Goal: Information Seeking & Learning: Compare options

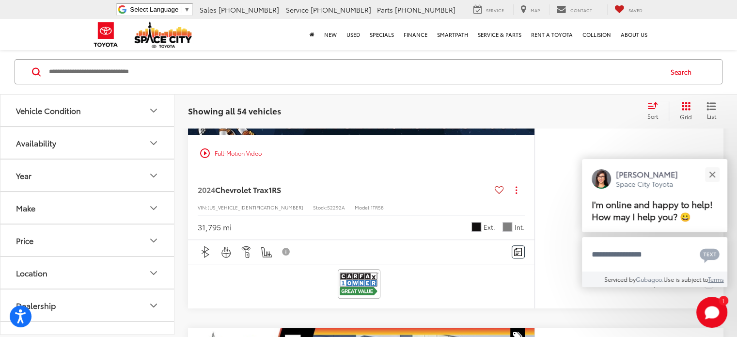
scroll to position [387, 0]
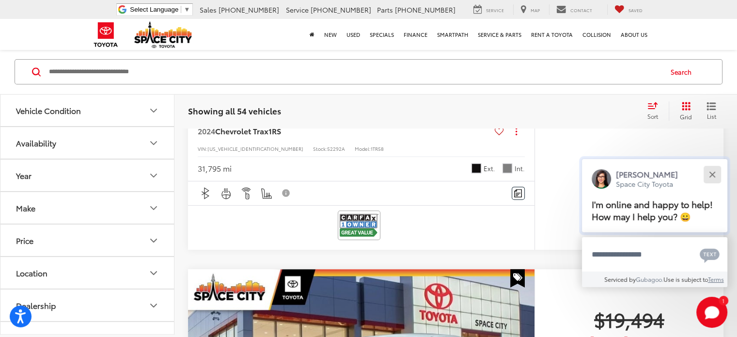
click at [712, 180] on button "Close" at bounding box center [711, 174] width 21 height 21
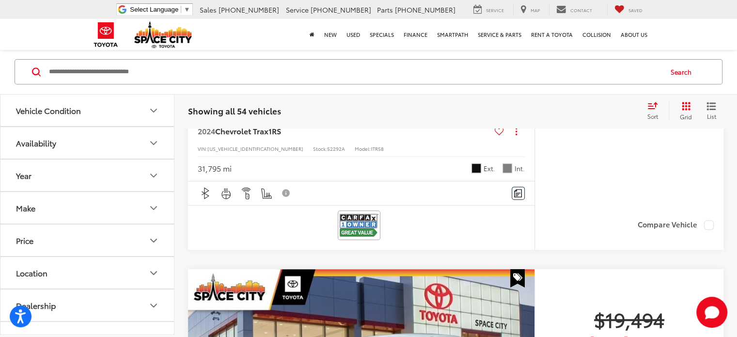
scroll to position [0, 0]
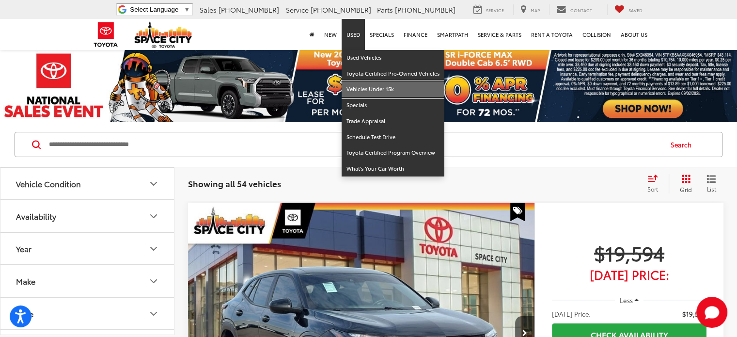
click at [365, 87] on link "Vehicles Under 15k" at bounding box center [392, 89] width 103 height 16
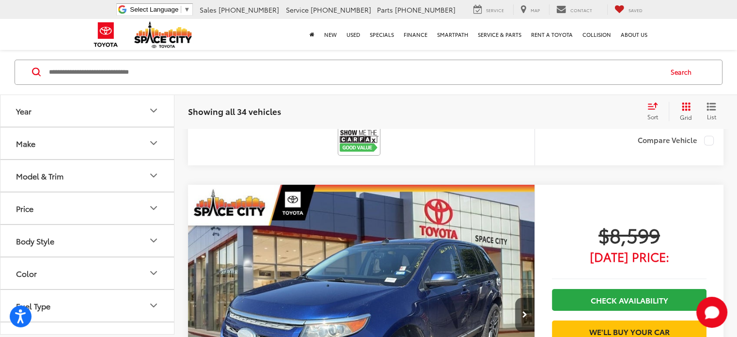
scroll to position [3148, 0]
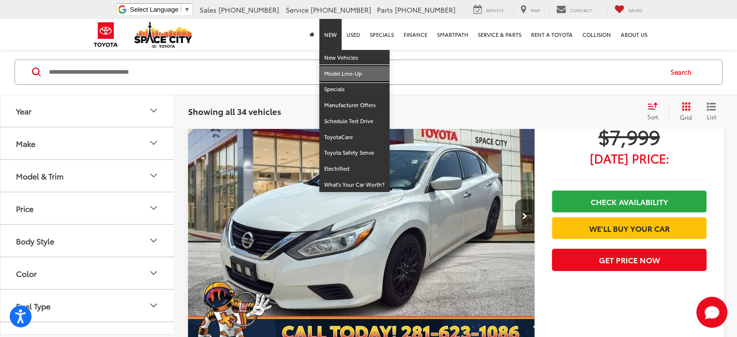
click at [345, 75] on link "Model Line-Up" at bounding box center [354, 74] width 70 height 16
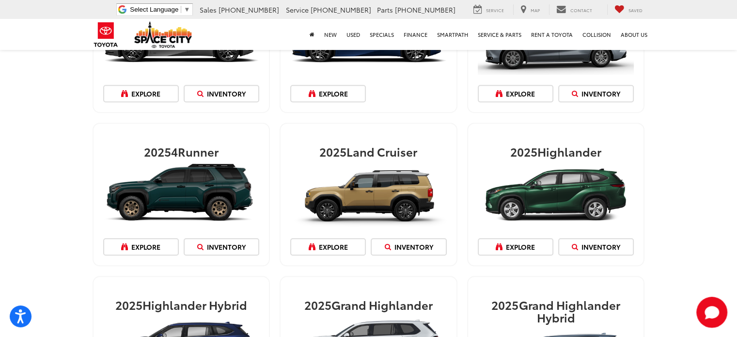
scroll to position [727, 0]
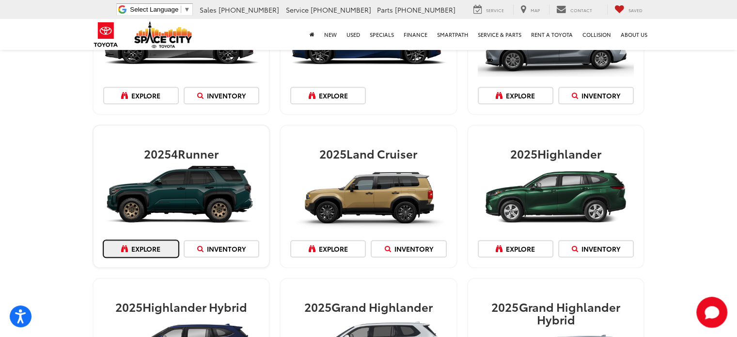
click at [162, 245] on link "Explore" at bounding box center [141, 248] width 76 height 17
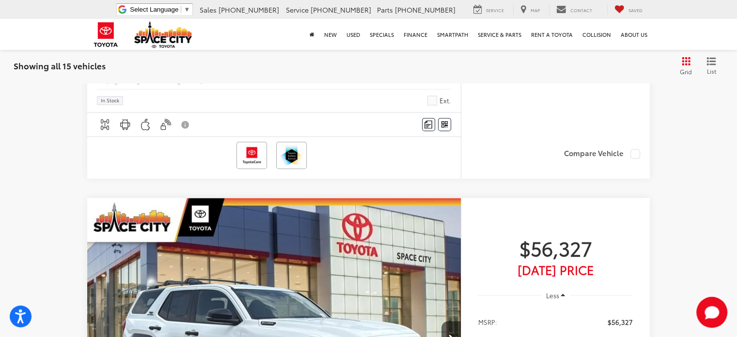
scroll to position [920, 0]
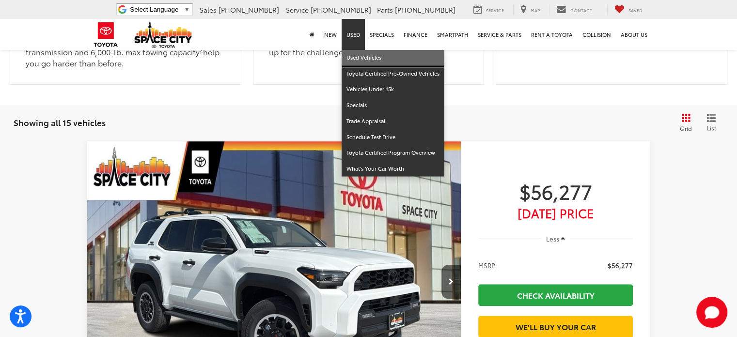
click at [355, 54] on link "Used Vehicles" at bounding box center [392, 58] width 103 height 16
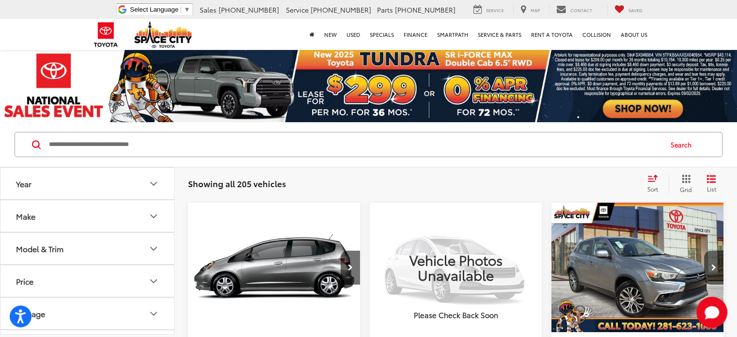
click at [158, 216] on icon "Make" at bounding box center [154, 216] width 12 height 12
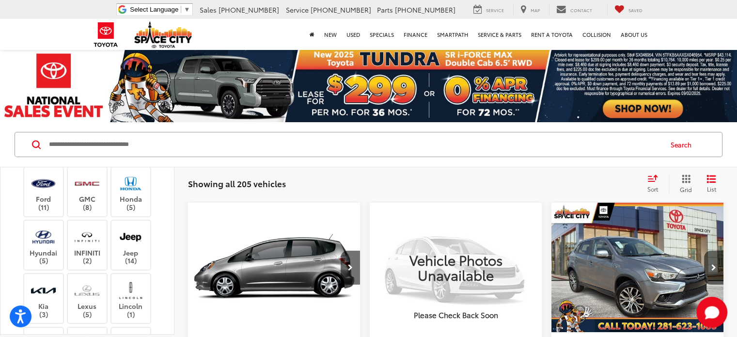
scroll to position [145, 0]
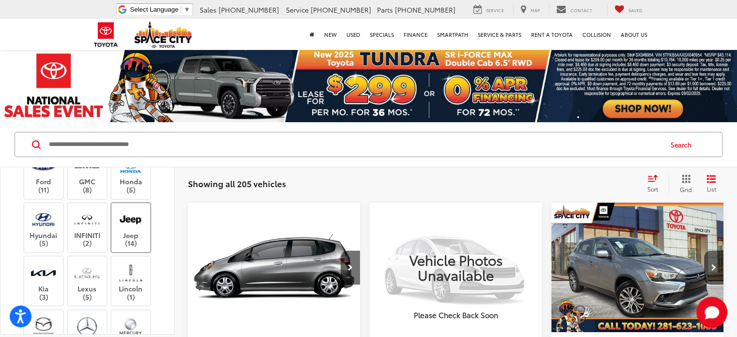
click at [135, 231] on img at bounding box center [130, 219] width 27 height 23
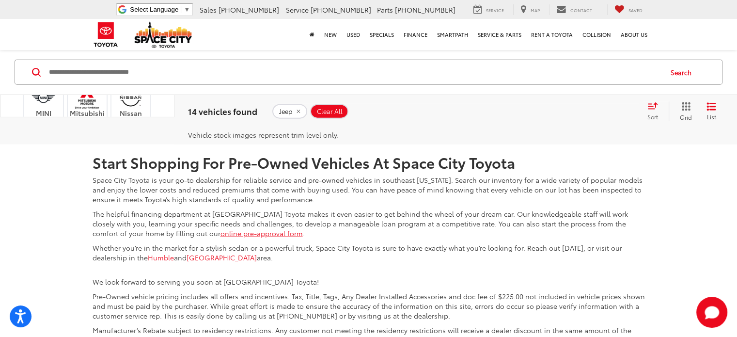
scroll to position [2276, 0]
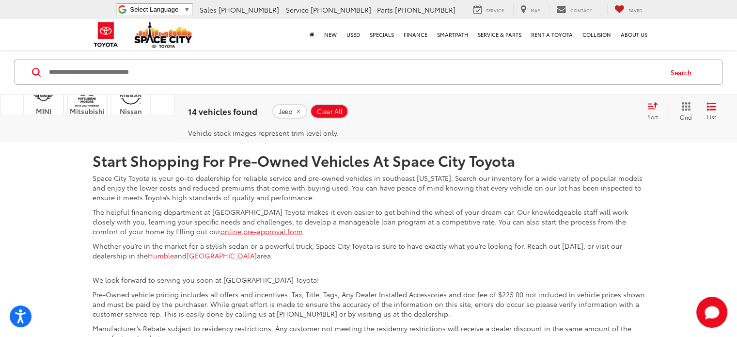
click at [592, 79] on link "2" at bounding box center [599, 70] width 15 height 17
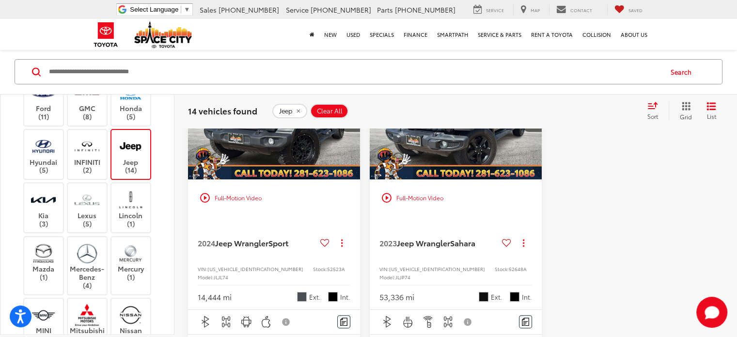
scroll to position [169, 0]
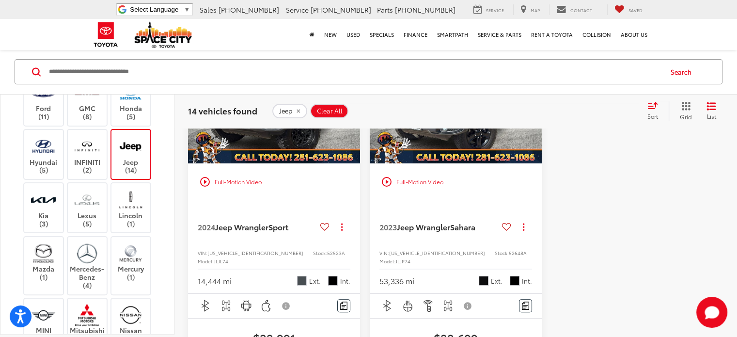
click at [147, 174] on label "Jeep (14)" at bounding box center [130, 154] width 39 height 39
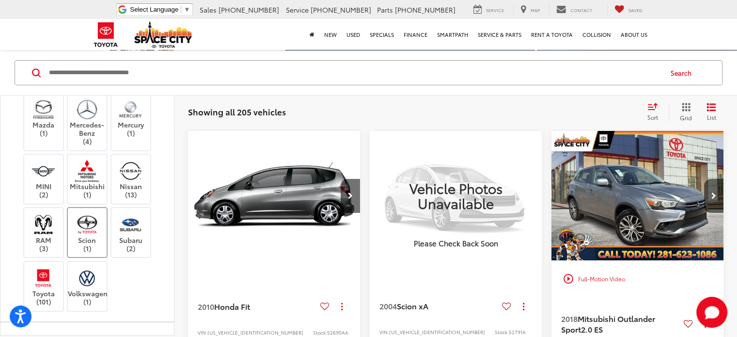
scroll to position [339, 0]
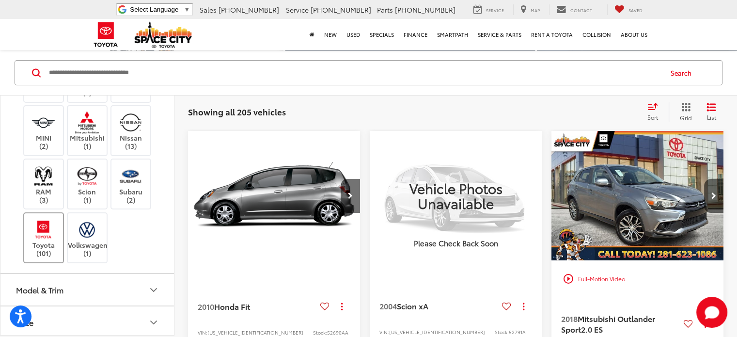
click at [46, 241] on img at bounding box center [43, 229] width 27 height 23
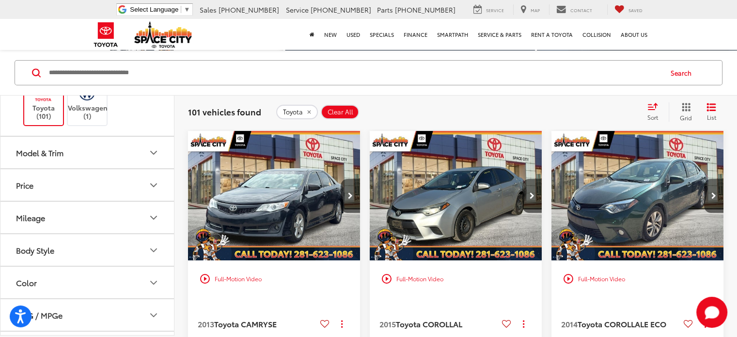
scroll to position [484, 0]
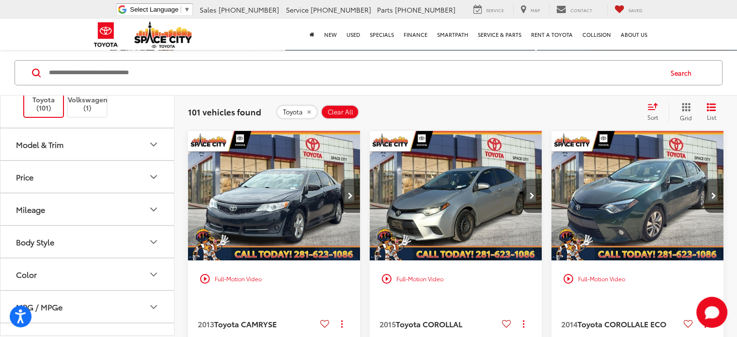
click at [141, 160] on button "Model & Trim" at bounding box center [87, 143] width 174 height 31
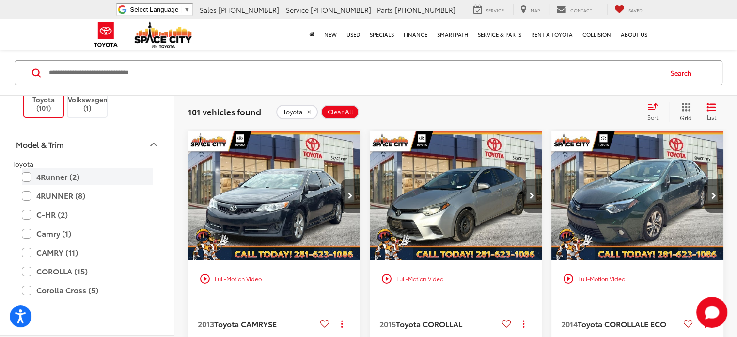
click at [25, 185] on label "4Runner (2)" at bounding box center [87, 176] width 131 height 17
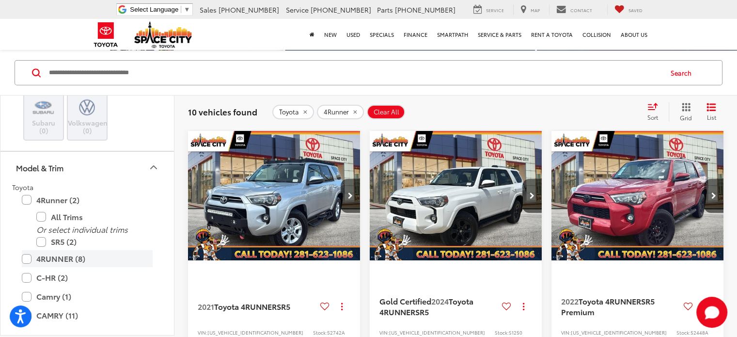
click at [28, 267] on label "4RUNNER (8)" at bounding box center [87, 258] width 131 height 17
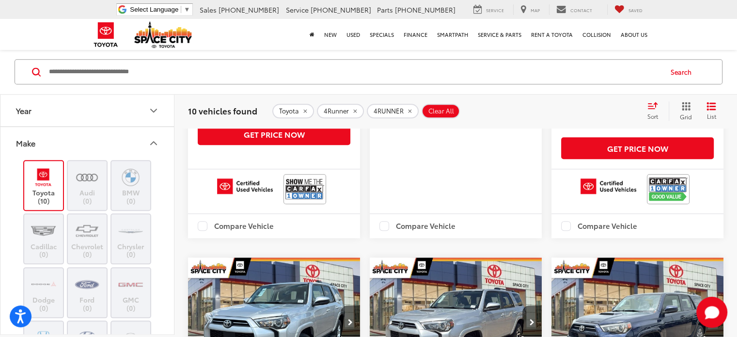
click at [41, 186] on img at bounding box center [43, 177] width 27 height 23
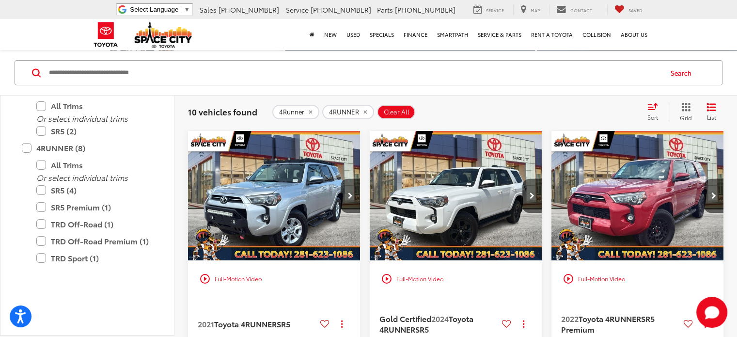
scroll to position [1982, 0]
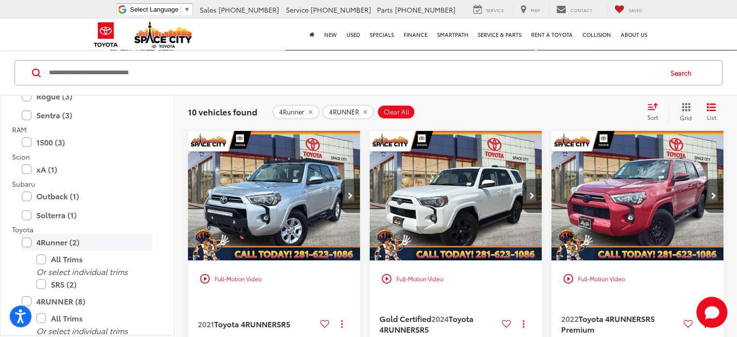
click at [25, 238] on label "4Runner (2)" at bounding box center [87, 241] width 131 height 17
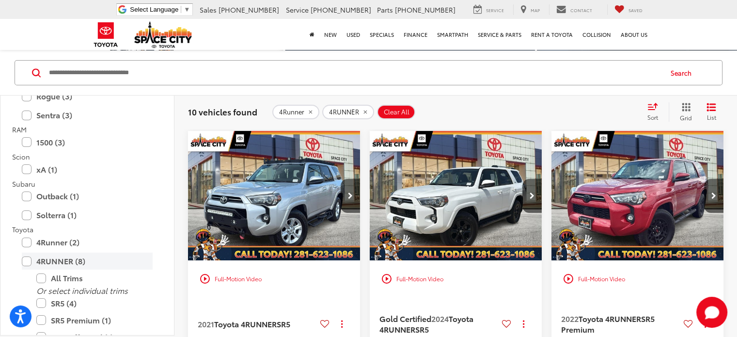
click at [25, 255] on label "4RUNNER (8)" at bounding box center [87, 260] width 131 height 17
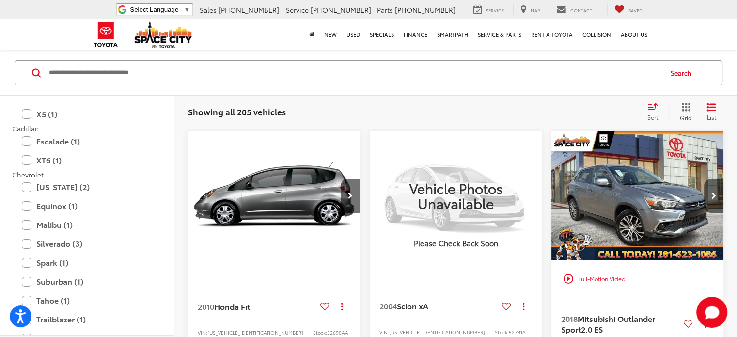
scroll to position [675, 0]
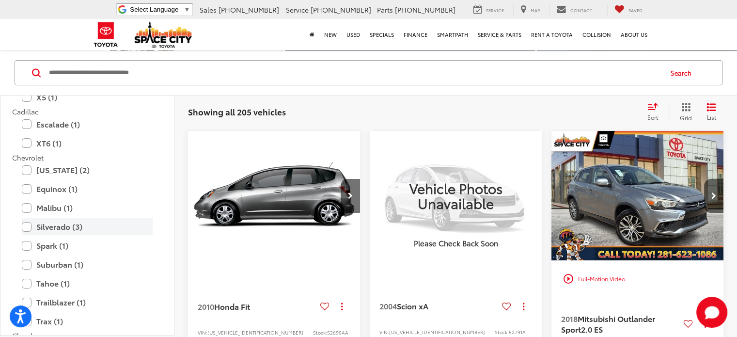
click at [26, 224] on label "Silverado (3)" at bounding box center [87, 226] width 131 height 17
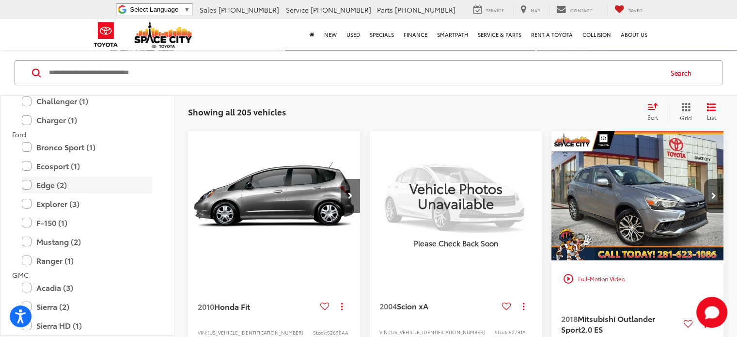
scroll to position [965, 0]
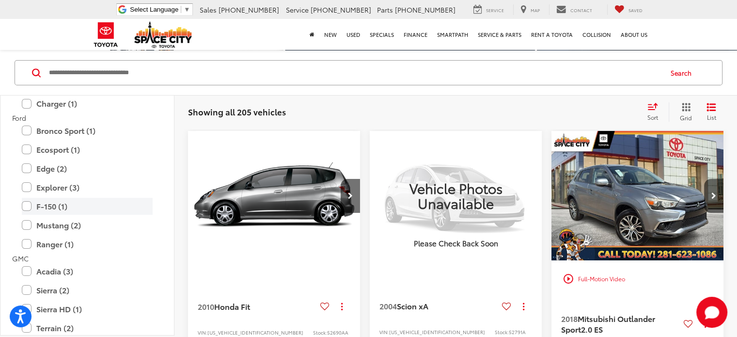
click at [25, 203] on label "F-150 (1)" at bounding box center [87, 206] width 131 height 17
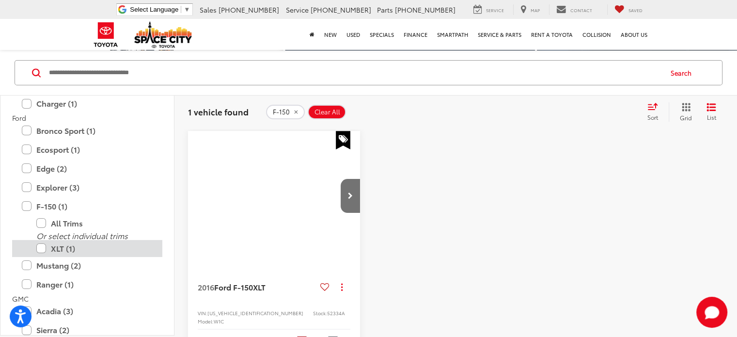
click at [40, 242] on label "XLT (1)" at bounding box center [94, 248] width 116 height 17
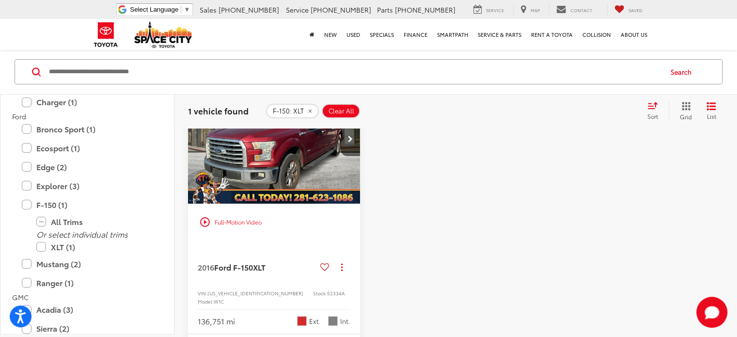
scroll to position [72, 0]
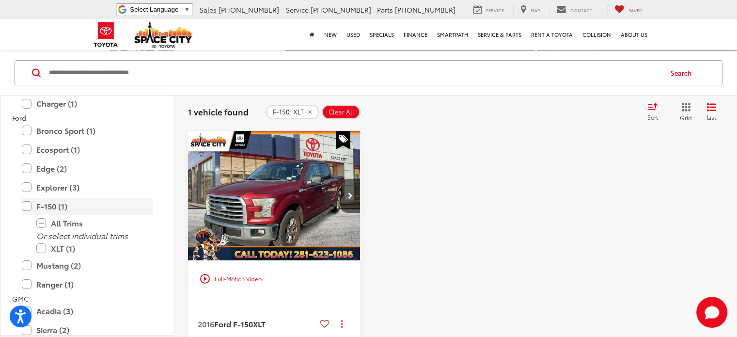
click at [28, 203] on label "F-150 (1)" at bounding box center [87, 206] width 131 height 17
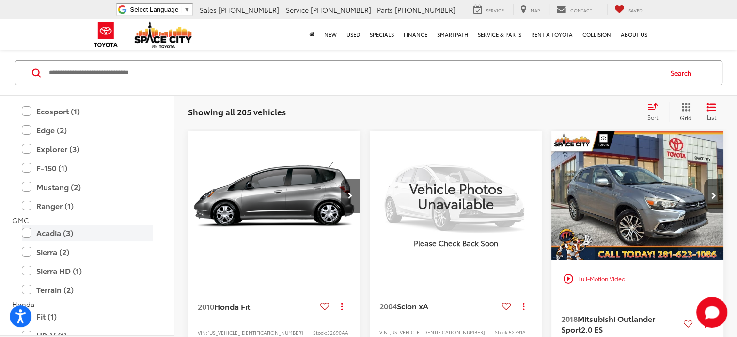
scroll to position [1014, 0]
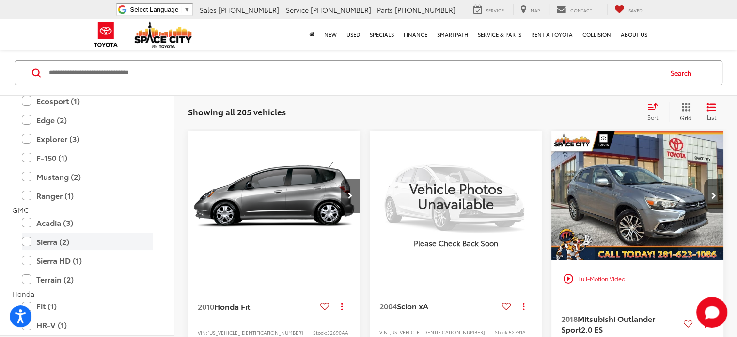
click at [22, 238] on label "Sierra (2)" at bounding box center [87, 241] width 131 height 17
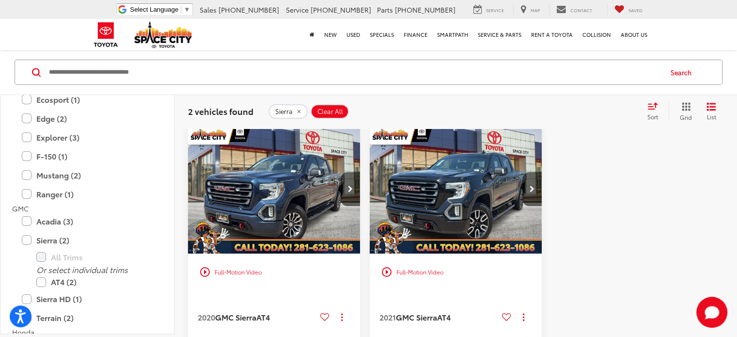
scroll to position [169, 0]
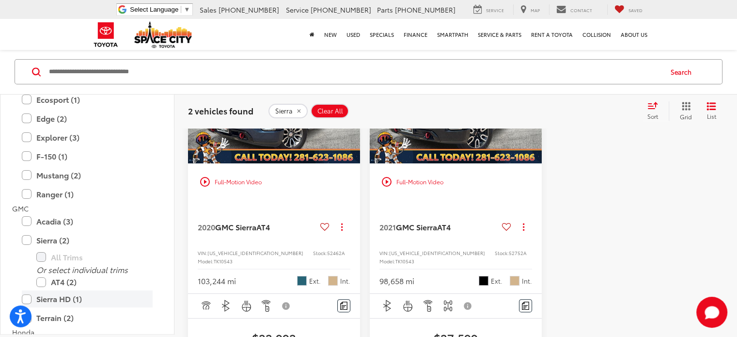
click at [27, 297] on label "Sierra HD (1)" at bounding box center [87, 299] width 131 height 17
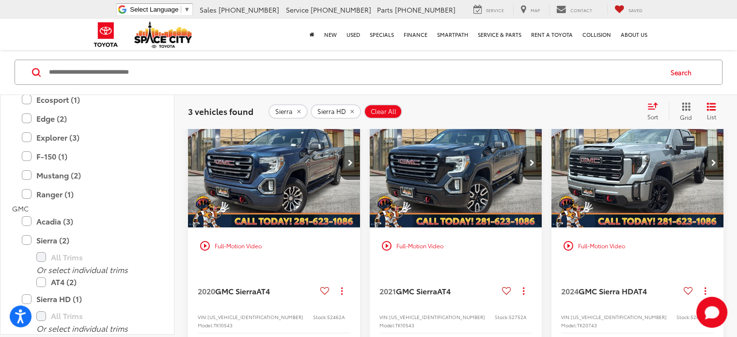
scroll to position [120, 0]
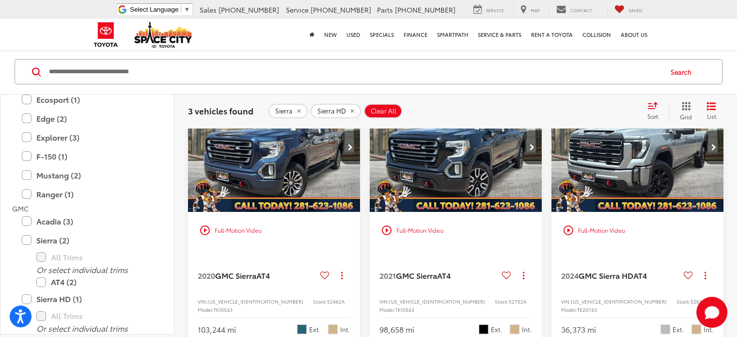
click at [448, 169] on img "2021 GMC Sierra AT4 0" at bounding box center [455, 147] width 173 height 130
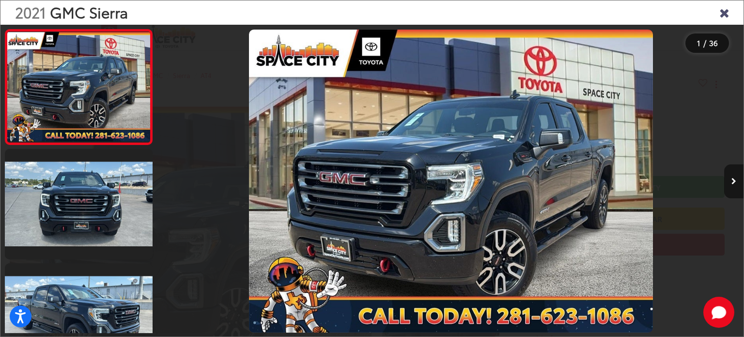
click at [740, 178] on button "Next image" at bounding box center [733, 181] width 19 height 34
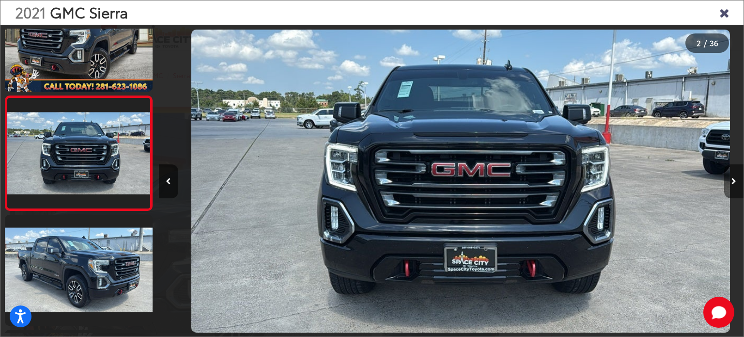
scroll to position [0, 585]
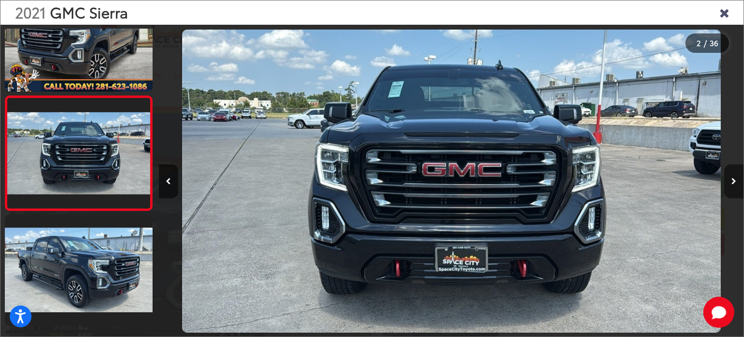
click at [740, 178] on button "Next image" at bounding box center [733, 181] width 19 height 34
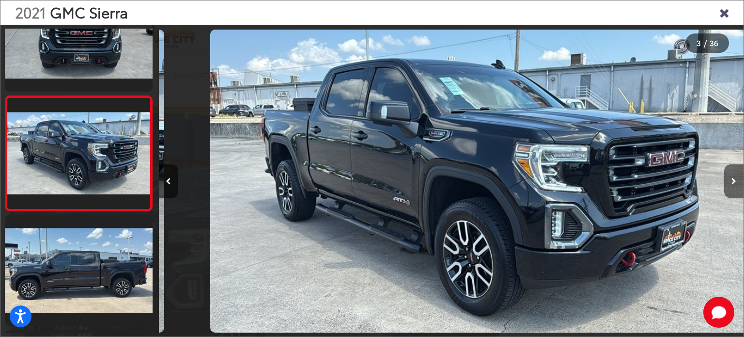
scroll to position [0, 1170]
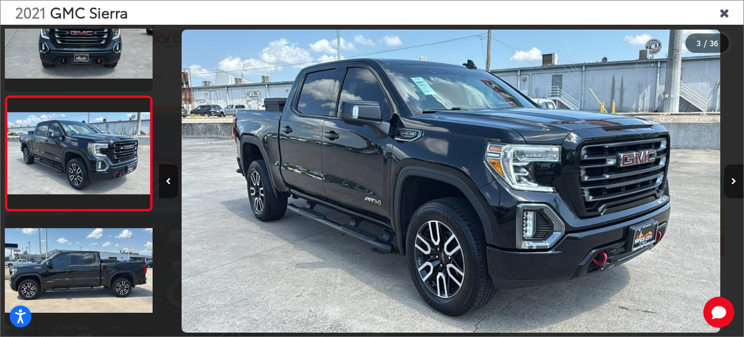
click at [740, 178] on button "Next image" at bounding box center [733, 181] width 19 height 34
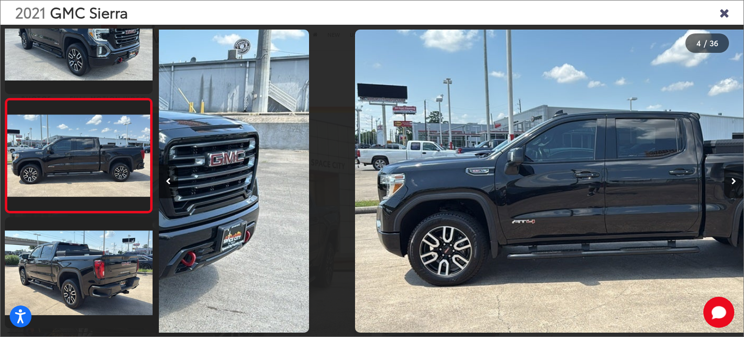
scroll to position [278, 0]
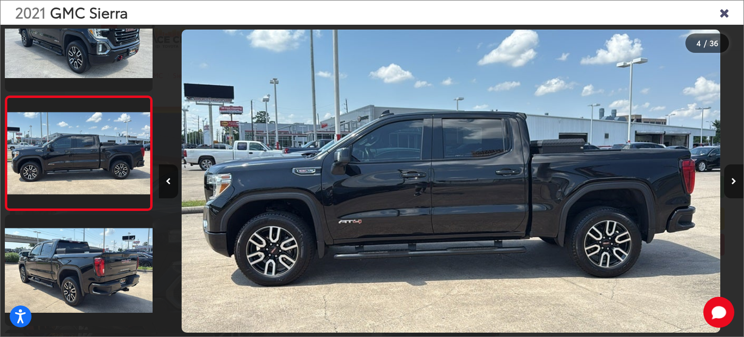
click at [740, 178] on button "Next image" at bounding box center [733, 181] width 19 height 34
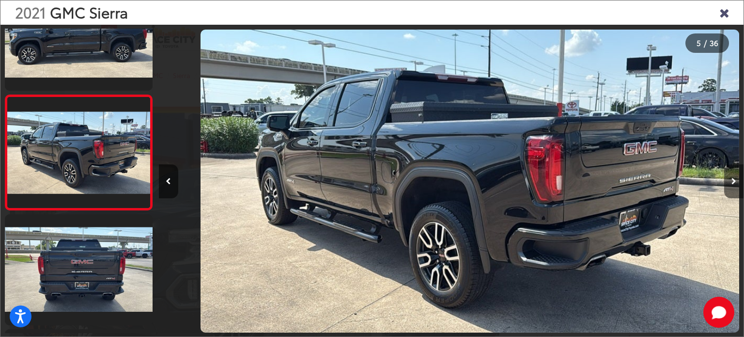
scroll to position [0, 2339]
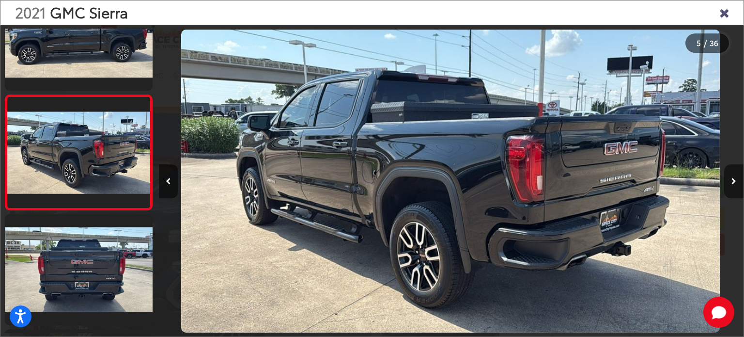
click at [740, 178] on button "Next image" at bounding box center [733, 181] width 19 height 34
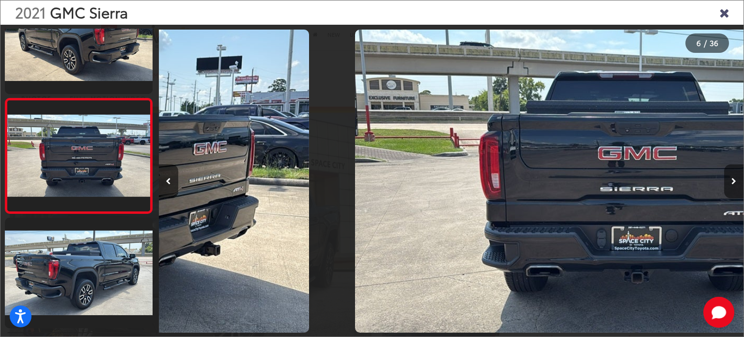
scroll to position [507, 0]
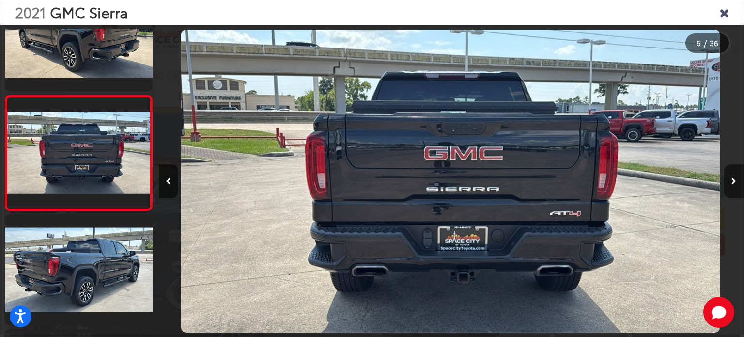
click at [740, 178] on button "Next image" at bounding box center [733, 181] width 19 height 34
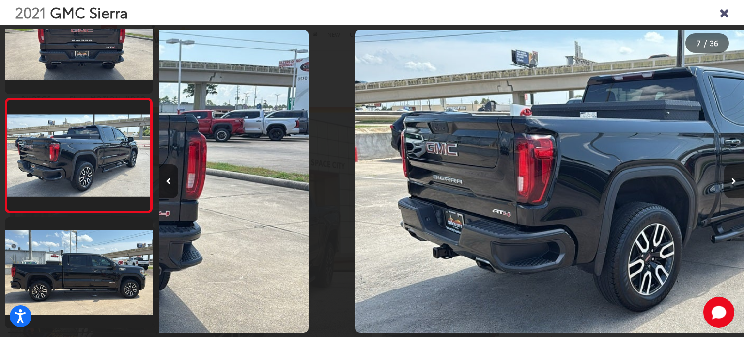
scroll to position [622, 0]
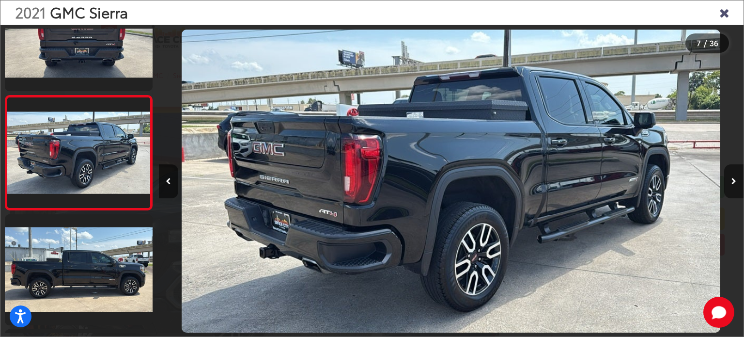
click at [740, 178] on button "Next image" at bounding box center [733, 181] width 19 height 34
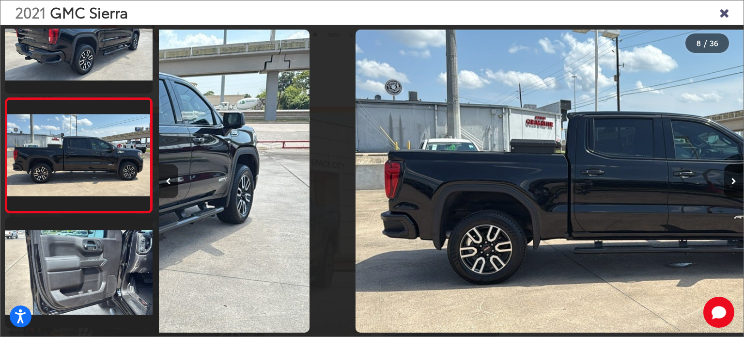
scroll to position [736, 0]
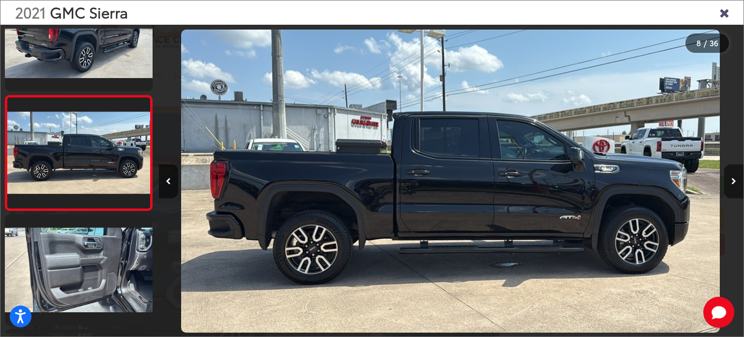
click at [740, 178] on button "Next image" at bounding box center [733, 181] width 19 height 34
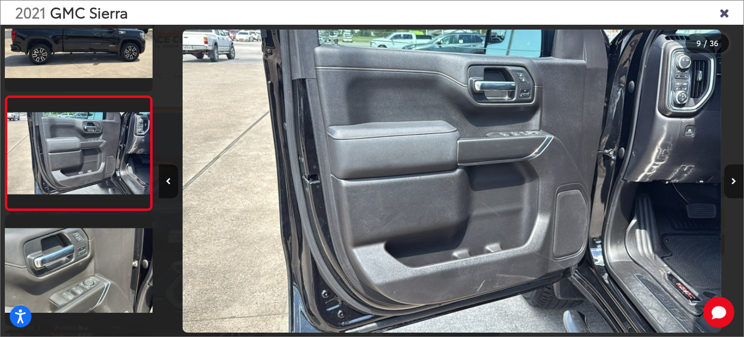
scroll to position [0, 4679]
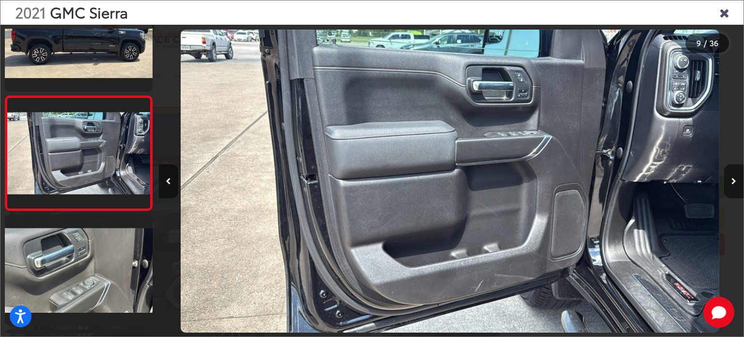
click at [740, 178] on button "Next image" at bounding box center [733, 181] width 19 height 34
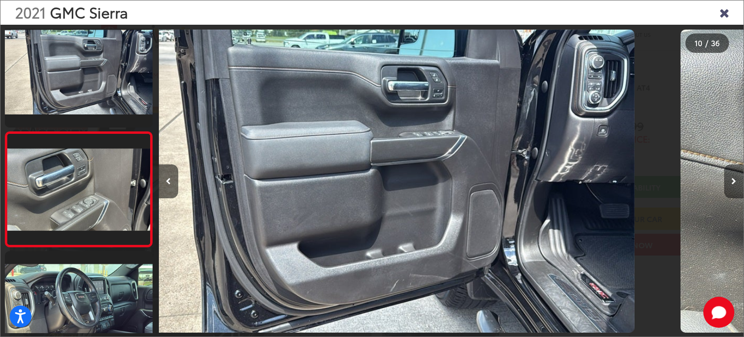
scroll to position [0, 0]
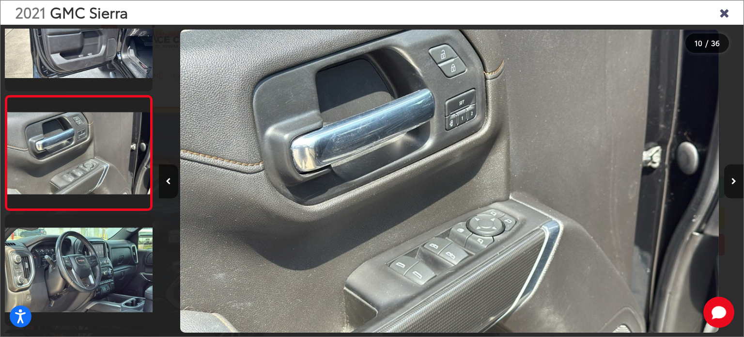
click at [740, 179] on button "Next image" at bounding box center [733, 181] width 19 height 34
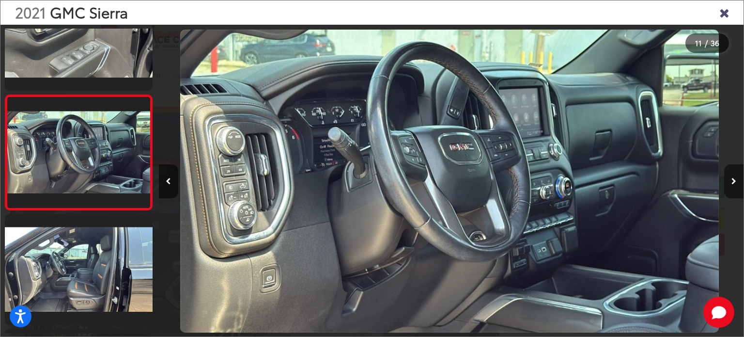
click at [740, 179] on button "Next image" at bounding box center [733, 181] width 19 height 34
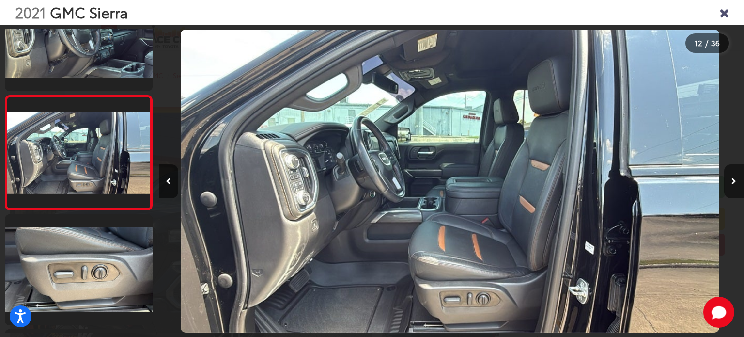
click at [740, 179] on button "Next image" at bounding box center [733, 181] width 19 height 34
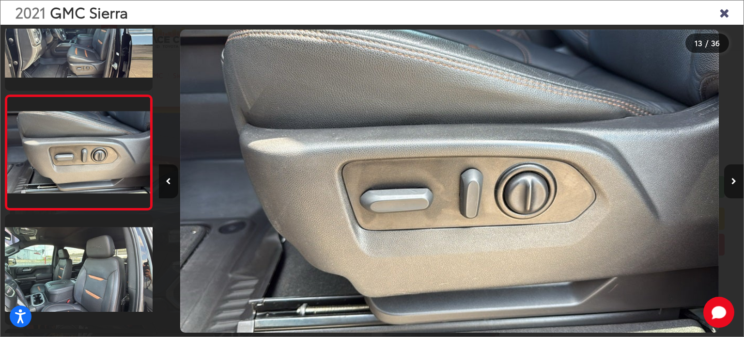
click at [740, 179] on button "Next image" at bounding box center [733, 181] width 19 height 34
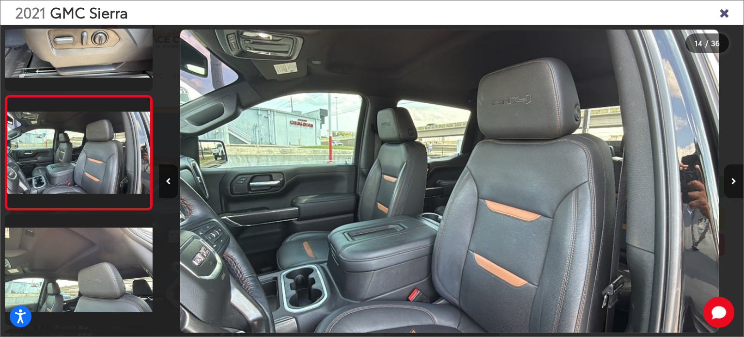
click at [740, 179] on button "Next image" at bounding box center [733, 181] width 19 height 34
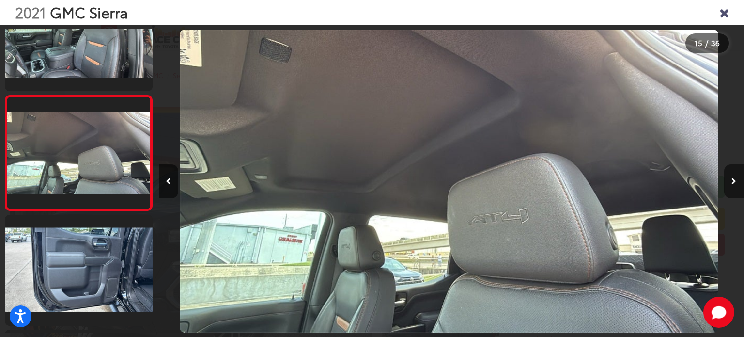
click at [740, 179] on button "Next image" at bounding box center [733, 181] width 19 height 34
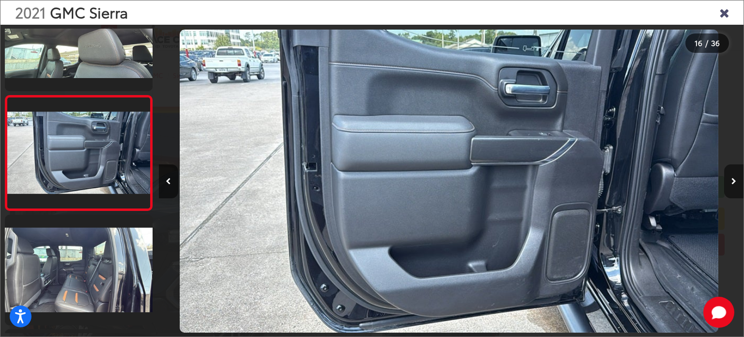
click at [740, 179] on button "Next image" at bounding box center [733, 181] width 19 height 34
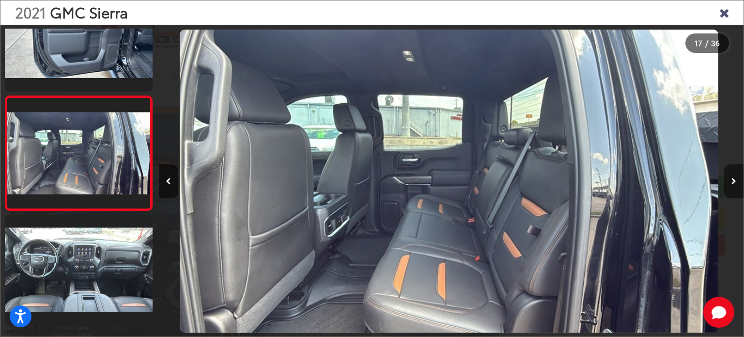
click at [740, 179] on button "Next image" at bounding box center [733, 181] width 19 height 34
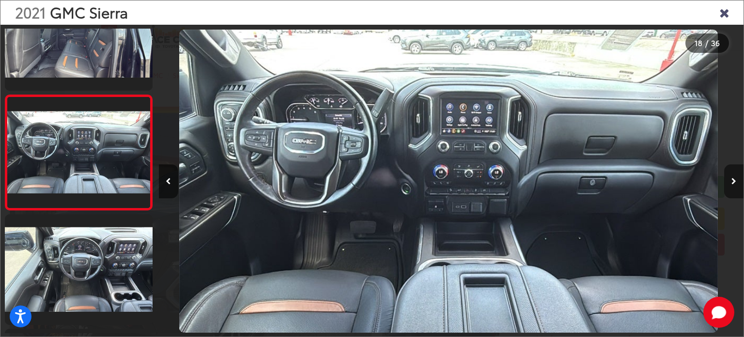
click at [740, 179] on button "Next image" at bounding box center [733, 181] width 19 height 34
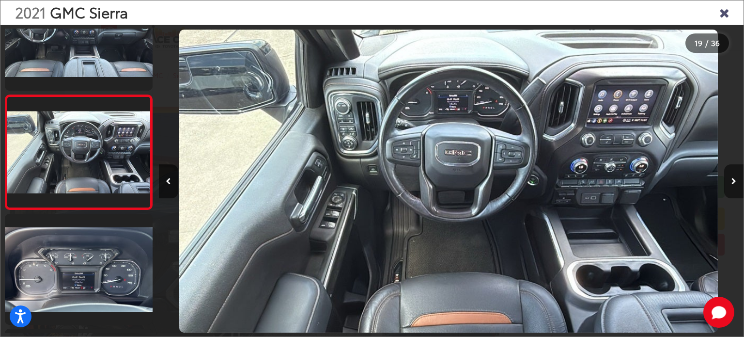
click at [740, 179] on button "Next image" at bounding box center [733, 181] width 19 height 34
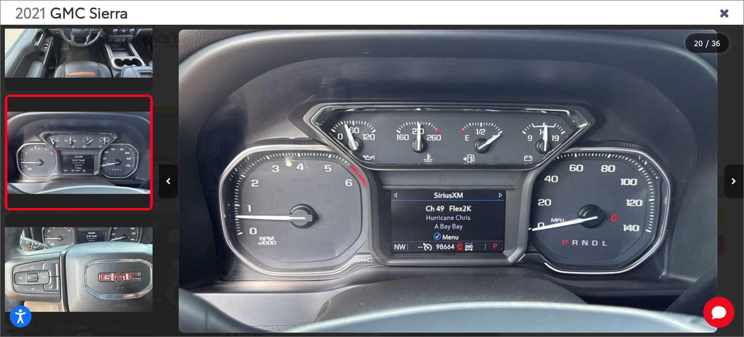
click at [740, 179] on button "Next image" at bounding box center [733, 181] width 19 height 34
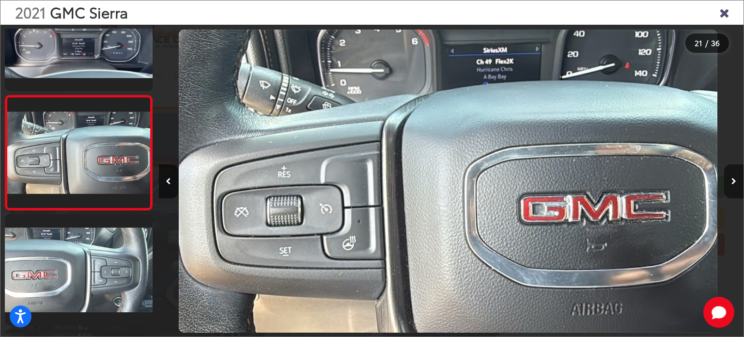
click at [740, 179] on button "Next image" at bounding box center [733, 181] width 19 height 34
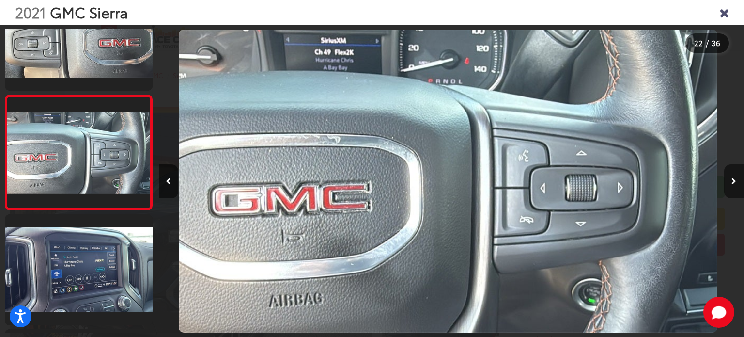
click at [740, 179] on button "Next image" at bounding box center [733, 181] width 19 height 34
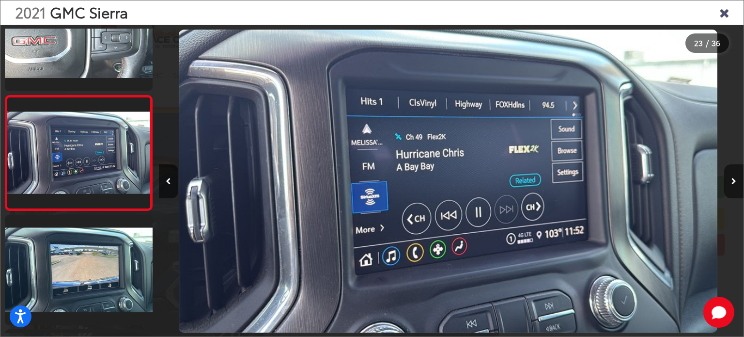
click at [740, 179] on button "Next image" at bounding box center [733, 181] width 19 height 34
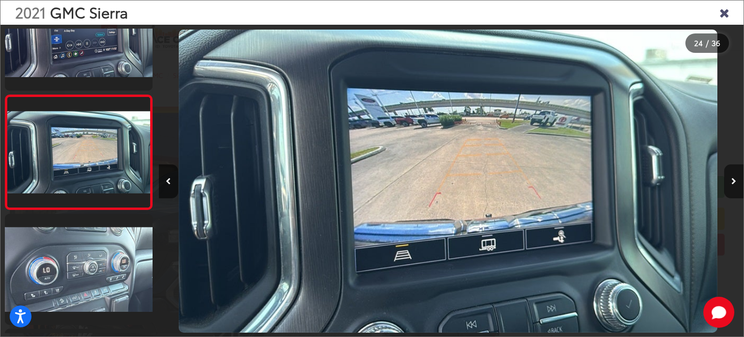
click at [740, 179] on button "Next image" at bounding box center [733, 181] width 19 height 34
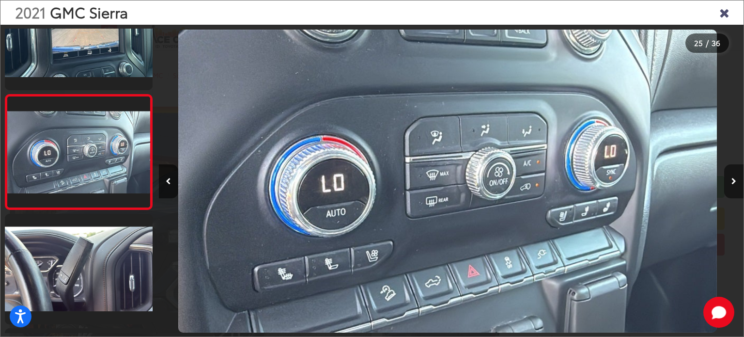
click at [740, 179] on button "Next image" at bounding box center [733, 181] width 19 height 34
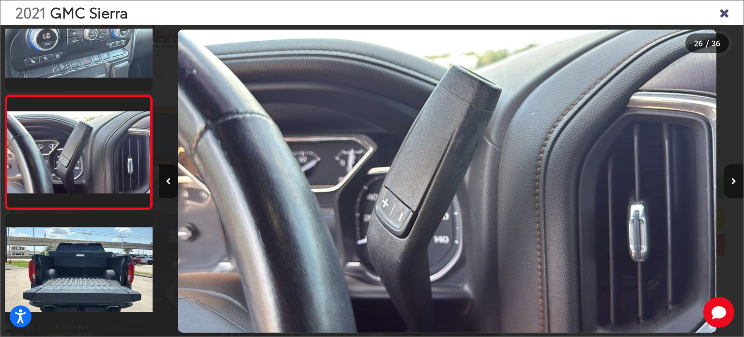
click at [740, 179] on button "Next image" at bounding box center [733, 181] width 19 height 34
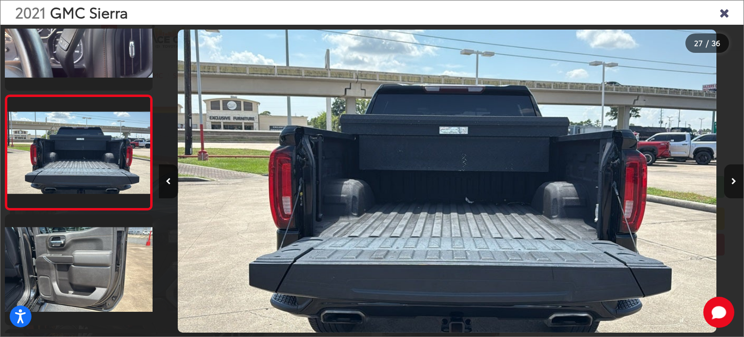
click at [740, 179] on button "Next image" at bounding box center [733, 181] width 19 height 34
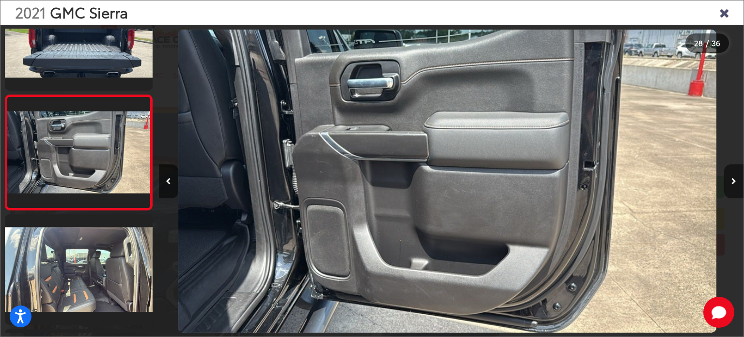
click at [740, 179] on button "Next image" at bounding box center [733, 181] width 19 height 34
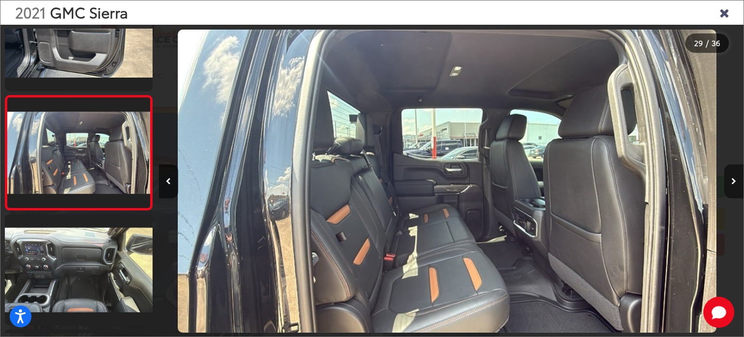
click at [740, 179] on button "Next image" at bounding box center [733, 181] width 19 height 34
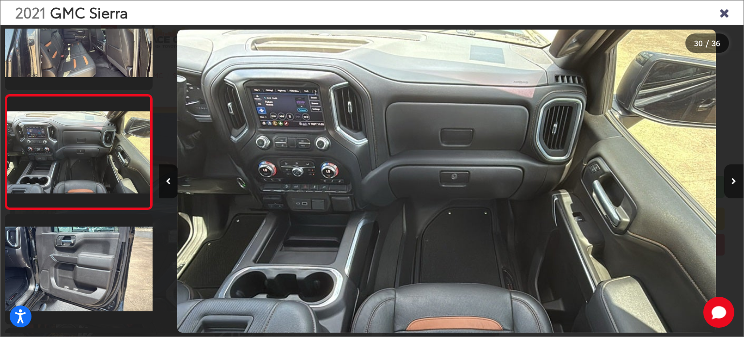
click at [740, 179] on button "Next image" at bounding box center [733, 181] width 19 height 34
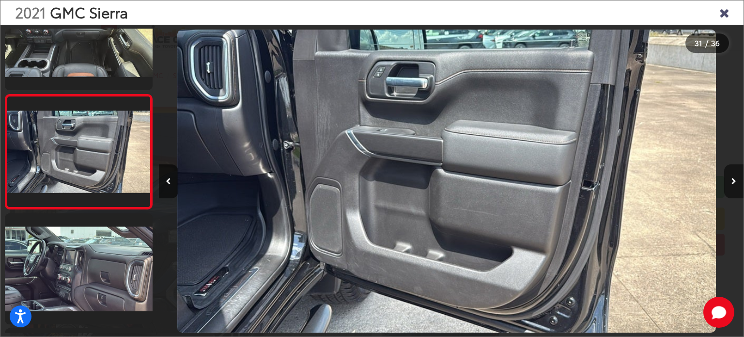
click at [740, 179] on button "Next image" at bounding box center [733, 181] width 19 height 34
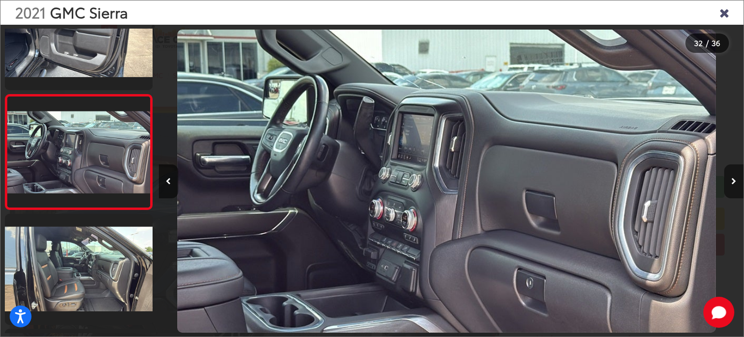
click at [740, 179] on button "Next image" at bounding box center [733, 181] width 19 height 34
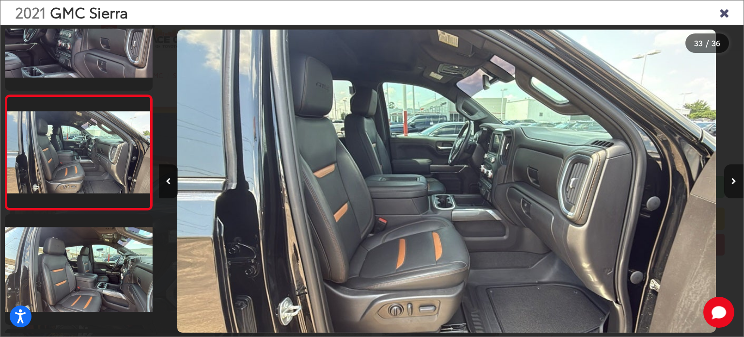
click at [740, 179] on button "Next image" at bounding box center [733, 181] width 19 height 34
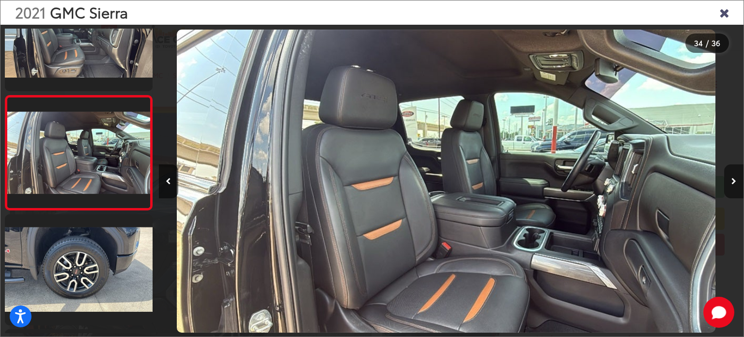
click at [740, 179] on button "Next image" at bounding box center [733, 181] width 19 height 34
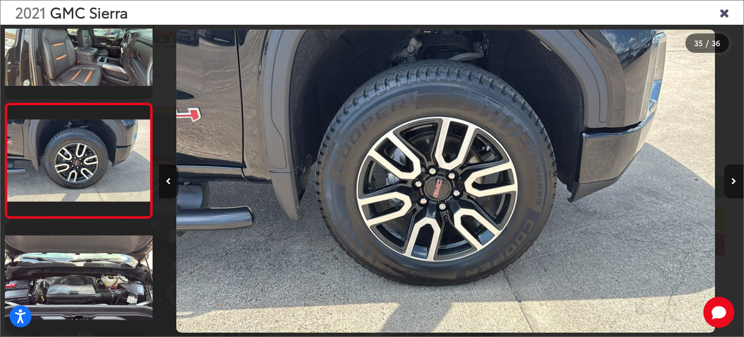
click at [740, 179] on button "Next image" at bounding box center [733, 181] width 19 height 34
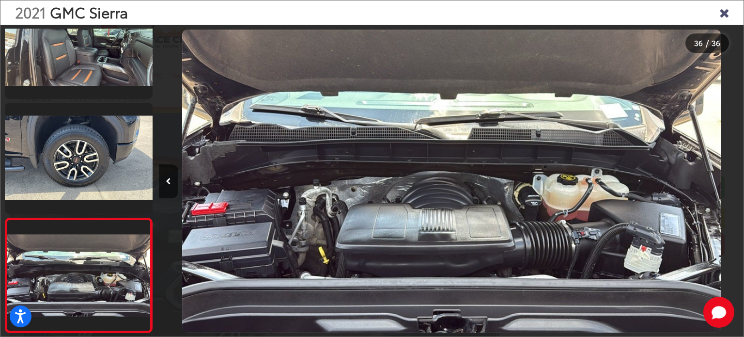
click at [728, 15] on icon "Close gallery" at bounding box center [724, 12] width 10 height 13
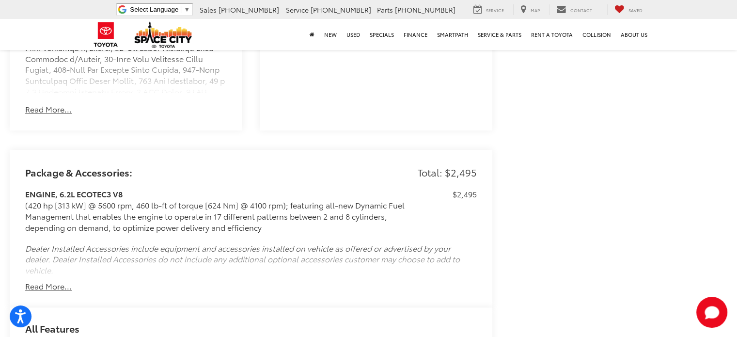
click at [57, 280] on button "Read More..." at bounding box center [48, 285] width 46 height 11
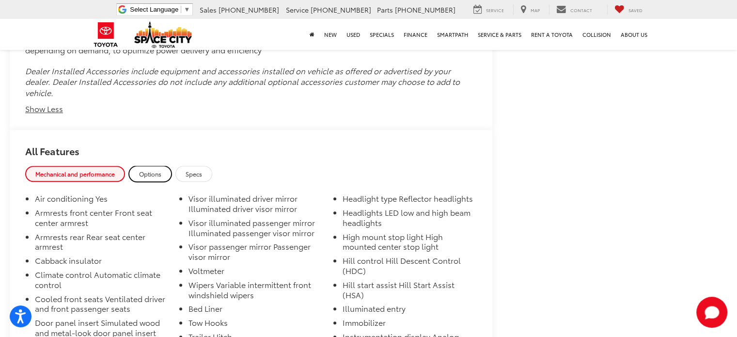
click at [158, 170] on span "Options" at bounding box center [150, 174] width 22 height 8
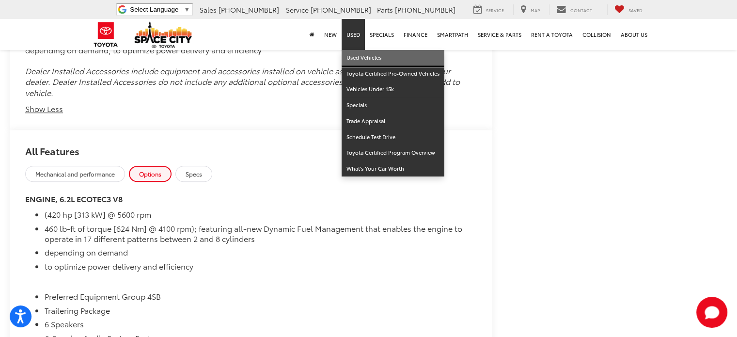
click at [364, 62] on link "Used Vehicles" at bounding box center [392, 58] width 103 height 16
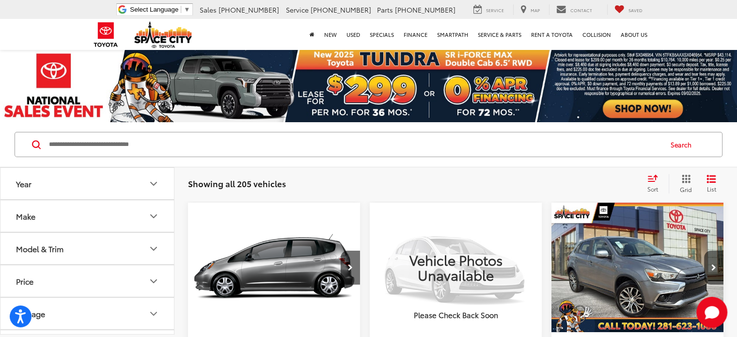
click at [49, 220] on button "Make" at bounding box center [87, 215] width 174 height 31
click at [44, 103] on img at bounding box center [44, 103] width 0 height 0
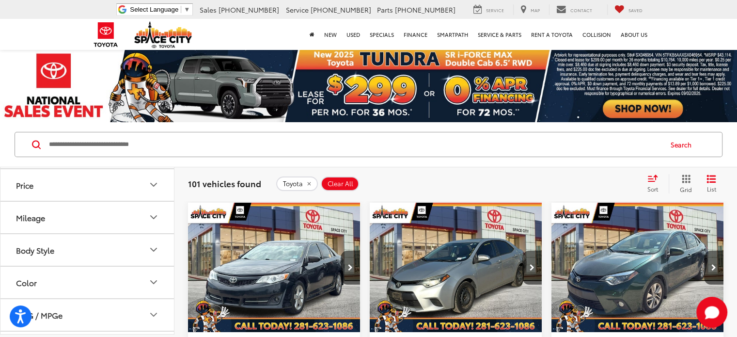
click at [44, 73] on img at bounding box center [44, 73] width 0 height 0
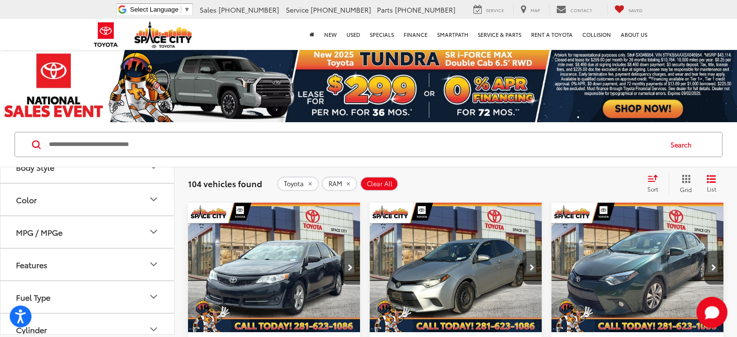
scroll to position [630, 0]
click at [58, 23] on button "Body Style" at bounding box center [87, 7] width 174 height 31
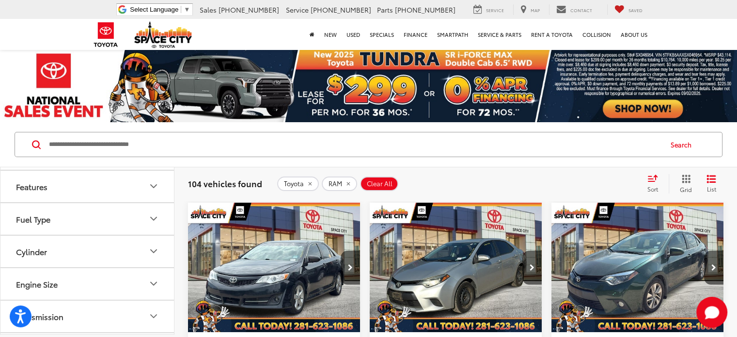
scroll to position [533, 0]
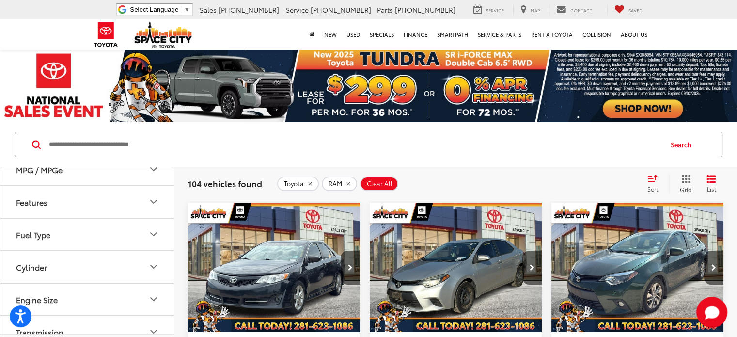
click at [46, 12] on div "Model & Trim" at bounding box center [39, 6] width 47 height 9
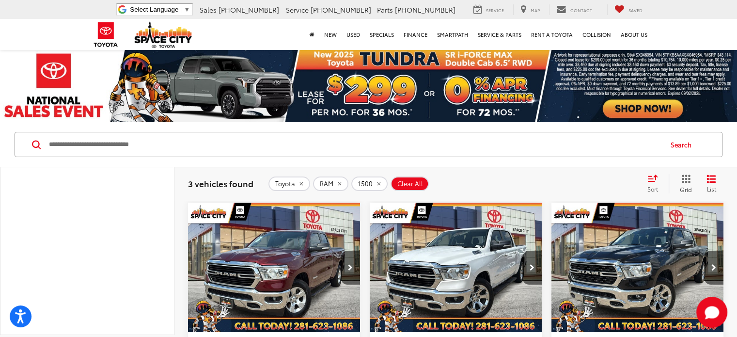
click at [25, 22] on label "1500 (3)" at bounding box center [87, 13] width 131 height 17
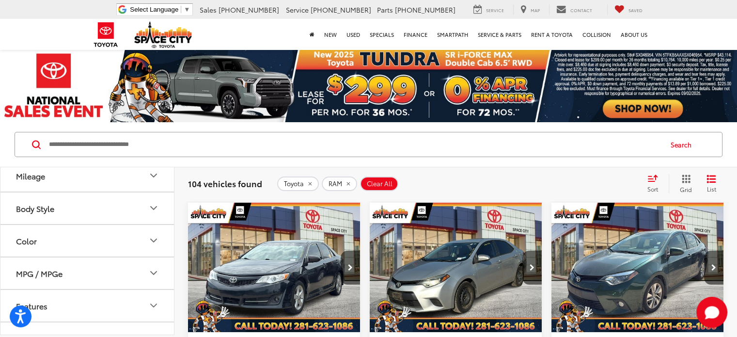
scroll to position [1017, 0]
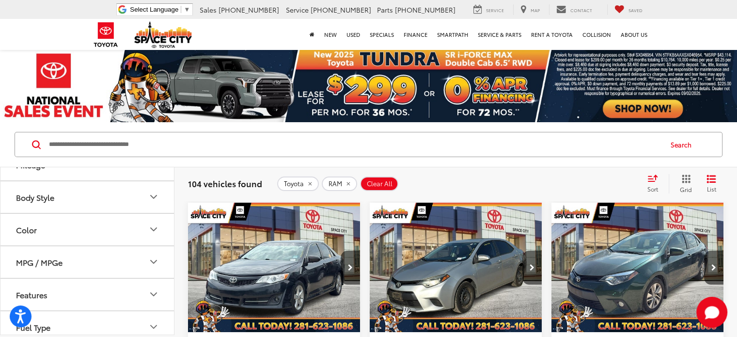
click at [29, 105] on label "TUNDRA 4X4 (3)" at bounding box center [87, 96] width 131 height 17
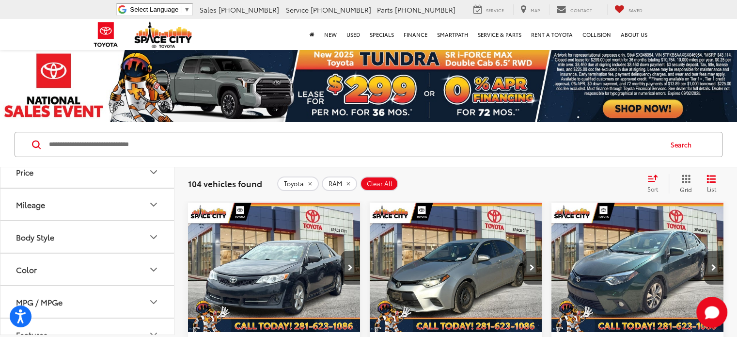
click at [27, 86] on label "TUNDRA 4X2 (4)" at bounding box center [87, 77] width 131 height 17
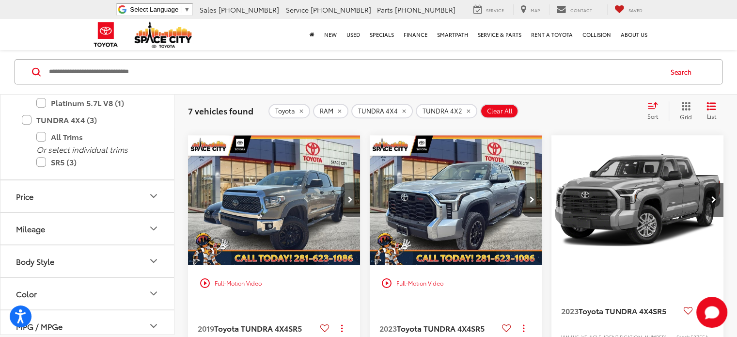
scroll to position [581, 0]
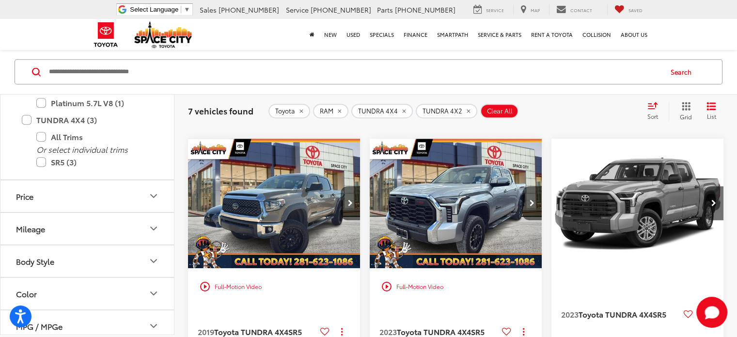
click at [270, 195] on img "2019 Toyota TUNDRA 4X4 SR5 0" at bounding box center [273, 204] width 173 height 130
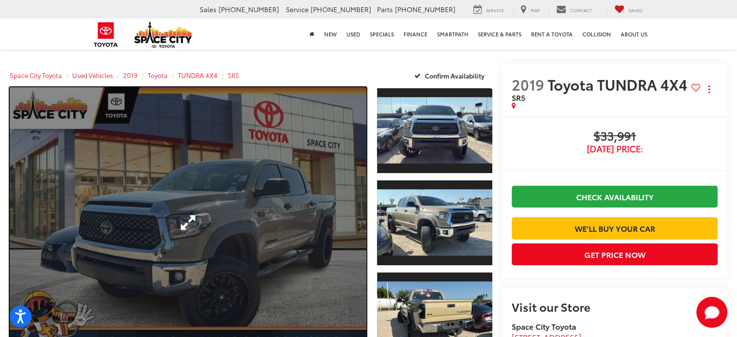
click at [355, 211] on link "Expand Photo 0" at bounding box center [188, 222] width 356 height 270
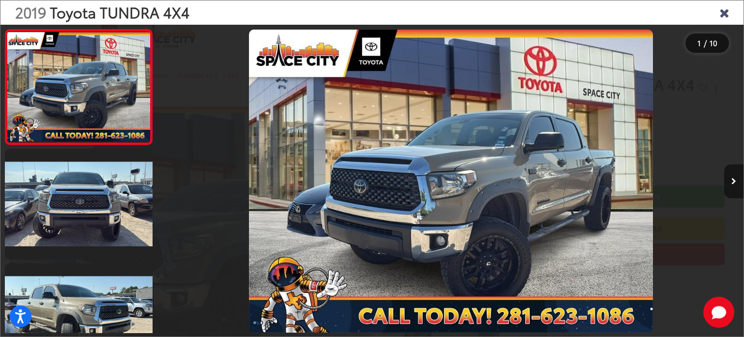
click at [736, 180] on button "Next image" at bounding box center [733, 181] width 19 height 34
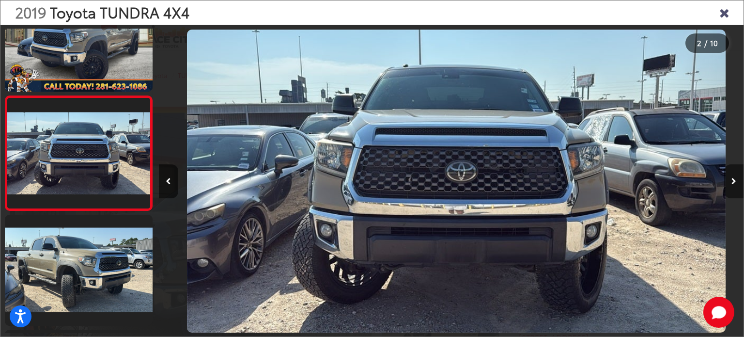
scroll to position [0, 585]
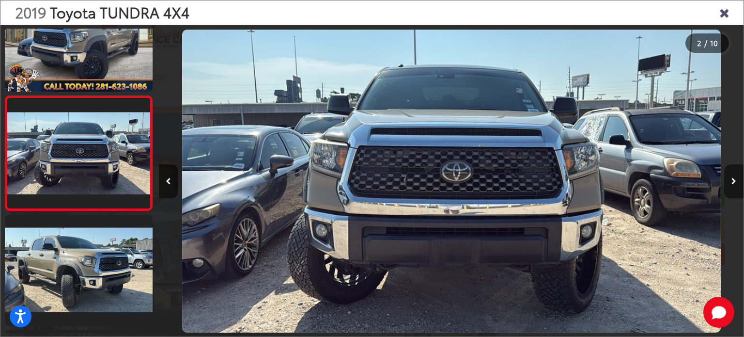
click at [736, 180] on button "Next image" at bounding box center [733, 181] width 19 height 34
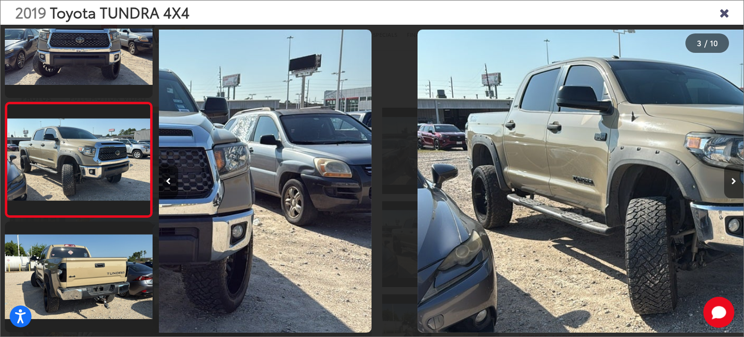
scroll to position [163, 0]
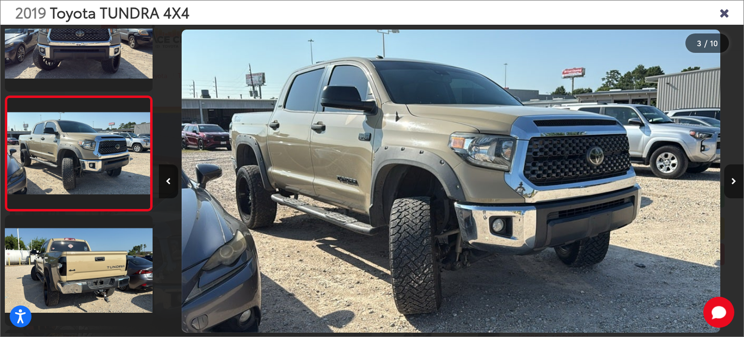
click at [736, 180] on button "Next image" at bounding box center [733, 181] width 19 height 34
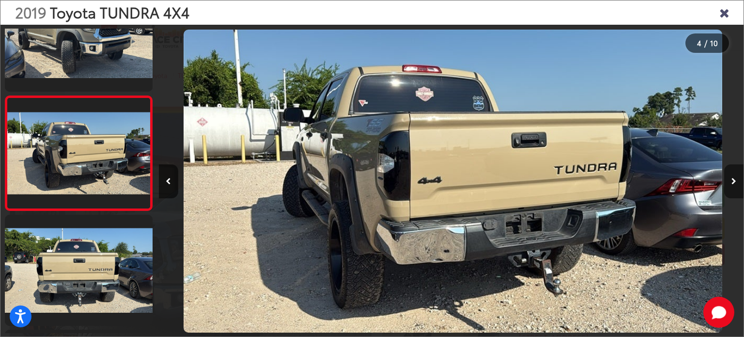
scroll to position [0, 1754]
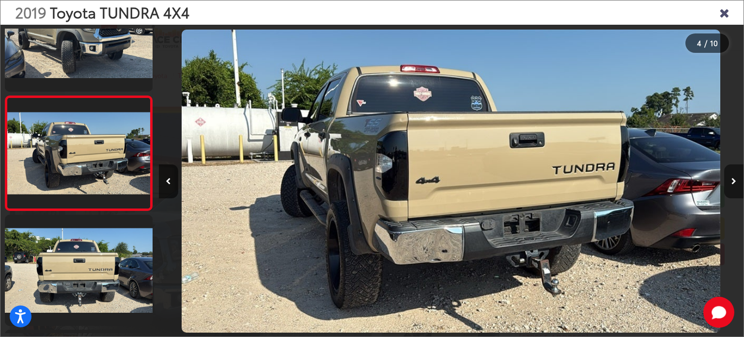
click at [736, 180] on button "Next image" at bounding box center [733, 181] width 19 height 34
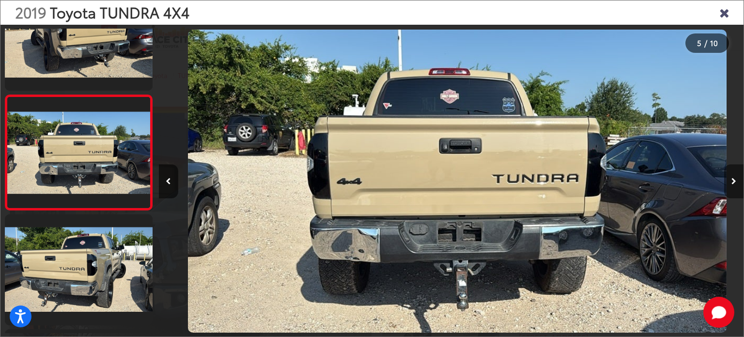
scroll to position [0, 2339]
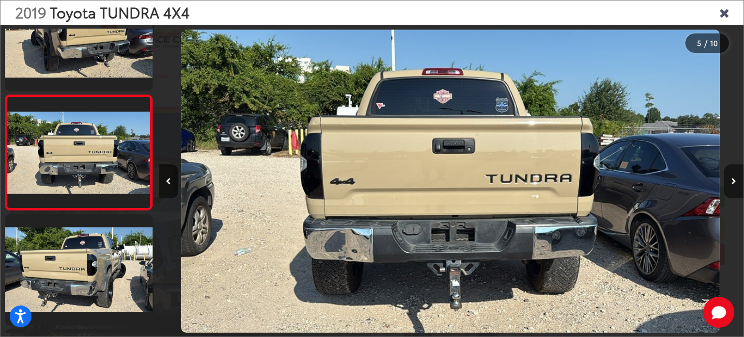
click at [736, 180] on button "Next image" at bounding box center [733, 181] width 19 height 34
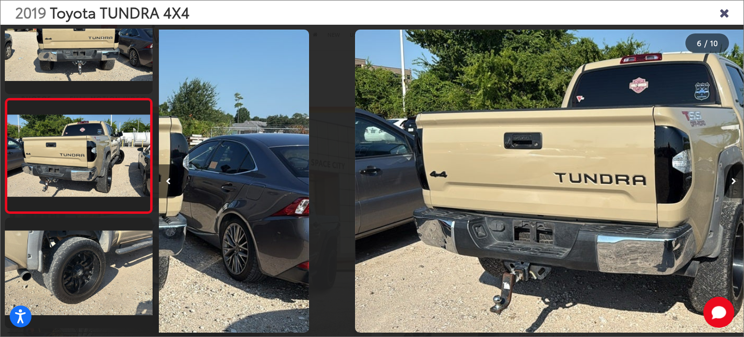
scroll to position [507, 0]
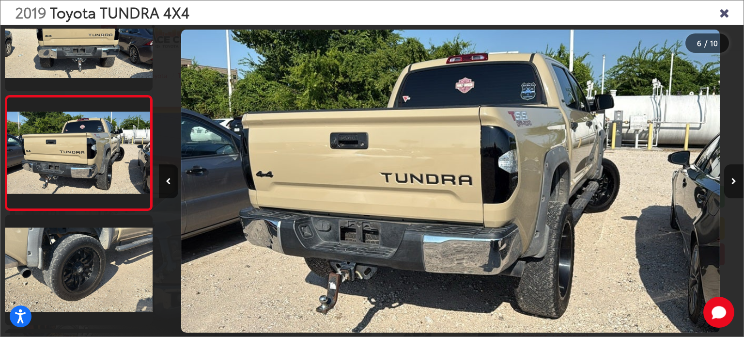
click at [736, 180] on button "Next image" at bounding box center [733, 181] width 19 height 34
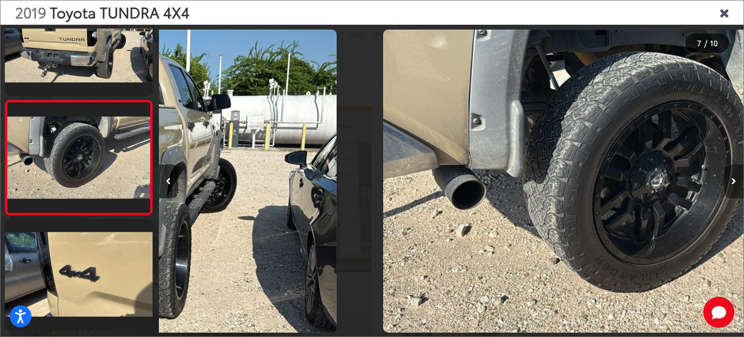
scroll to position [622, 0]
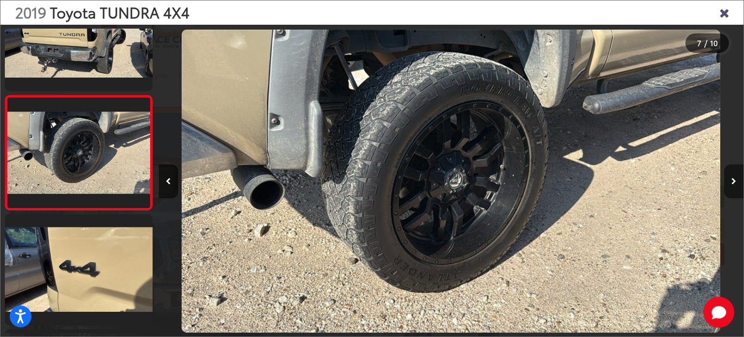
click at [736, 180] on button "Next image" at bounding box center [733, 181] width 19 height 34
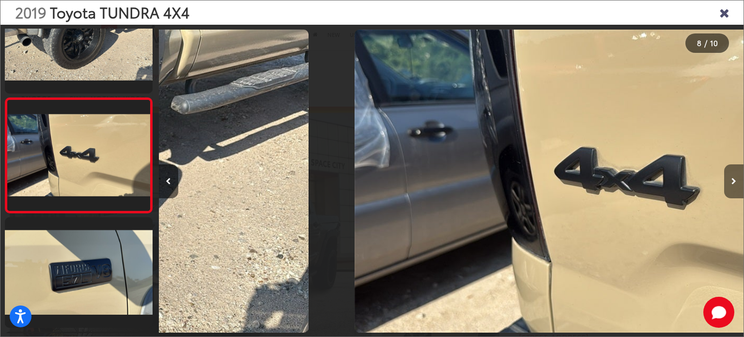
scroll to position [736, 0]
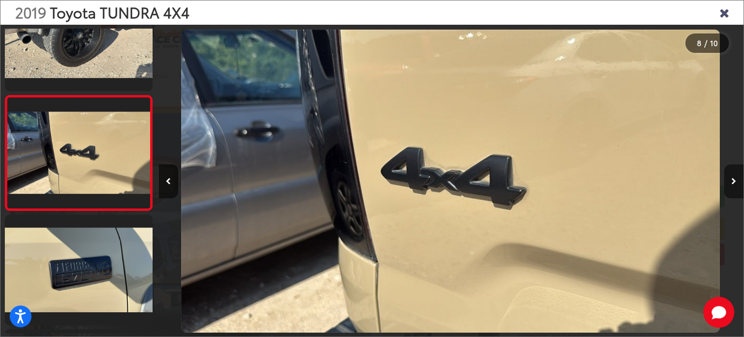
click at [736, 180] on button "Next image" at bounding box center [733, 181] width 19 height 34
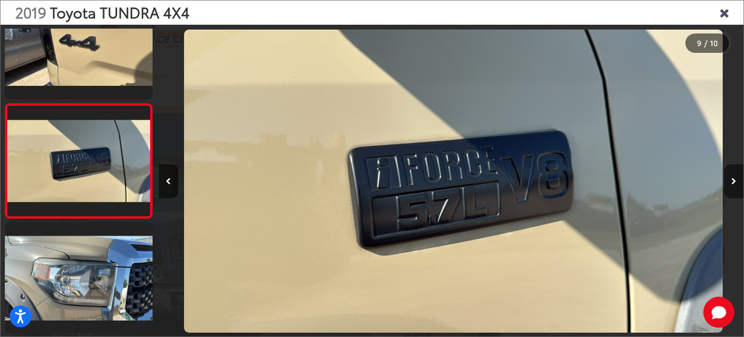
scroll to position [0, 0]
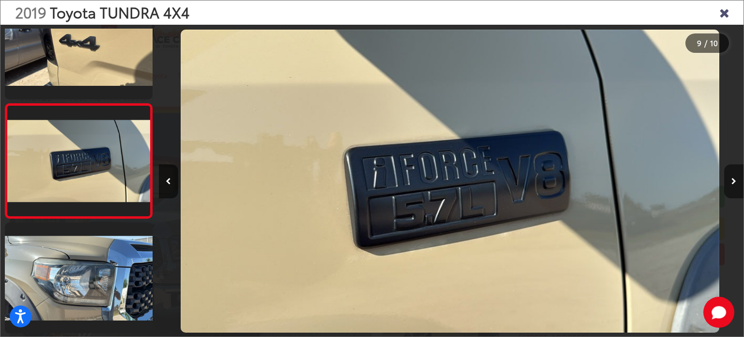
click at [736, 180] on button "Next image" at bounding box center [733, 181] width 19 height 34
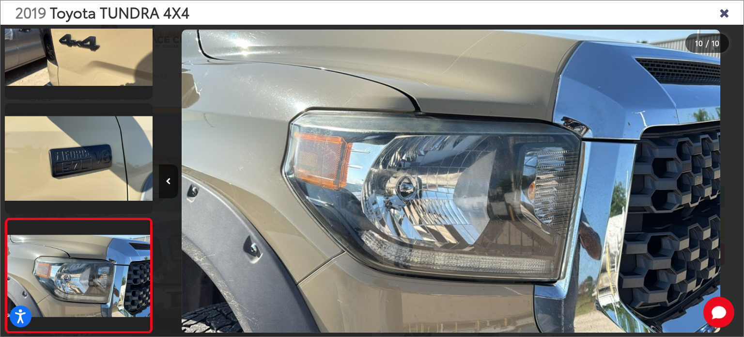
click at [736, 180] on div at bounding box center [670, 181] width 146 height 312
click at [725, 15] on icon "Close gallery" at bounding box center [724, 12] width 10 height 13
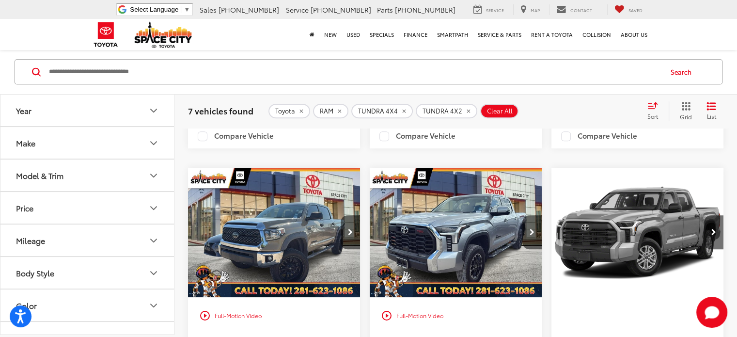
scroll to position [557, 0]
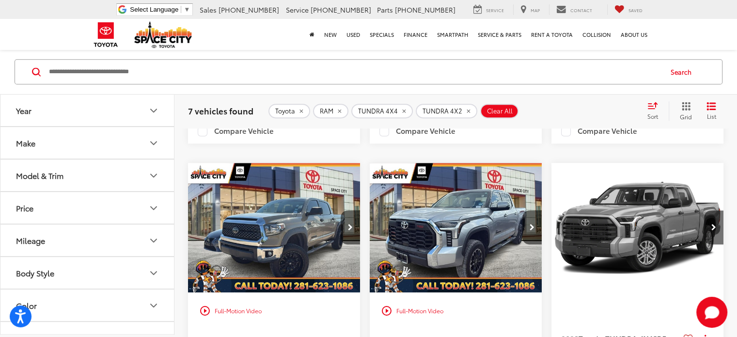
click at [478, 242] on img "2023 Toyota TUNDRA 4X4 SR5 0" at bounding box center [455, 228] width 173 height 130
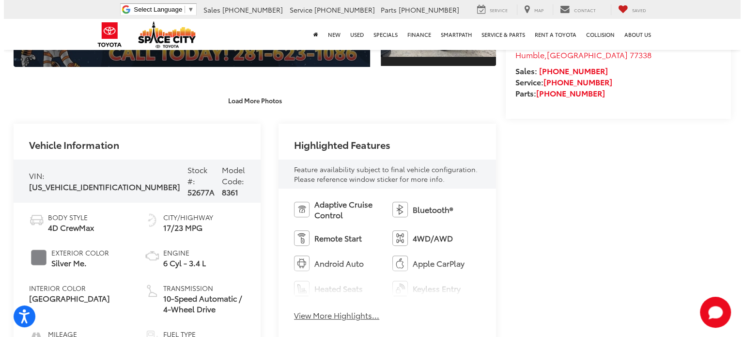
scroll to position [68, 0]
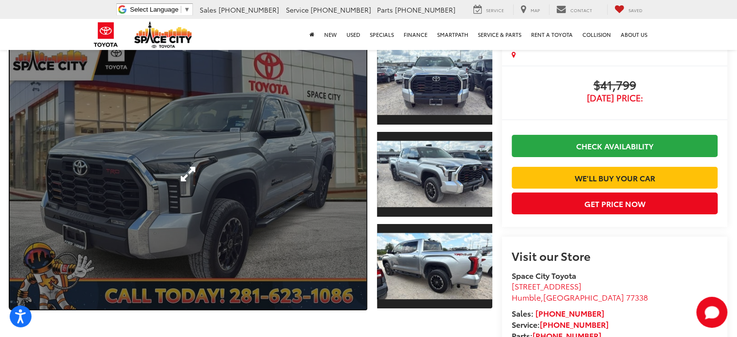
click at [271, 205] on link "Expand Photo 0" at bounding box center [188, 174] width 356 height 270
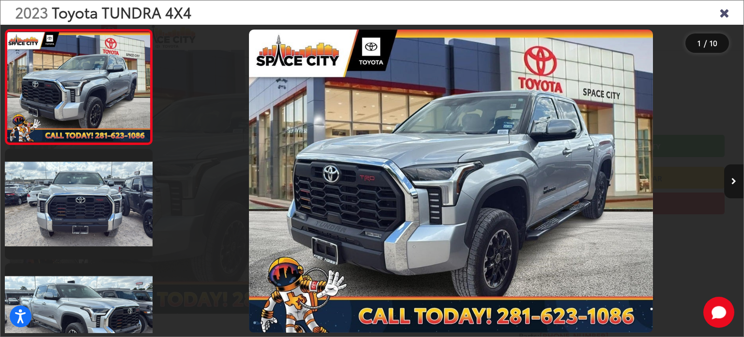
click at [732, 184] on icon "Next image" at bounding box center [733, 181] width 5 height 7
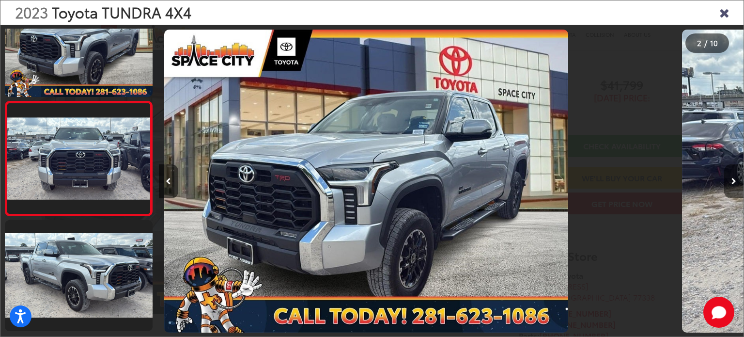
scroll to position [48, 0]
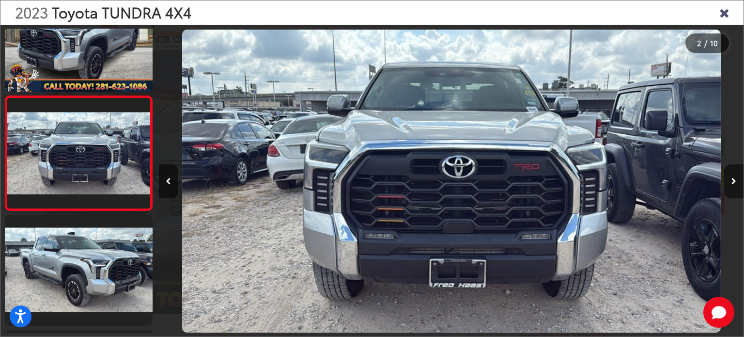
click at [732, 184] on icon "Next image" at bounding box center [733, 181] width 5 height 7
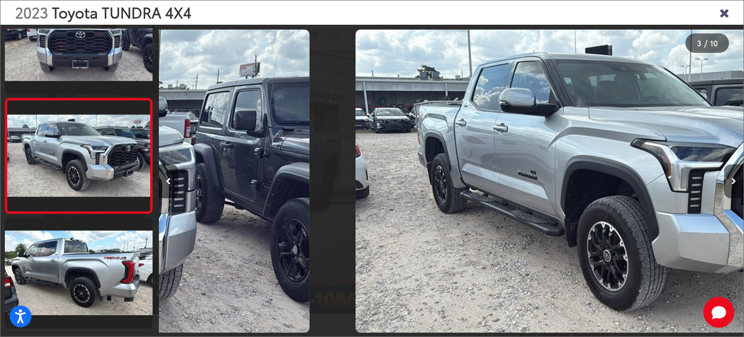
scroll to position [163, 0]
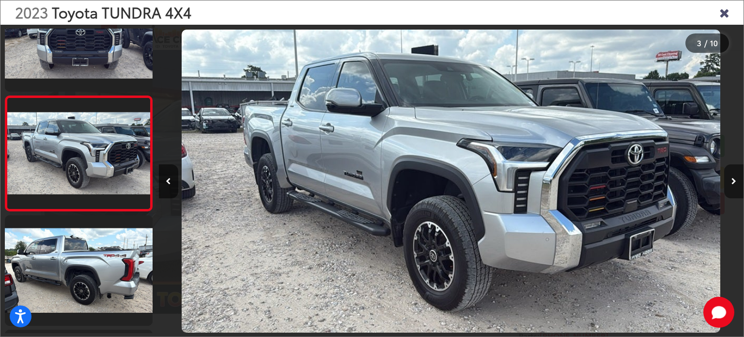
click at [732, 184] on icon "Next image" at bounding box center [733, 181] width 5 height 7
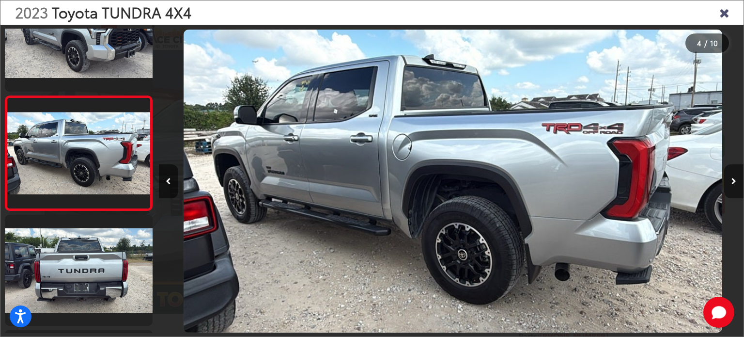
scroll to position [0, 1754]
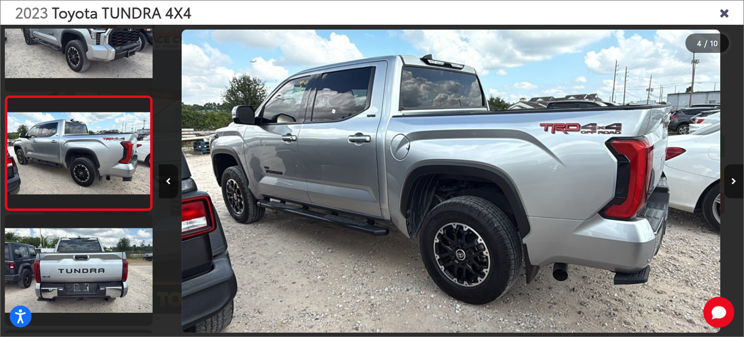
click at [732, 184] on icon "Next image" at bounding box center [733, 181] width 5 height 7
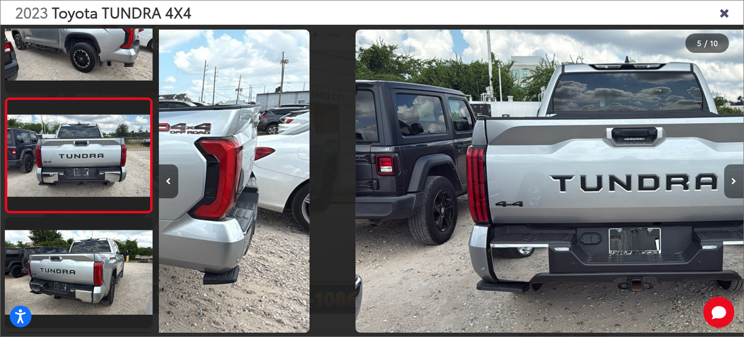
scroll to position [393, 0]
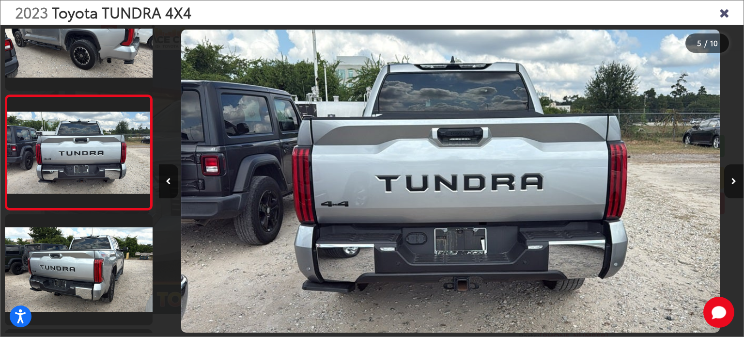
click at [732, 184] on icon "Next image" at bounding box center [733, 181] width 5 height 7
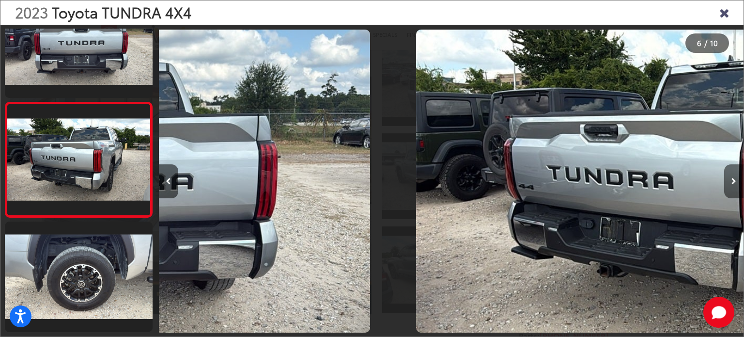
scroll to position [507, 0]
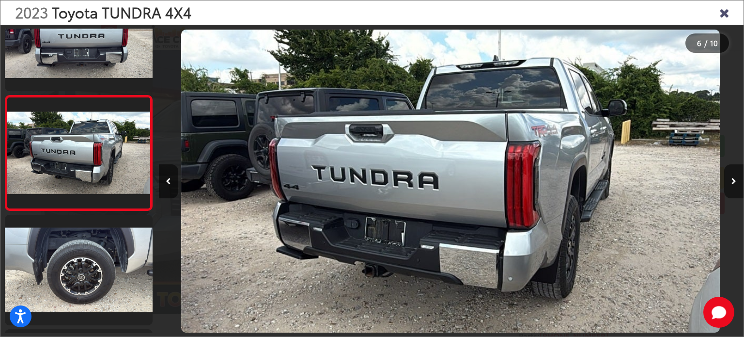
click at [732, 184] on icon "Next image" at bounding box center [733, 181] width 5 height 7
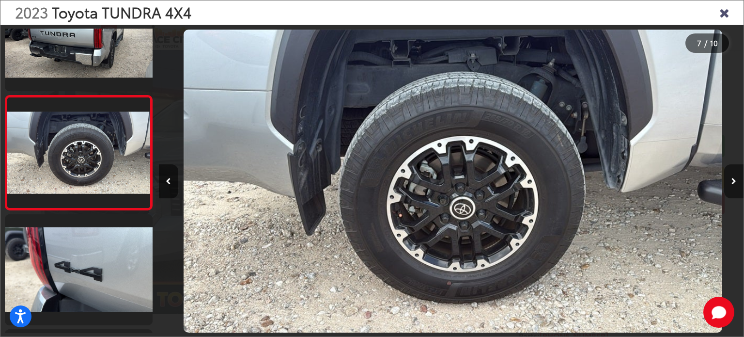
scroll to position [0, 3509]
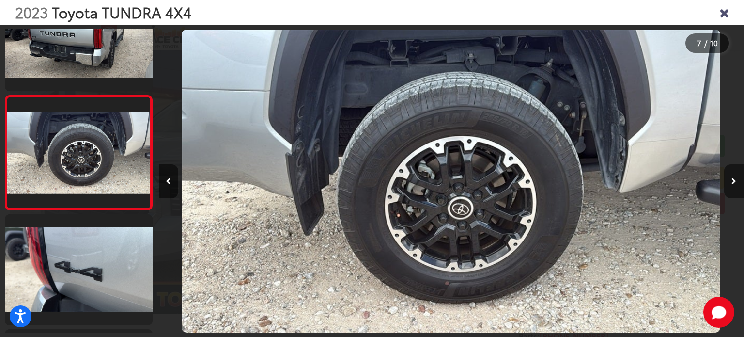
click at [732, 184] on icon "Next image" at bounding box center [733, 181] width 5 height 7
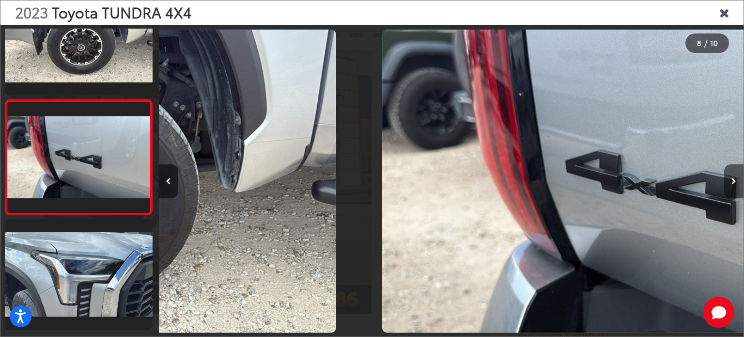
scroll to position [736, 0]
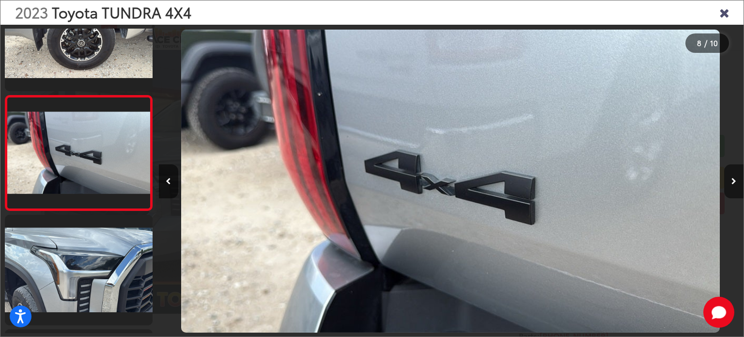
click at [732, 184] on icon "Next image" at bounding box center [733, 181] width 5 height 7
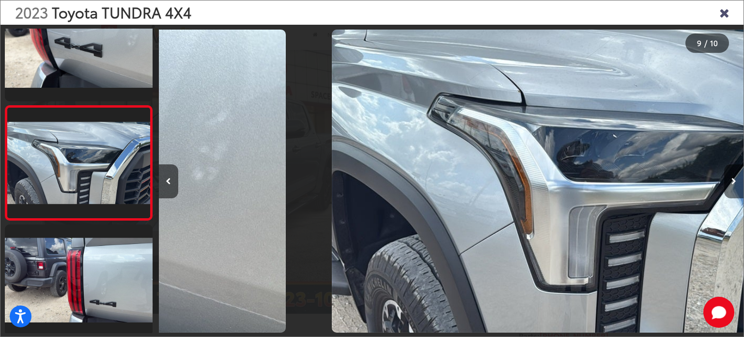
scroll to position [0, 0]
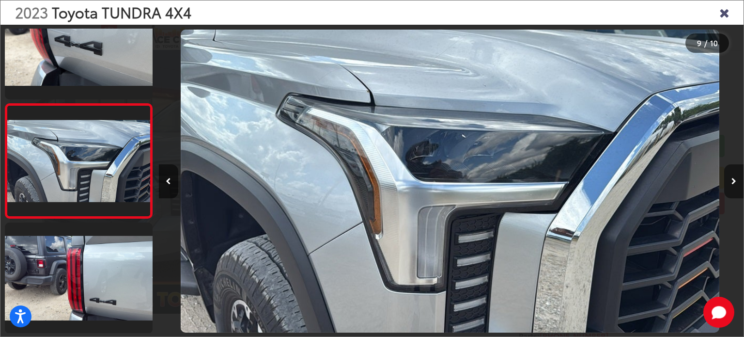
click at [732, 184] on icon "Next image" at bounding box center [733, 181] width 5 height 7
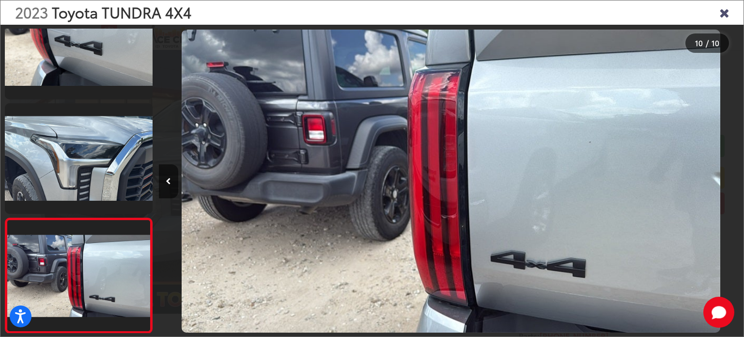
click at [723, 15] on icon "Close gallery" at bounding box center [724, 12] width 10 height 13
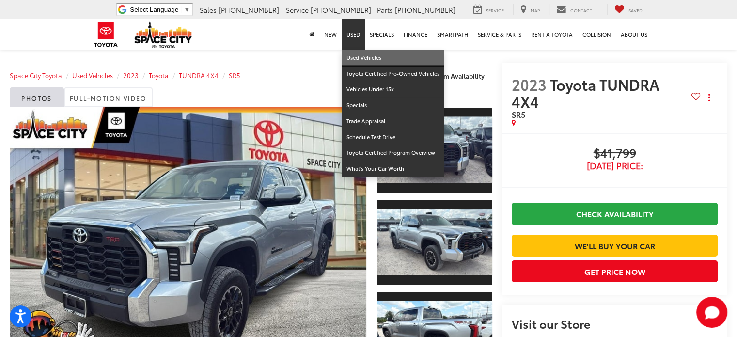
click at [358, 55] on link "Used Vehicles" at bounding box center [392, 58] width 103 height 16
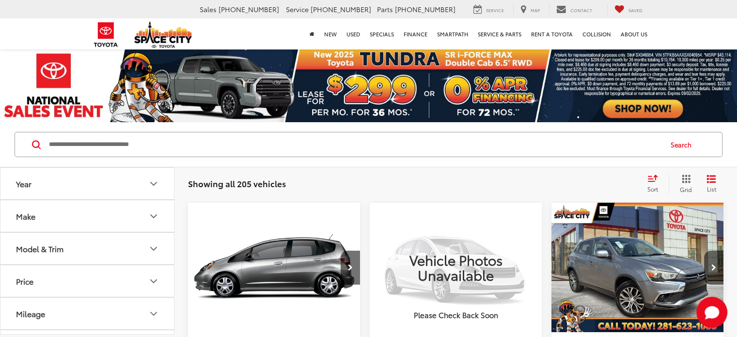
click at [116, 252] on button "Model & Trim" at bounding box center [87, 247] width 174 height 31
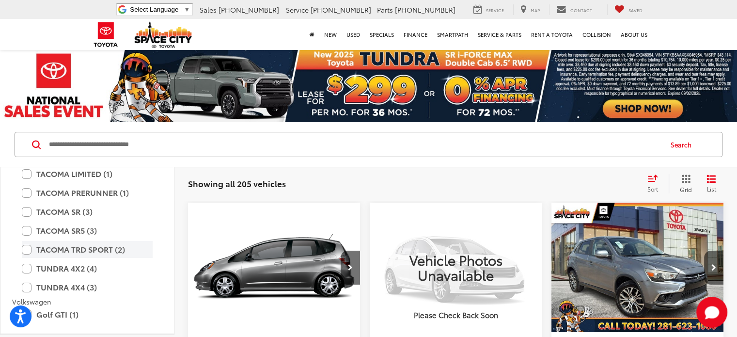
scroll to position [1986, 0]
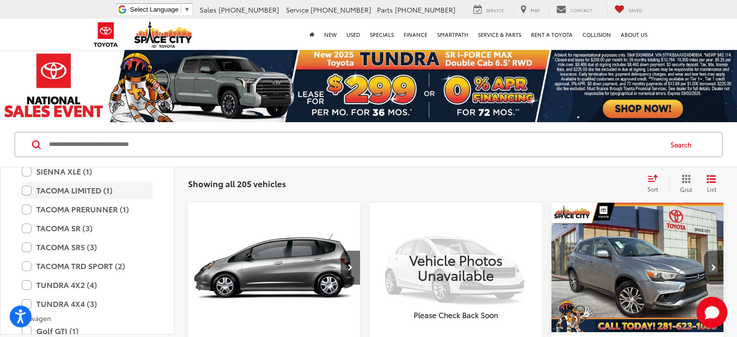
click at [28, 195] on label "TACOMA LIMITED (1)" at bounding box center [87, 190] width 131 height 17
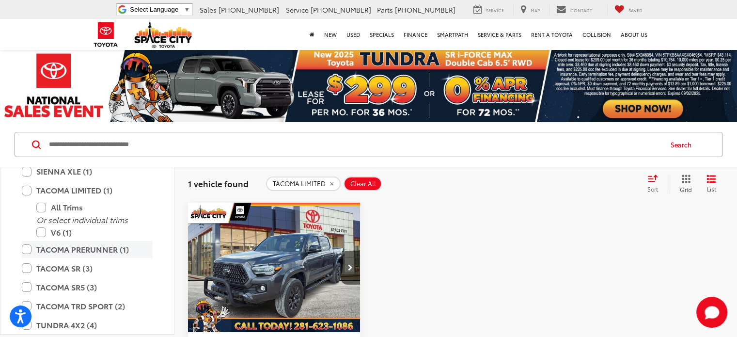
click at [25, 249] on label "TACOMA PRERUNNER (1)" at bounding box center [87, 249] width 131 height 17
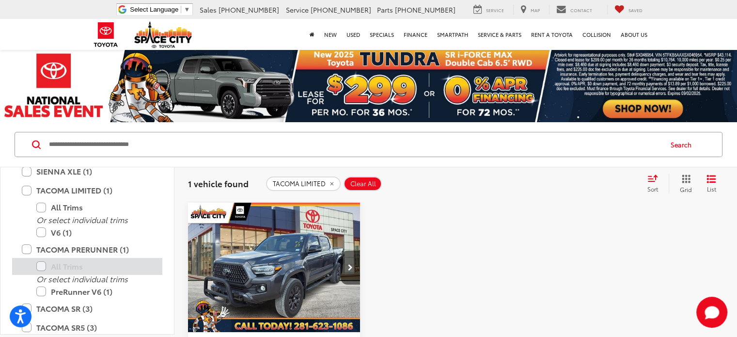
click at [25, 267] on div "All Trims" at bounding box center [87, 266] width 150 height 17
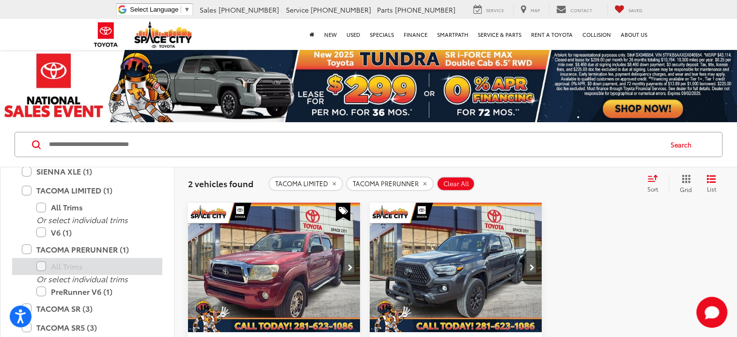
scroll to position [97, 0]
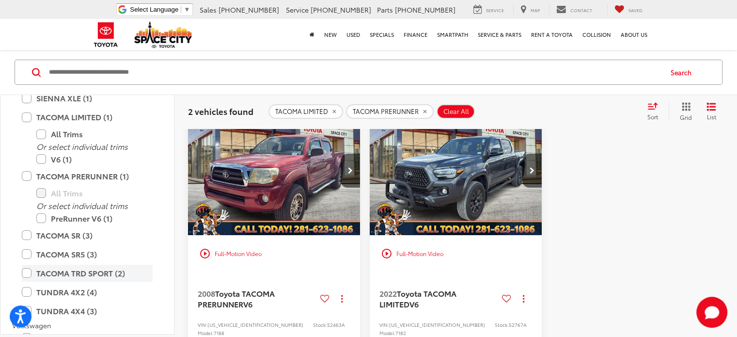
click at [30, 270] on label "TACOMA TRD SPORT (2)" at bounding box center [87, 272] width 131 height 17
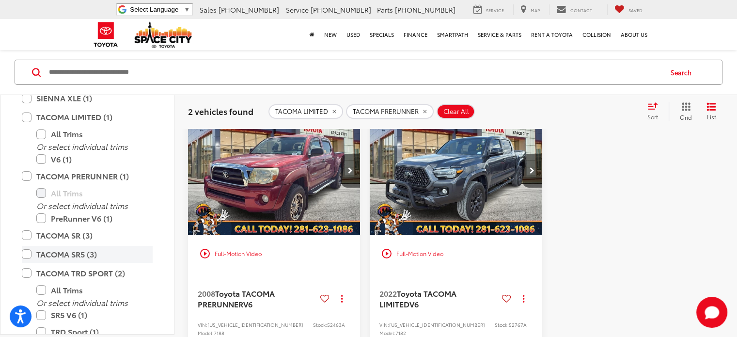
scroll to position [72, 0]
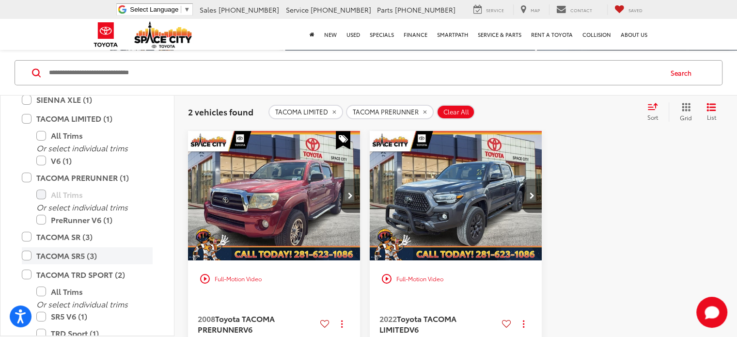
click at [27, 257] on label "TACOMA SR5 (3)" at bounding box center [87, 255] width 131 height 17
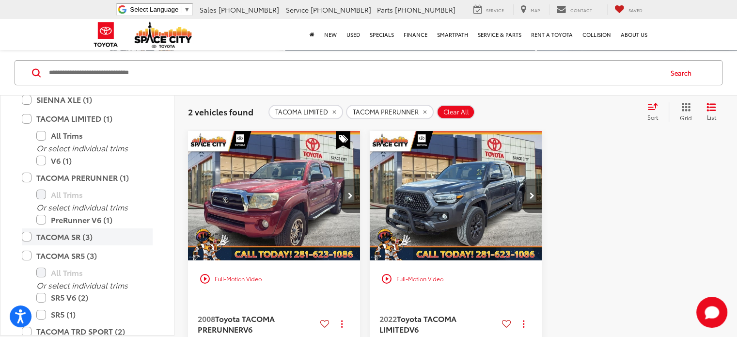
click at [29, 238] on label "TACOMA SR (3)" at bounding box center [87, 236] width 131 height 17
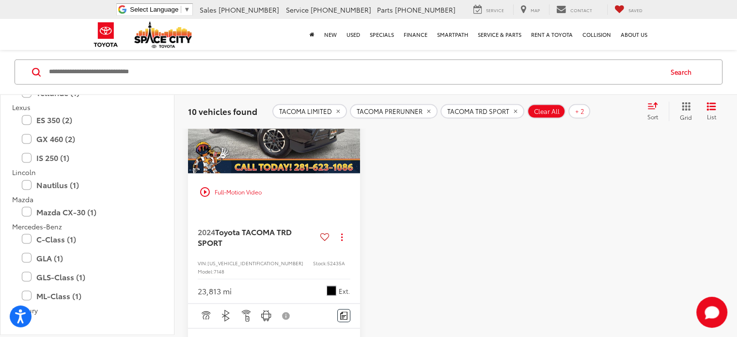
scroll to position [1017, 0]
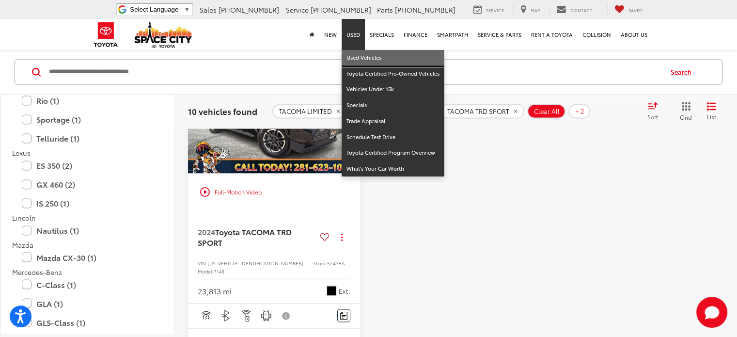
click at [353, 61] on link "Used Vehicles" at bounding box center [392, 58] width 103 height 16
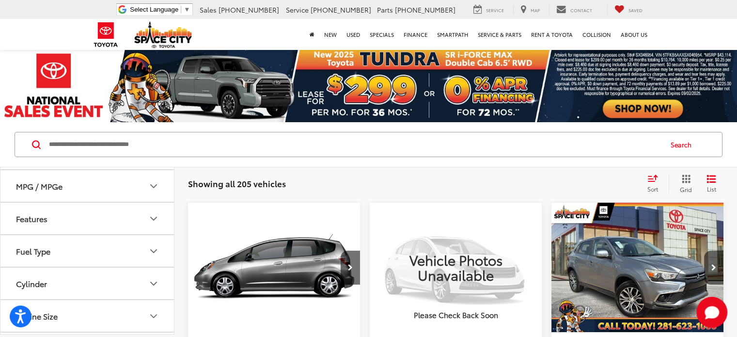
scroll to position [242, 0]
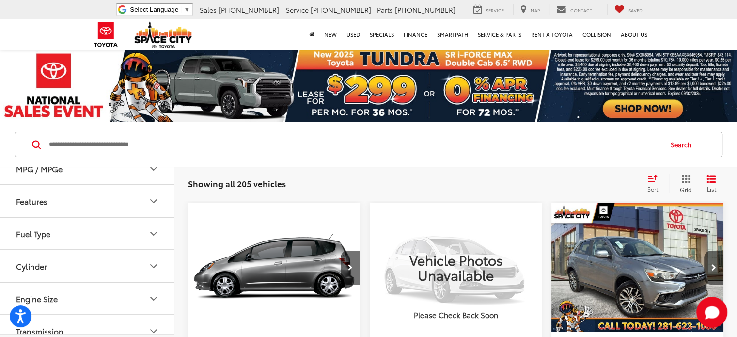
click at [139, 230] on button "Fuel Type" at bounding box center [87, 232] width 174 height 31
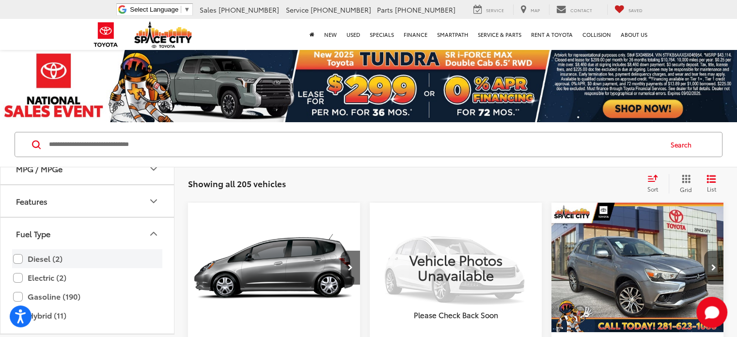
click at [34, 256] on label "Diesel (2)" at bounding box center [87, 258] width 148 height 17
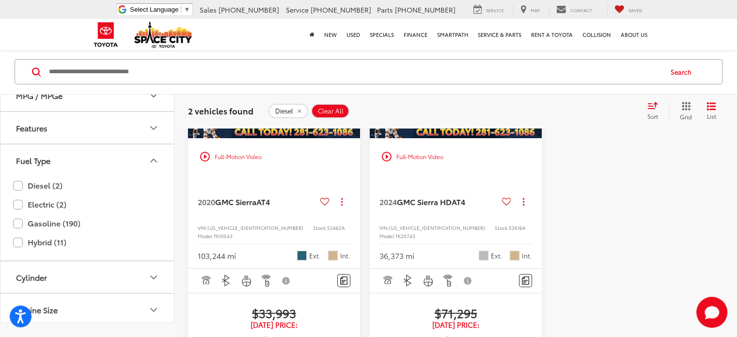
scroll to position [48, 0]
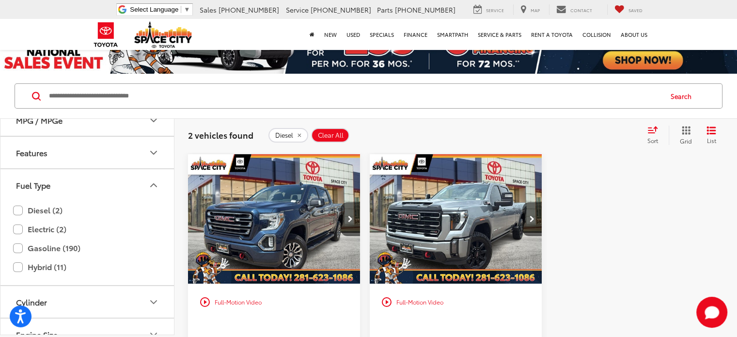
click at [274, 204] on img "2020 GMC Sierra AT4 0" at bounding box center [273, 219] width 173 height 130
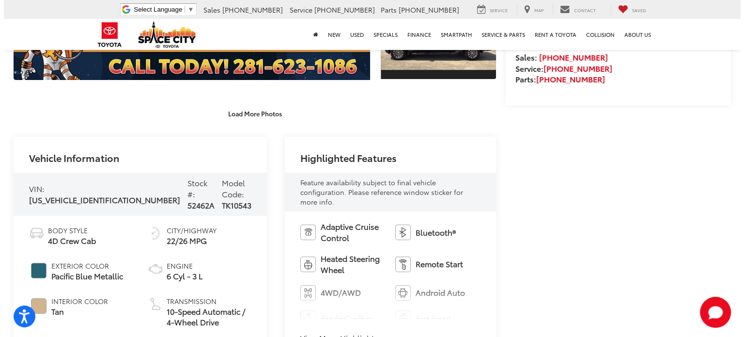
scroll to position [97, 0]
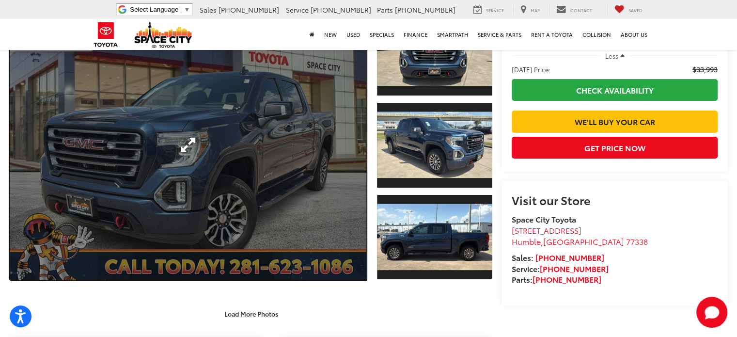
click at [200, 160] on link "Expand Photo 0" at bounding box center [188, 145] width 356 height 270
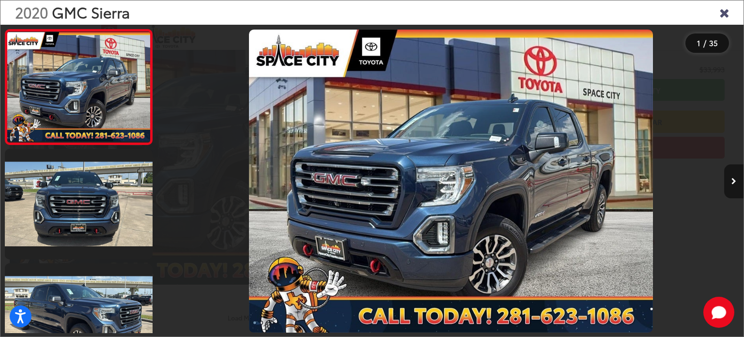
click at [731, 187] on button "Next image" at bounding box center [733, 181] width 19 height 34
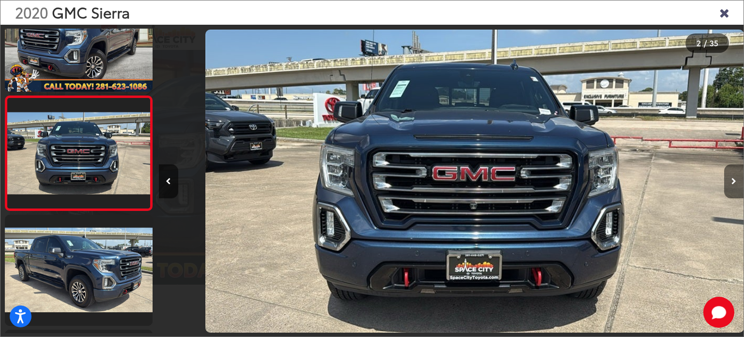
scroll to position [0, 585]
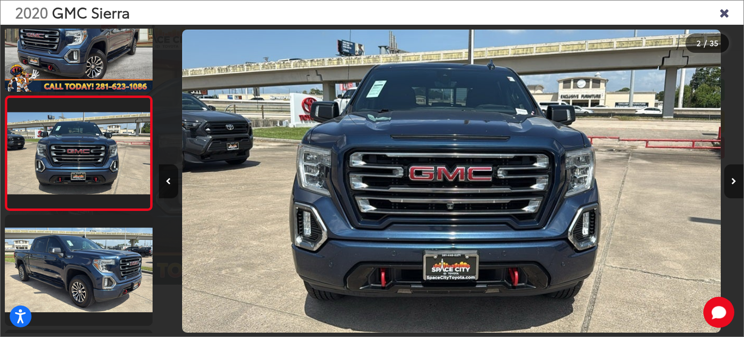
click at [731, 187] on button "Next image" at bounding box center [733, 181] width 19 height 34
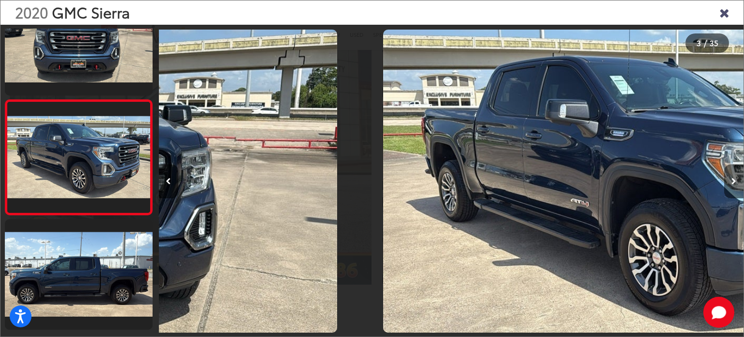
scroll to position [163, 0]
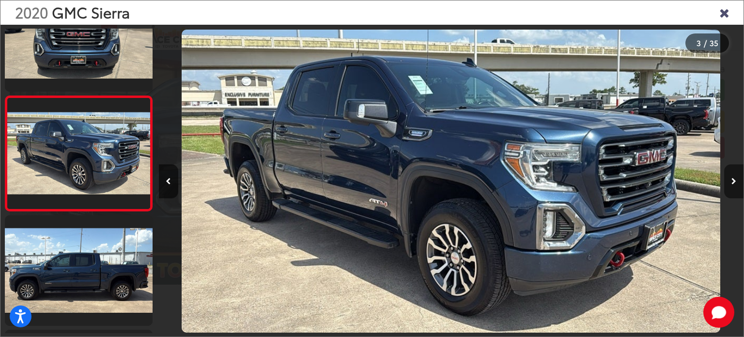
click at [731, 187] on button "Next image" at bounding box center [733, 181] width 19 height 34
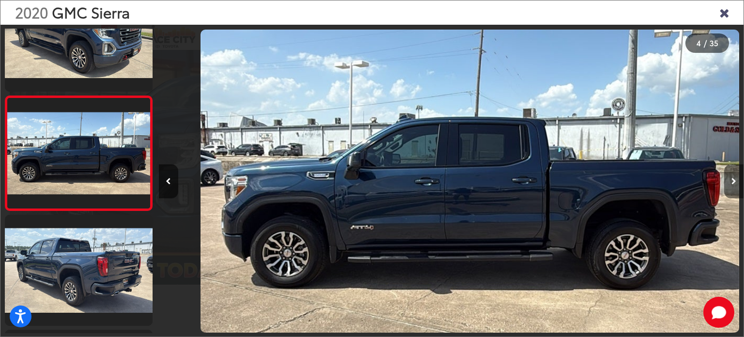
scroll to position [0, 1754]
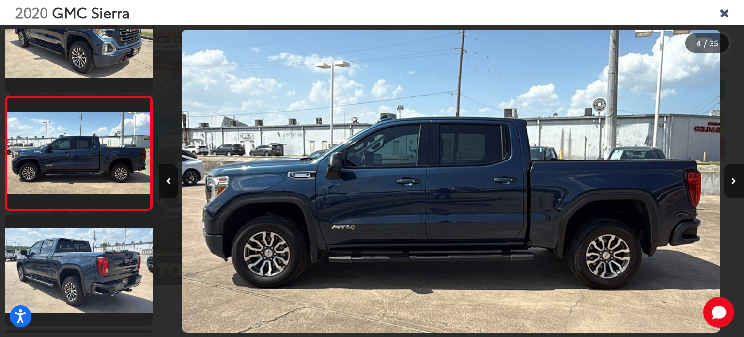
click at [731, 187] on button "Next image" at bounding box center [733, 181] width 19 height 34
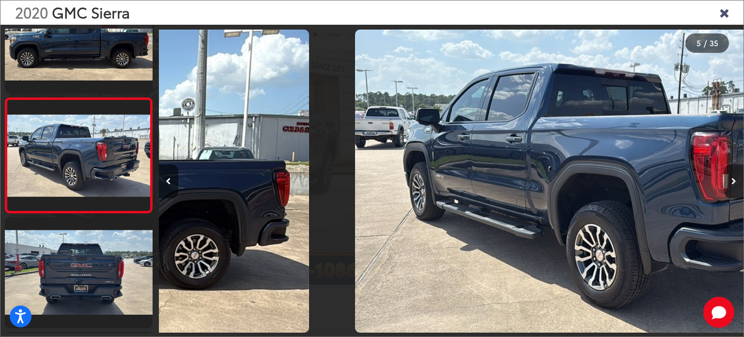
scroll to position [393, 0]
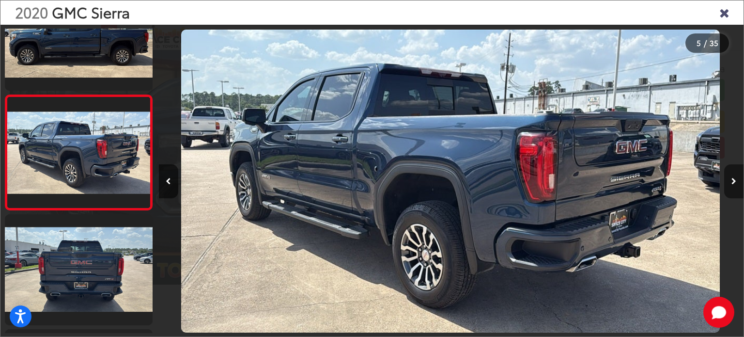
click at [731, 187] on button "Next image" at bounding box center [733, 181] width 19 height 34
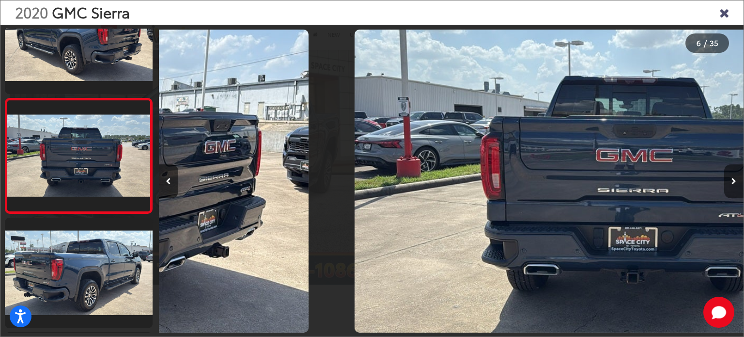
scroll to position [507, 0]
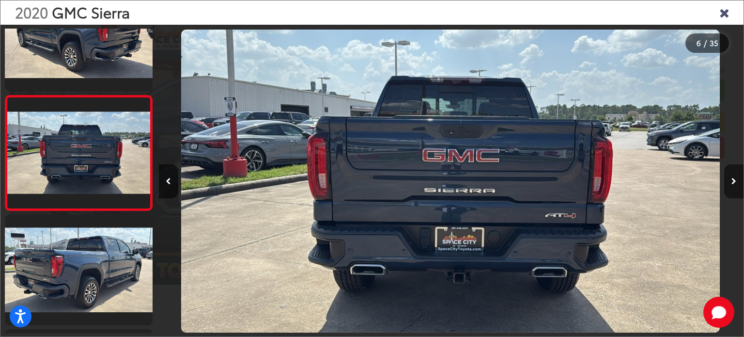
click at [731, 187] on button "Next image" at bounding box center [733, 181] width 19 height 34
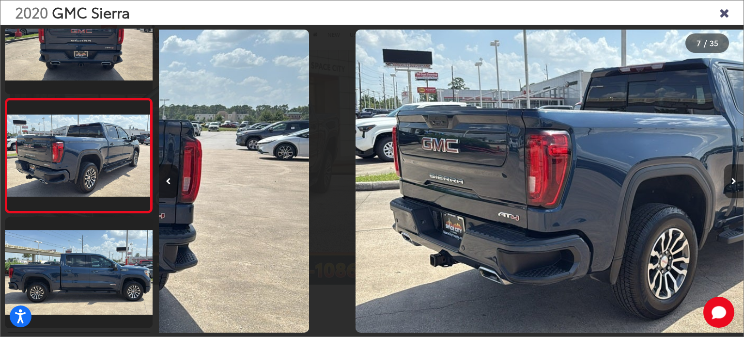
scroll to position [622, 0]
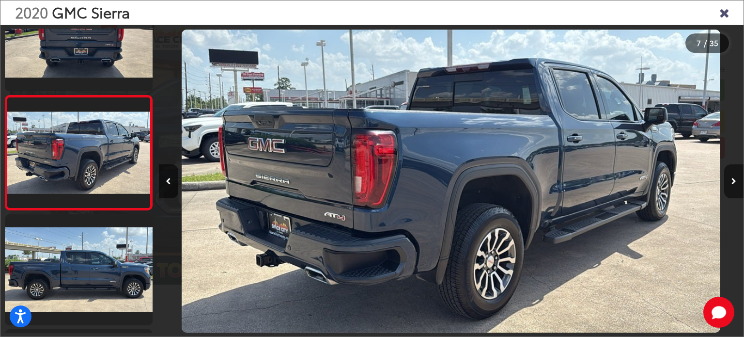
click at [731, 187] on button "Next image" at bounding box center [733, 181] width 19 height 34
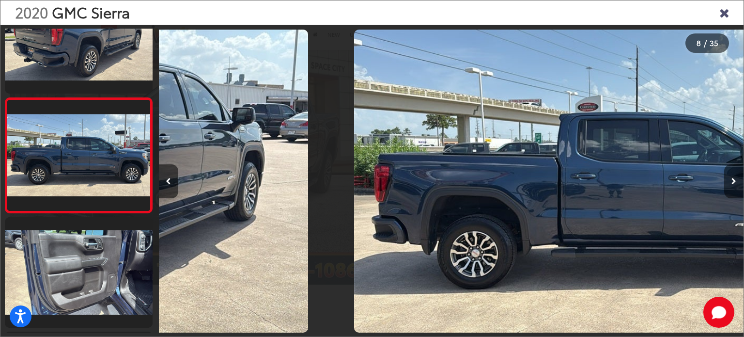
scroll to position [0, 0]
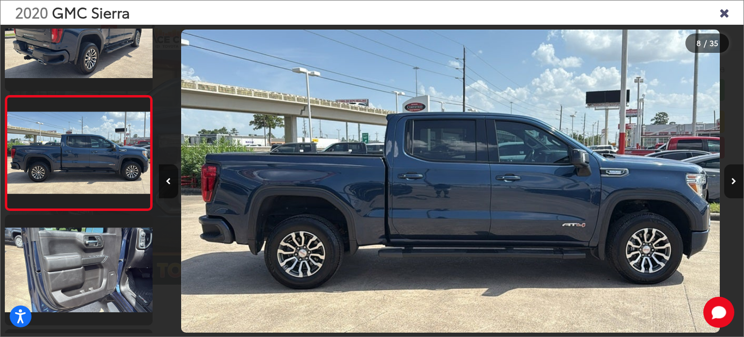
click at [731, 187] on button "Next image" at bounding box center [733, 181] width 19 height 34
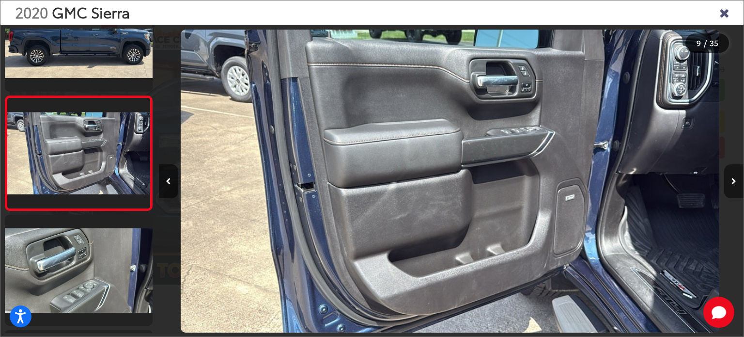
click at [731, 187] on button "Next image" at bounding box center [733, 181] width 19 height 34
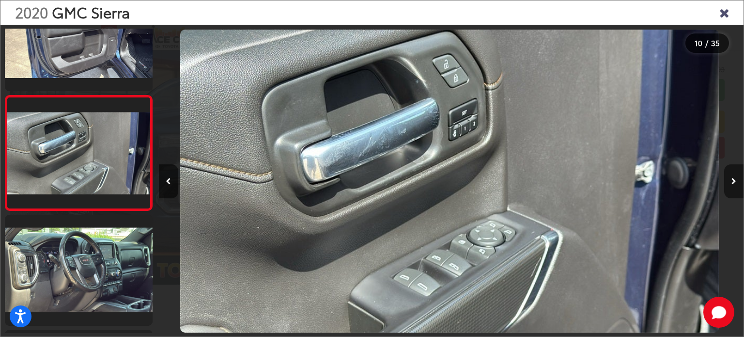
click at [731, 187] on button "Next image" at bounding box center [733, 181] width 19 height 34
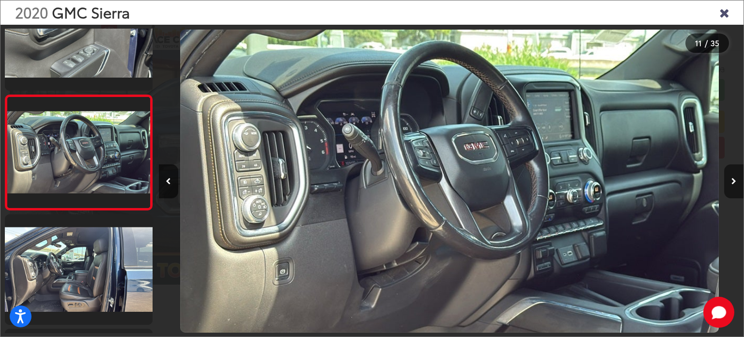
click at [731, 187] on button "Next image" at bounding box center [733, 181] width 19 height 34
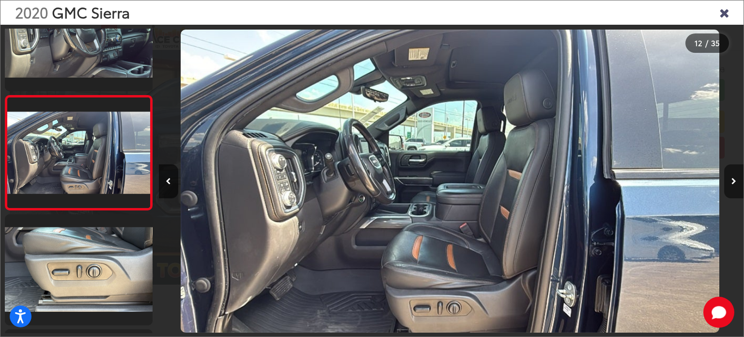
click at [731, 187] on button "Next image" at bounding box center [733, 181] width 19 height 34
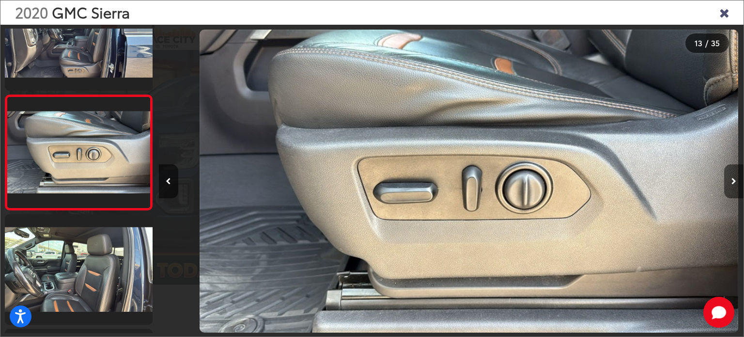
click at [731, 187] on button "Next image" at bounding box center [733, 181] width 19 height 34
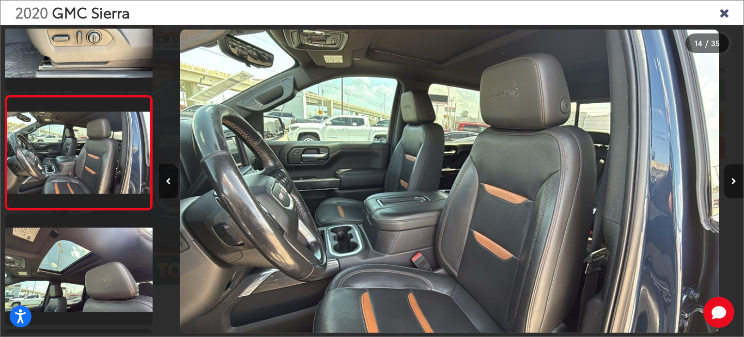
click at [731, 187] on button "Next image" at bounding box center [733, 181] width 19 height 34
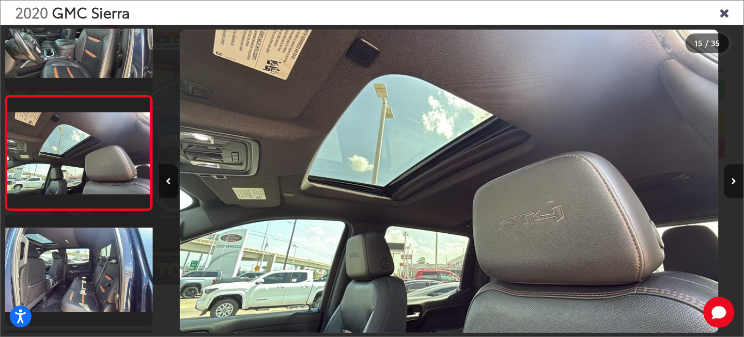
click at [731, 187] on button "Next image" at bounding box center [733, 181] width 19 height 34
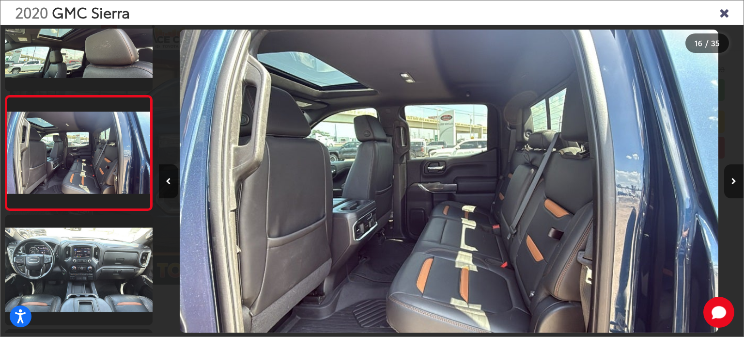
click at [731, 187] on button "Next image" at bounding box center [733, 181] width 19 height 34
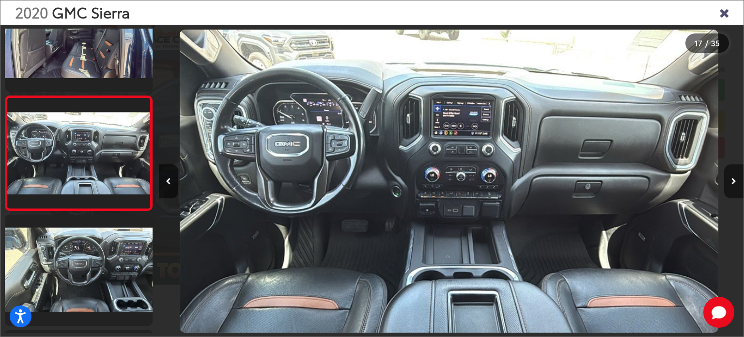
click at [731, 187] on button "Next image" at bounding box center [733, 181] width 19 height 34
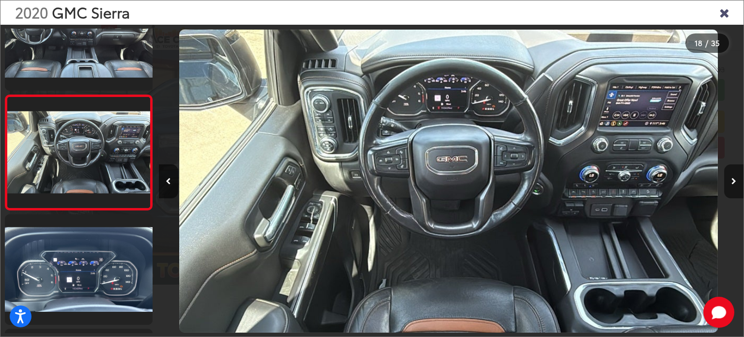
click at [731, 187] on button "Next image" at bounding box center [733, 181] width 19 height 34
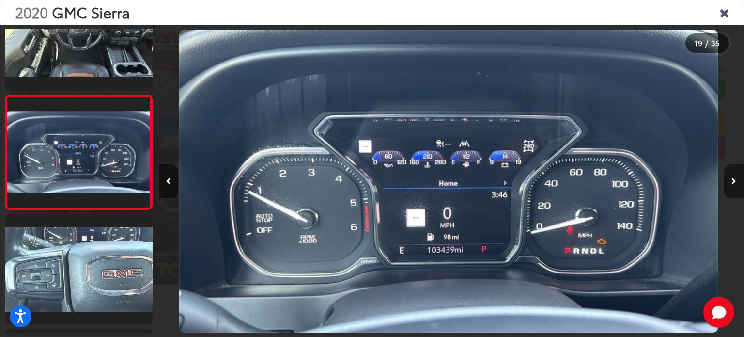
click at [731, 187] on button "Next image" at bounding box center [733, 181] width 19 height 34
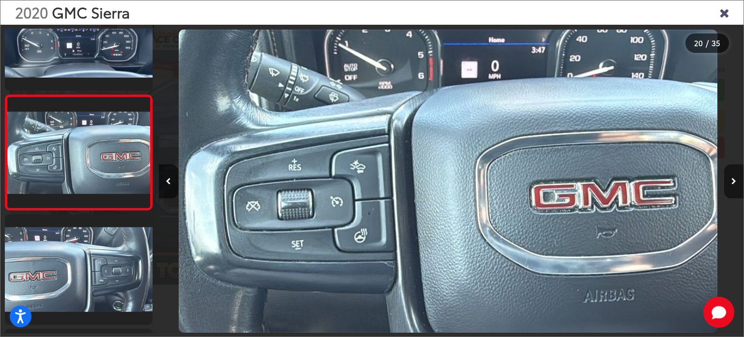
click at [731, 187] on button "Next image" at bounding box center [733, 181] width 19 height 34
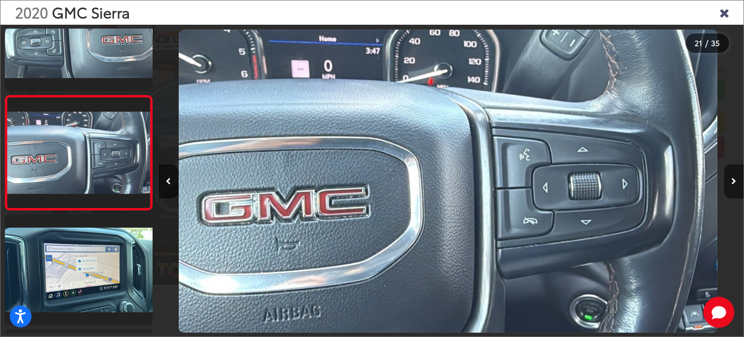
click at [731, 187] on button "Next image" at bounding box center [733, 181] width 19 height 34
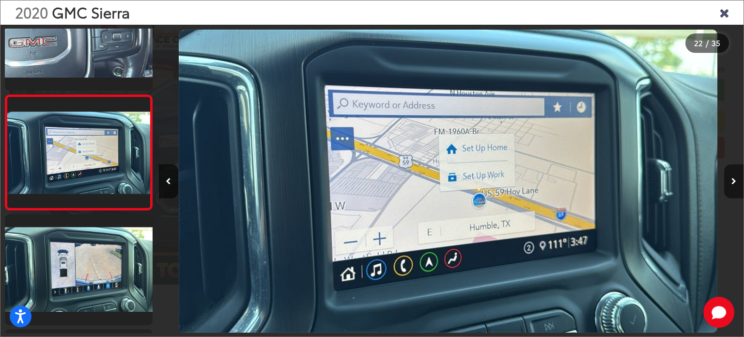
click at [731, 187] on button "Next image" at bounding box center [733, 181] width 19 height 34
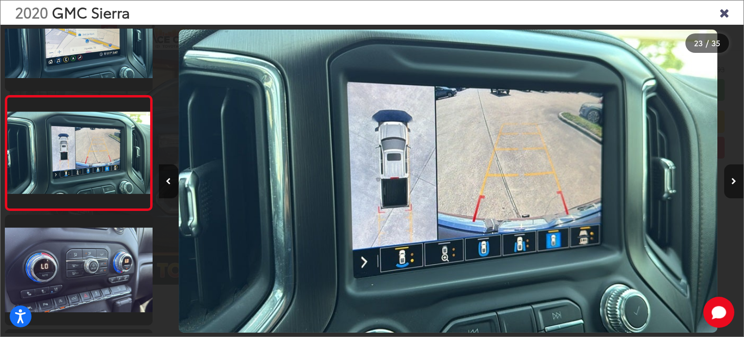
click at [731, 187] on button "Next image" at bounding box center [733, 181] width 19 height 34
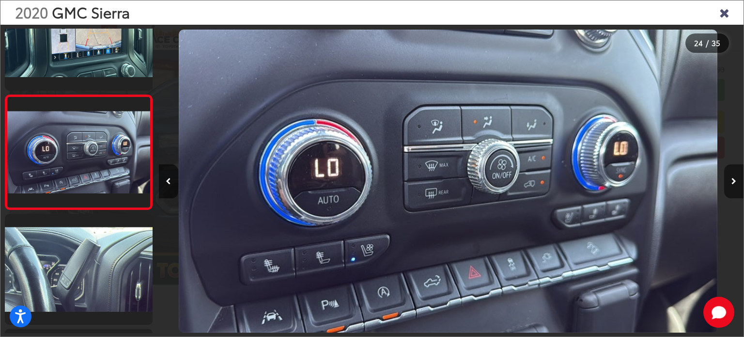
click at [731, 187] on button "Next image" at bounding box center [733, 181] width 19 height 34
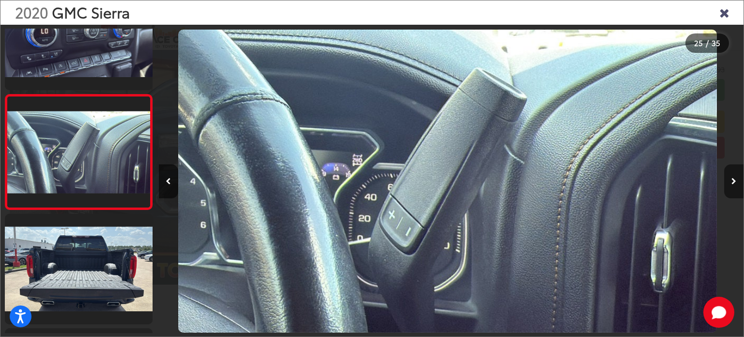
click at [731, 187] on button "Next image" at bounding box center [733, 181] width 19 height 34
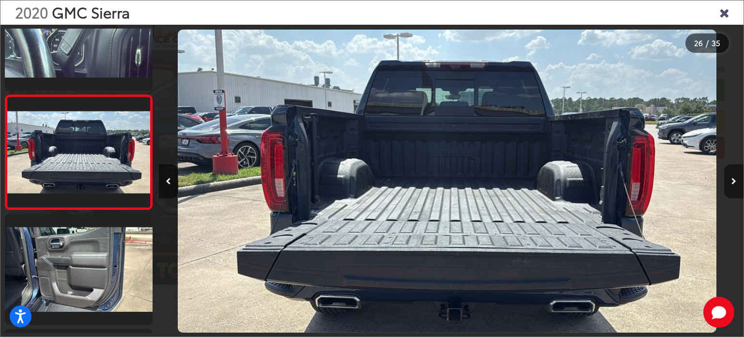
click at [731, 187] on button "Next image" at bounding box center [733, 181] width 19 height 34
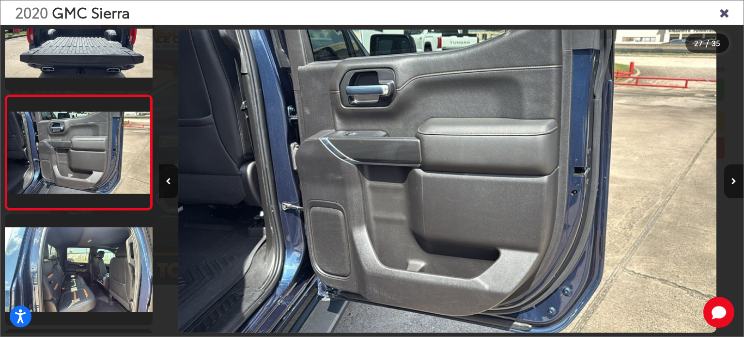
click at [731, 187] on button "Next image" at bounding box center [733, 181] width 19 height 34
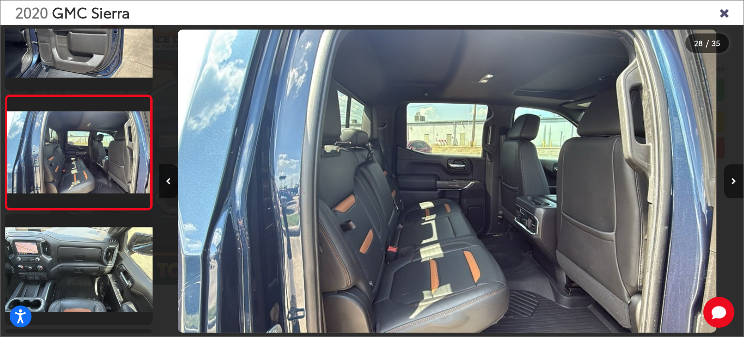
click at [731, 187] on button "Next image" at bounding box center [733, 181] width 19 height 34
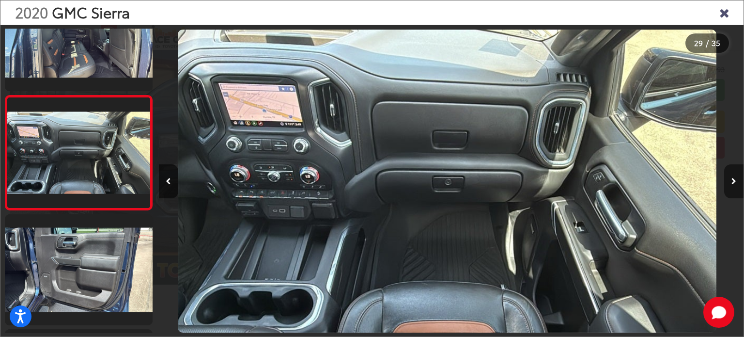
click at [731, 187] on button "Next image" at bounding box center [733, 181] width 19 height 34
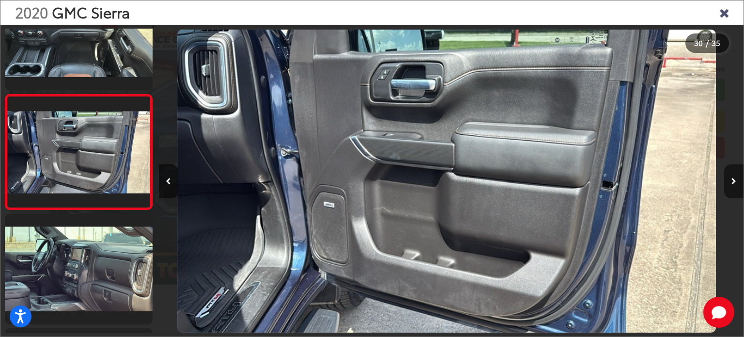
click at [731, 187] on button "Next image" at bounding box center [733, 181] width 19 height 34
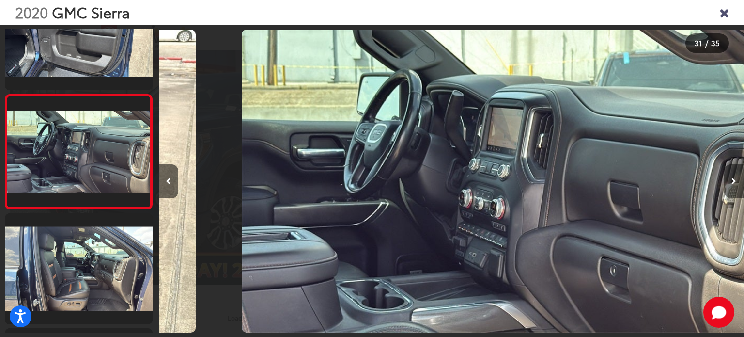
click at [731, 187] on button "Next image" at bounding box center [733, 181] width 19 height 34
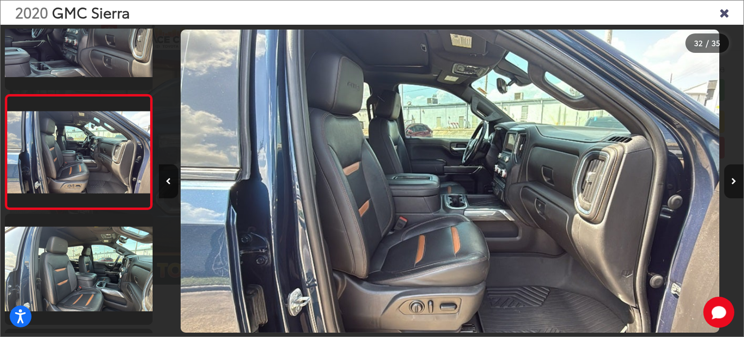
click at [731, 187] on button "Next image" at bounding box center [733, 181] width 19 height 34
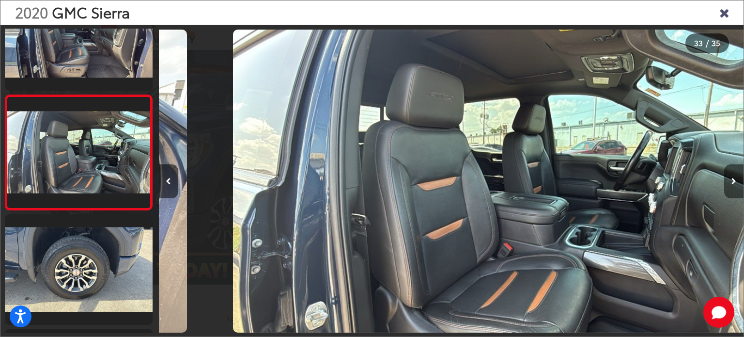
click at [731, 187] on button "Next image" at bounding box center [733, 181] width 19 height 34
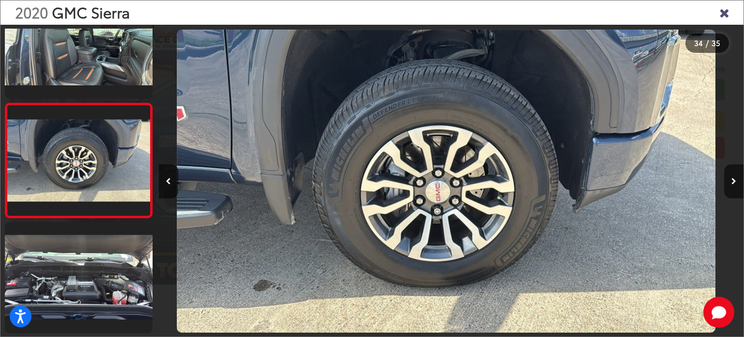
click at [719, 15] on icon "Close gallery" at bounding box center [724, 12] width 10 height 13
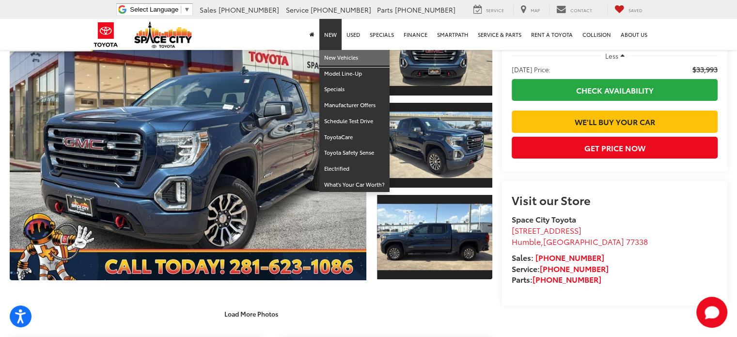
click at [327, 54] on link "New Vehicles" at bounding box center [354, 58] width 70 height 16
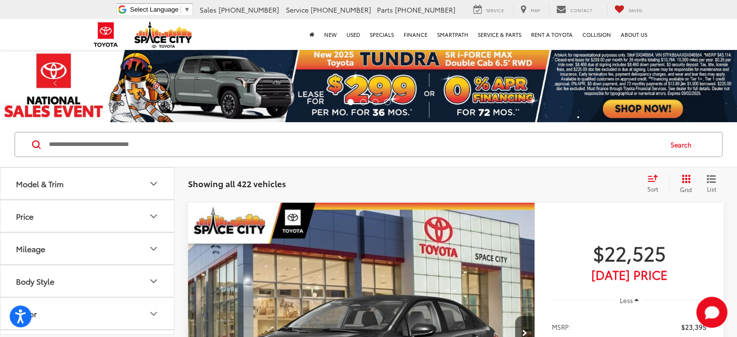
scroll to position [48, 0]
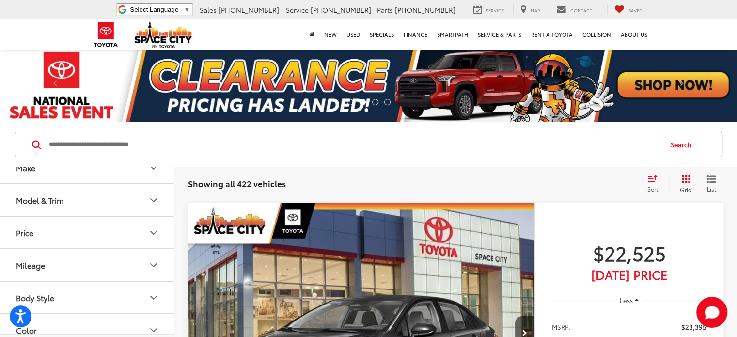
click at [74, 203] on button "Model & Trim" at bounding box center [87, 199] width 174 height 31
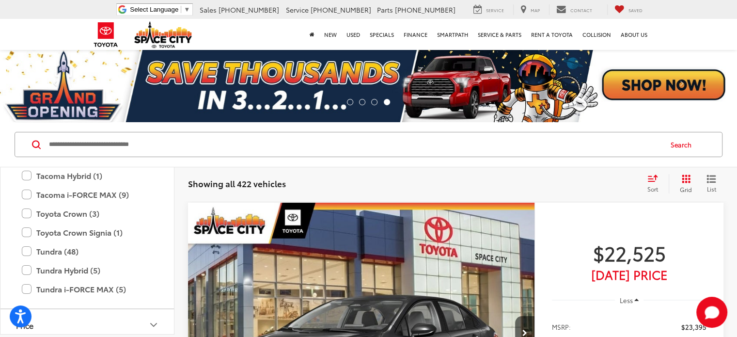
scroll to position [575, 0]
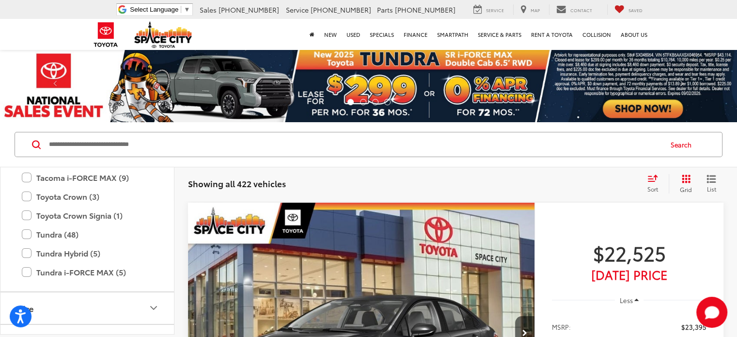
click at [21, 273] on div "Tundra i-FORCE MAX (5) All Trims Or select individual trims 1794 Edition i-FORC…" at bounding box center [87, 271] width 150 height 17
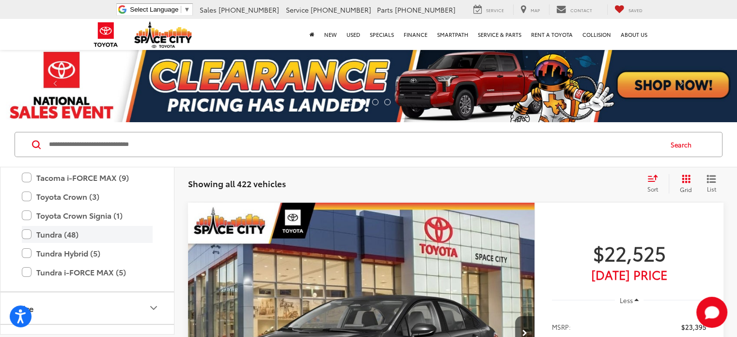
click at [25, 234] on label "Tundra (48)" at bounding box center [87, 234] width 131 height 17
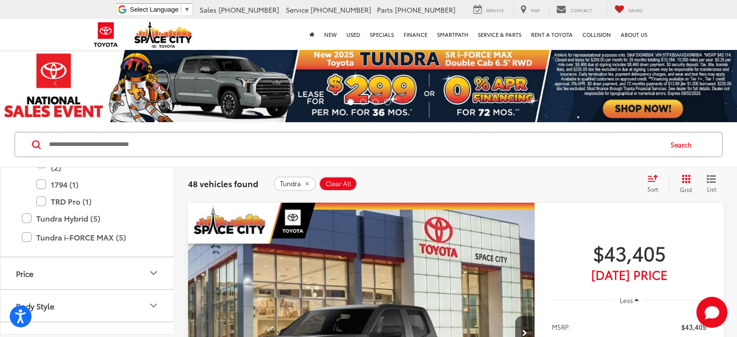
scroll to position [818, 0]
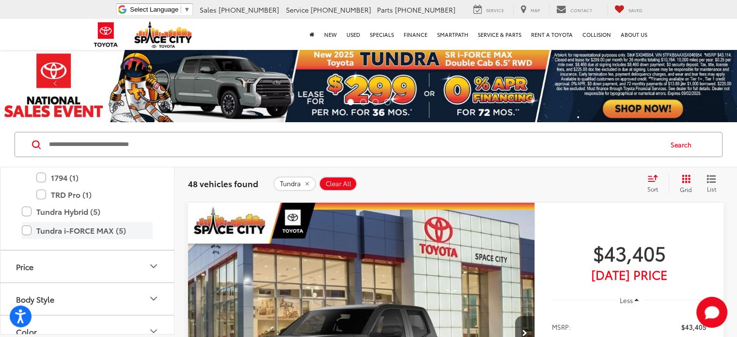
click at [25, 230] on label "Tundra i-FORCE MAX (5)" at bounding box center [87, 230] width 131 height 17
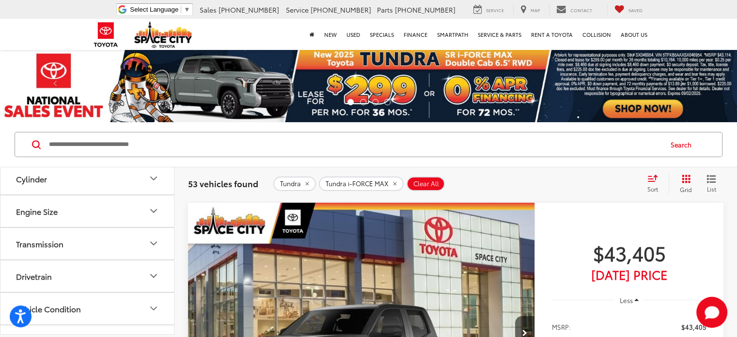
scroll to position [916, 0]
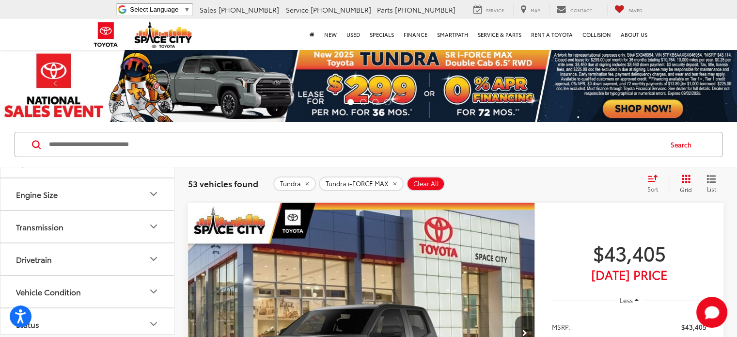
click at [82, 251] on button "Drivetrain" at bounding box center [87, 258] width 174 height 31
click at [69, 276] on label "4-Wheel Drive (27)" at bounding box center [49, 283] width 75 height 16
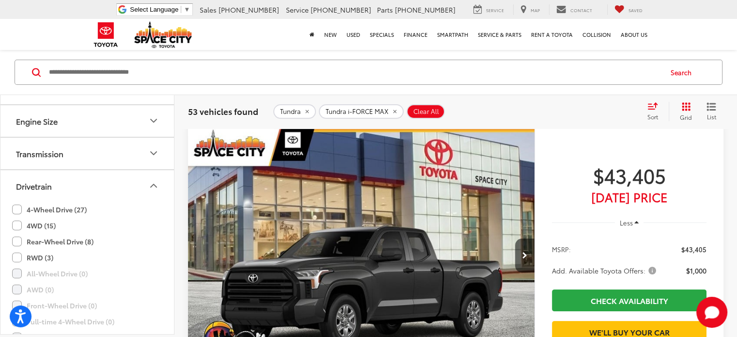
scroll to position [72, 0]
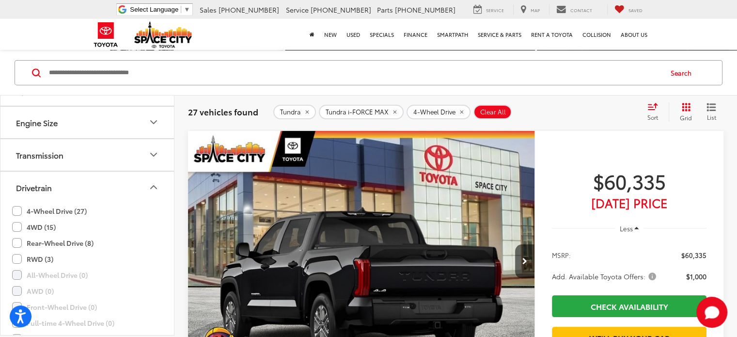
click at [19, 223] on label "4WD (15)" at bounding box center [34, 227] width 44 height 16
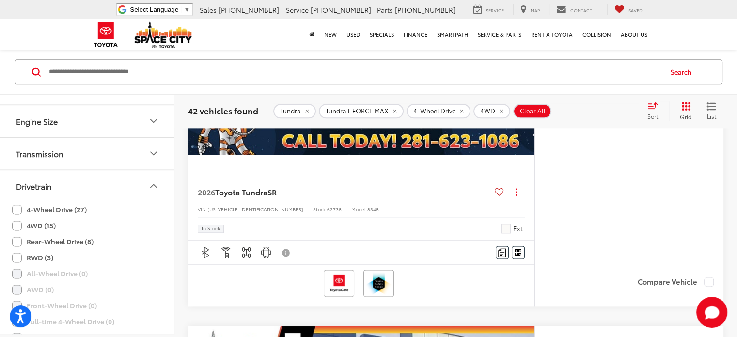
scroll to position [1186, 0]
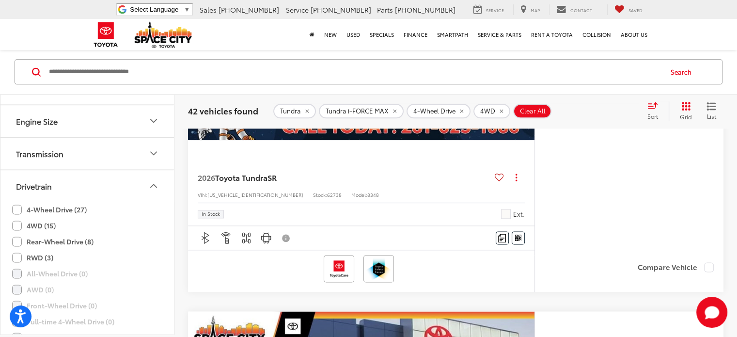
click at [0, 0] on span "Window Sticker" at bounding box center [0, 0] width 0 height 0
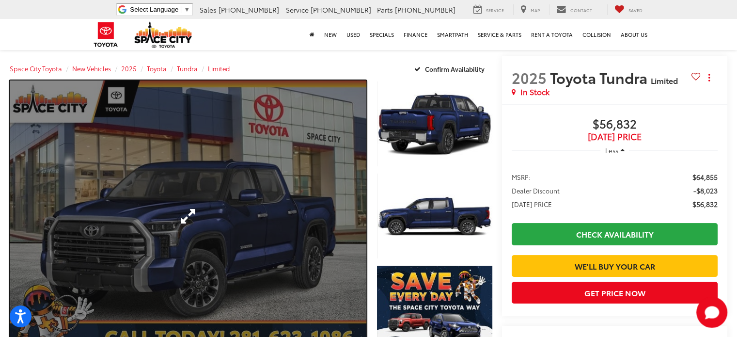
click at [354, 206] on link "Expand Photo 0" at bounding box center [188, 215] width 356 height 270
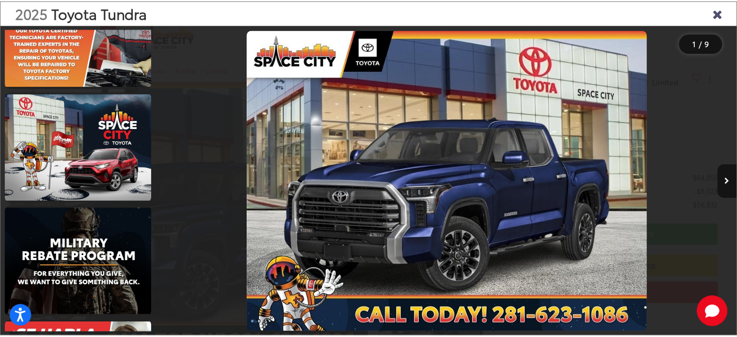
scroll to position [728, 0]
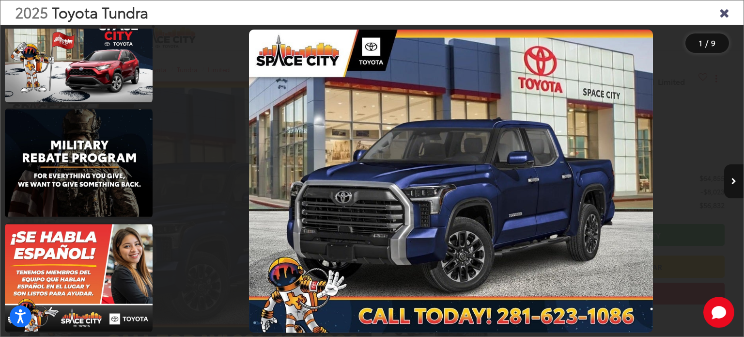
click at [719, 21] on div "2025 Toyota Tundra" at bounding box center [371, 12] width 743 height 24
click at [719, 14] on icon "Close gallery" at bounding box center [724, 12] width 10 height 13
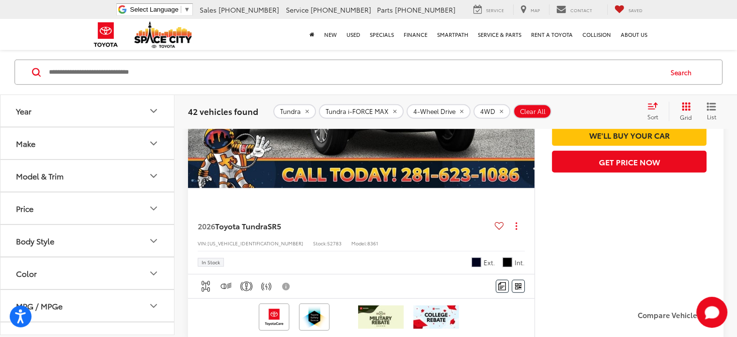
scroll to position [2579, 0]
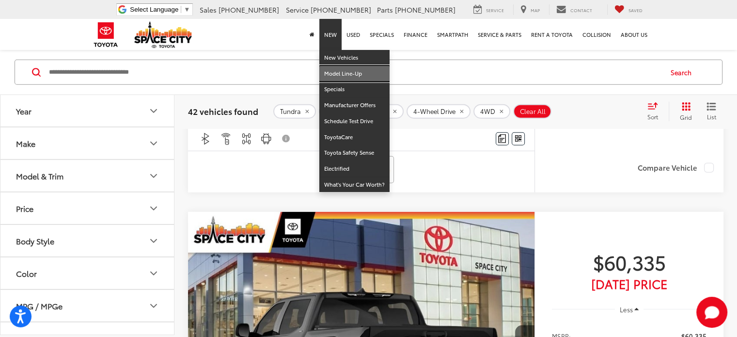
click at [345, 75] on link "Model Line-Up" at bounding box center [354, 74] width 70 height 16
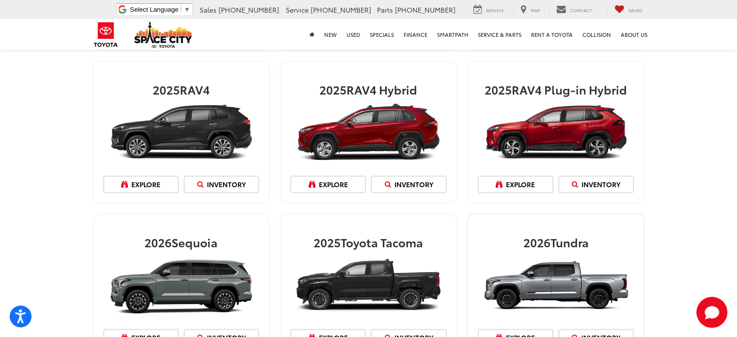
scroll to position [1107, 0]
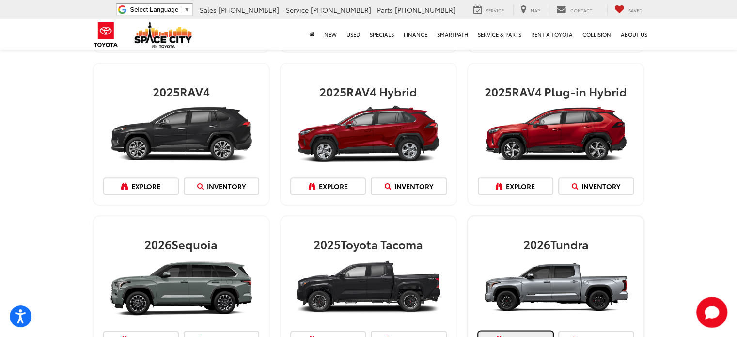
click at [527, 330] on link "Explore" at bounding box center [516, 338] width 76 height 17
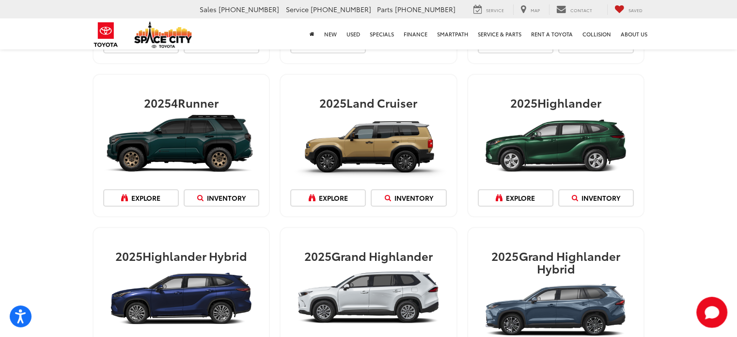
scroll to position [720, 0]
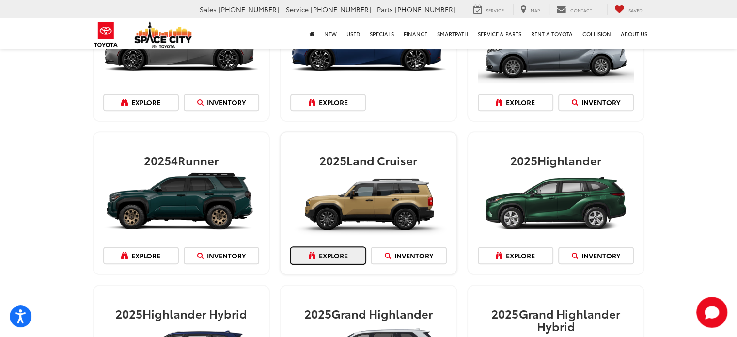
click at [341, 251] on link "Explore" at bounding box center [328, 255] width 76 height 17
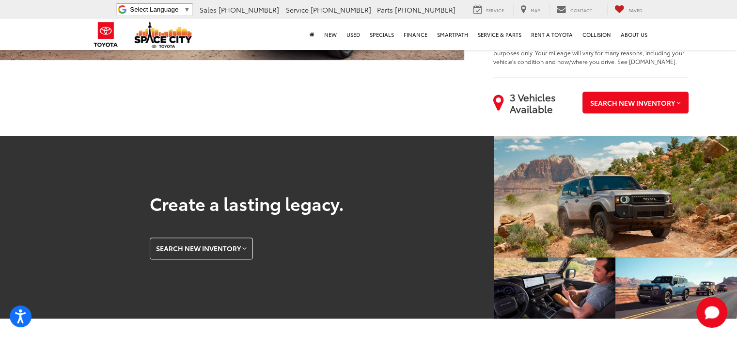
scroll to position [150, 0]
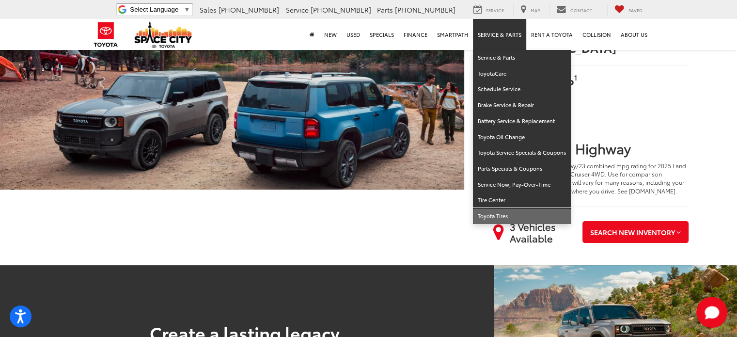
click at [507, 213] on link "Toyota Tires" at bounding box center [522, 215] width 98 height 15
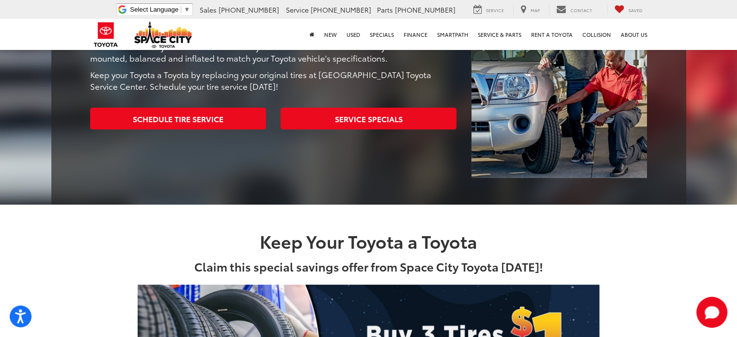
scroll to position [194, 0]
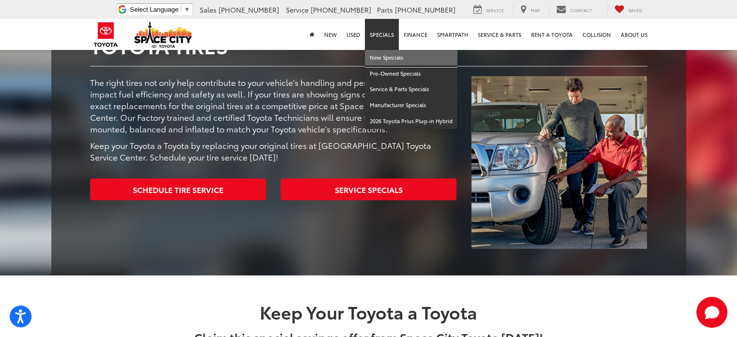
click at [387, 57] on link "New Specials" at bounding box center [411, 58] width 93 height 16
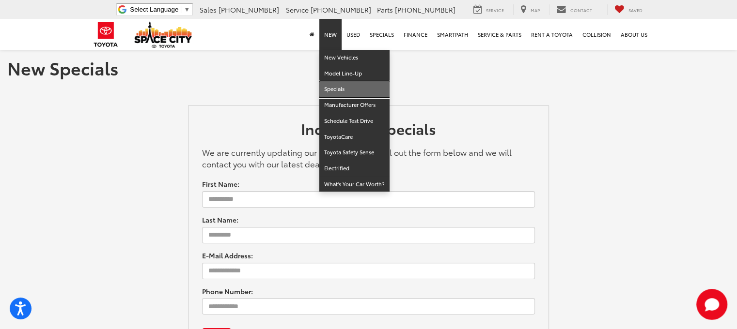
click at [339, 88] on link "Specials" at bounding box center [354, 89] width 70 height 16
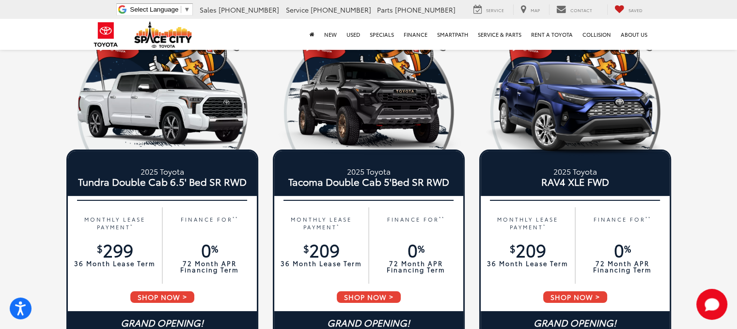
scroll to position [97, 0]
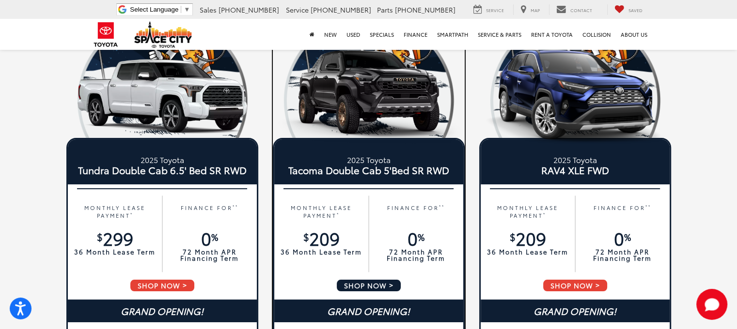
click at [385, 122] on img at bounding box center [369, 96] width 192 height 96
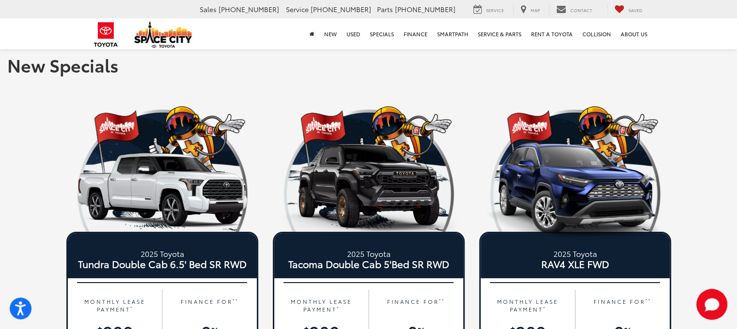
scroll to position [0, 0]
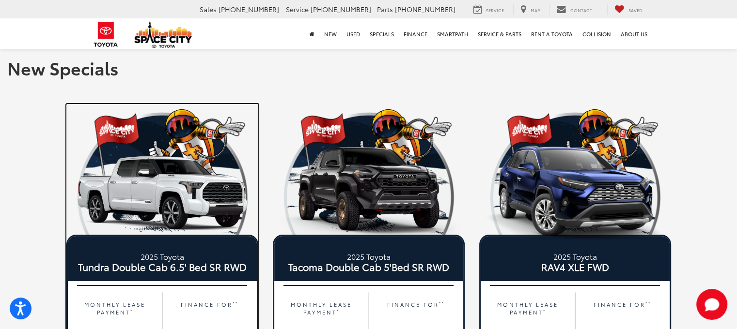
click at [164, 160] on img at bounding box center [162, 193] width 192 height 96
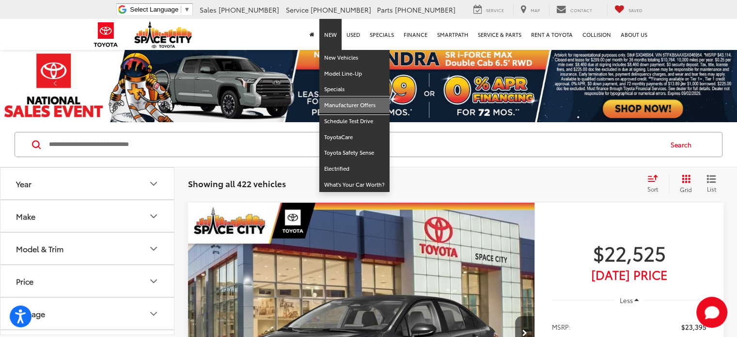
click at [338, 106] on link "Manufacturer Offers" at bounding box center [354, 105] width 70 height 16
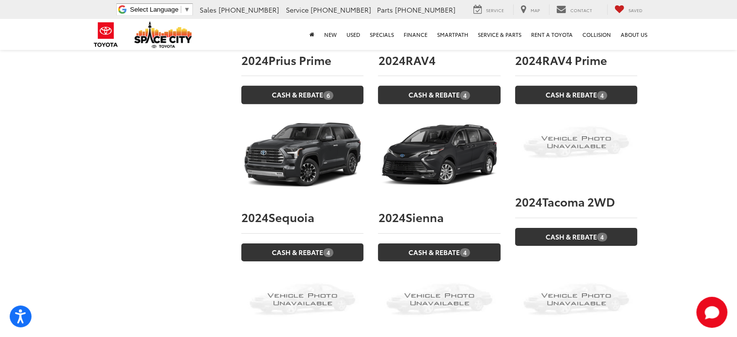
scroll to position [3185, 0]
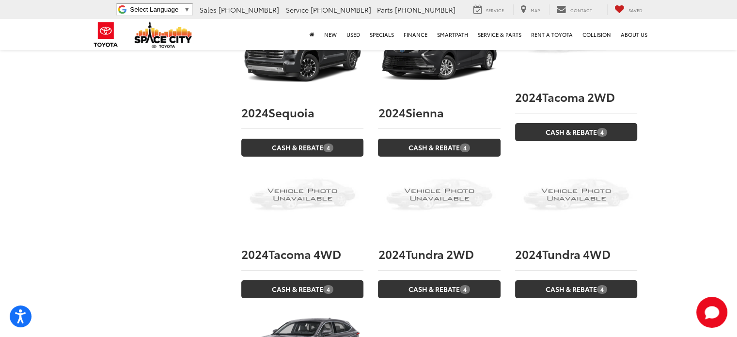
click at [552, 247] on h3 "2024 Tundra 4WD" at bounding box center [576, 253] width 122 height 13
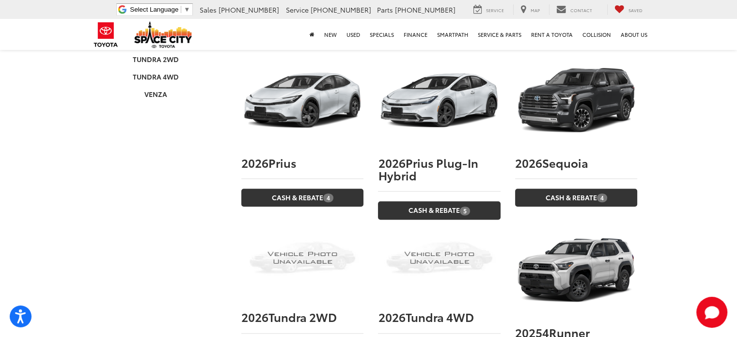
scroll to position [376, 0]
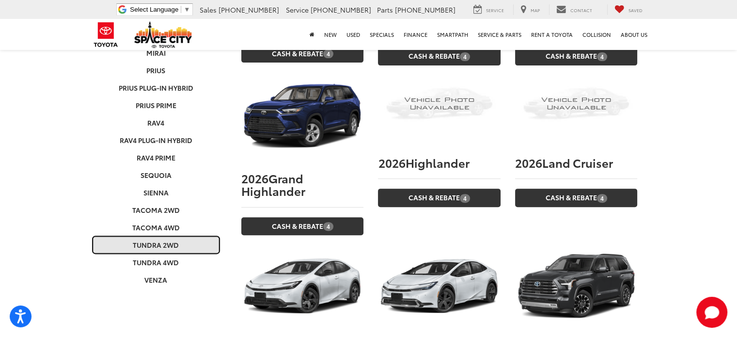
click at [164, 236] on link "Tundra 2WD" at bounding box center [156, 244] width 127 height 17
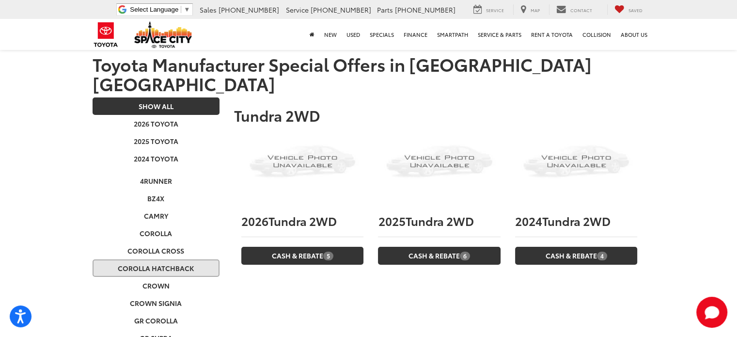
scroll to position [0, 0]
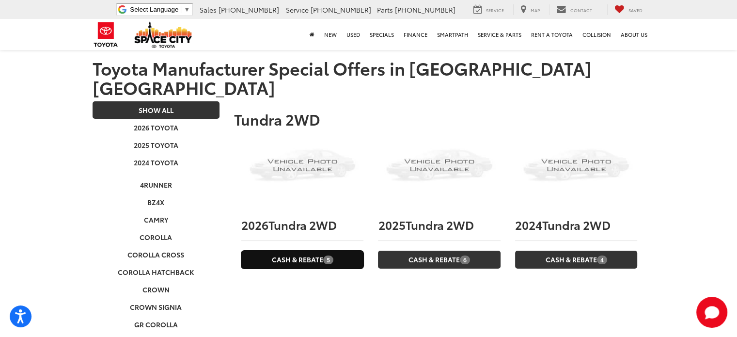
click at [325, 255] on span "5" at bounding box center [328, 259] width 10 height 9
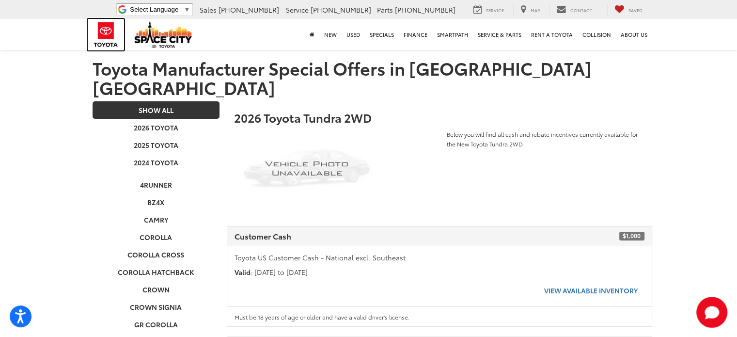
click at [99, 32] on img at bounding box center [106, 34] width 36 height 31
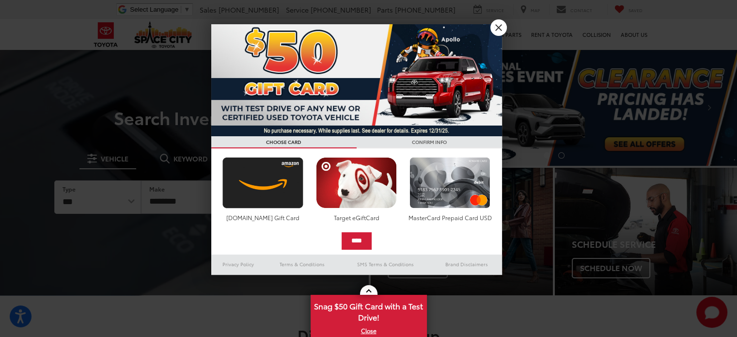
click at [340, 153] on div "First, select your reward [DOMAIN_NAME] Gift Card Target eGiftCard MasterCard P…" at bounding box center [356, 201] width 281 height 96
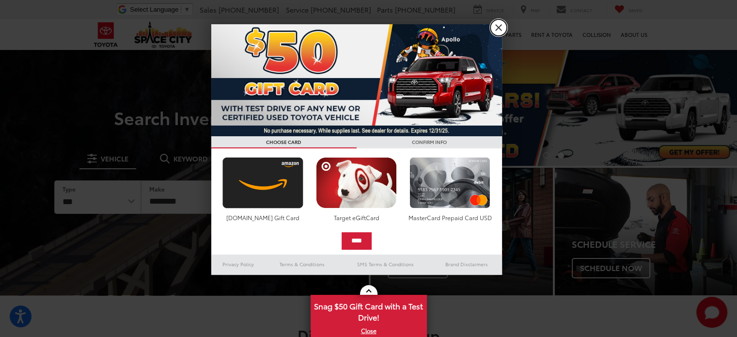
click at [496, 28] on link "X" at bounding box center [498, 27] width 16 height 16
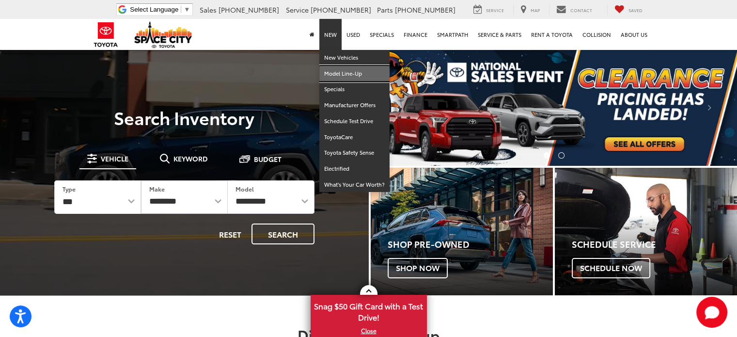
click at [351, 73] on link "Model Line-Up" at bounding box center [354, 74] width 70 height 16
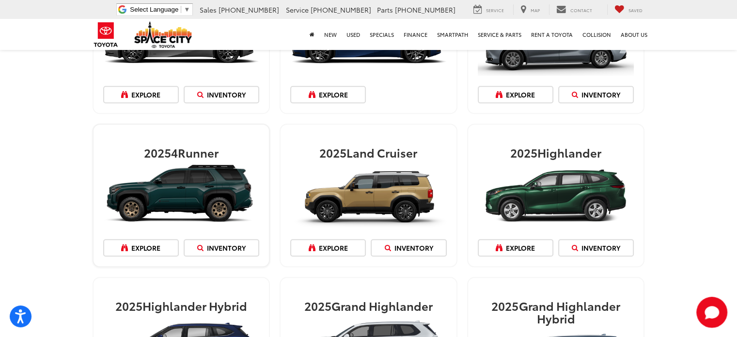
scroll to position [727, 0]
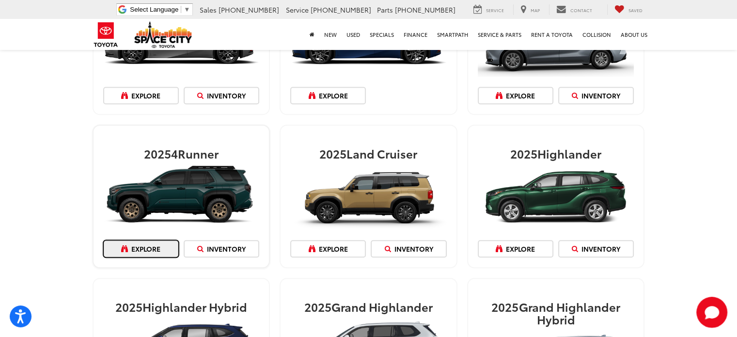
click at [134, 247] on link "Explore" at bounding box center [141, 248] width 76 height 17
